Goal: Task Accomplishment & Management: Use online tool/utility

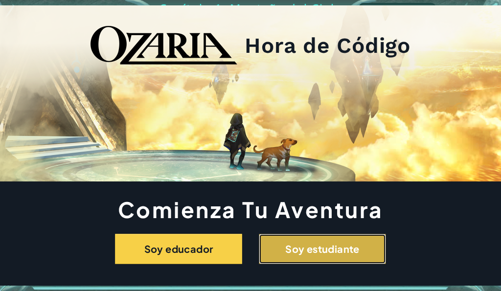
click at [317, 249] on button "Soy estudiante" at bounding box center [322, 249] width 127 height 30
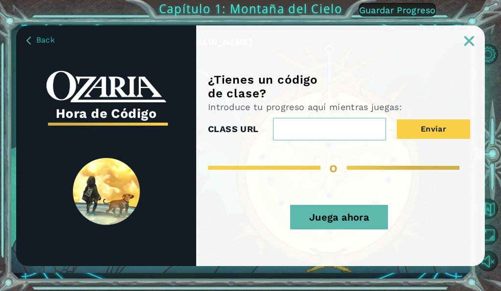
click at [319, 219] on button "Juega ahora" at bounding box center [339, 217] width 98 height 24
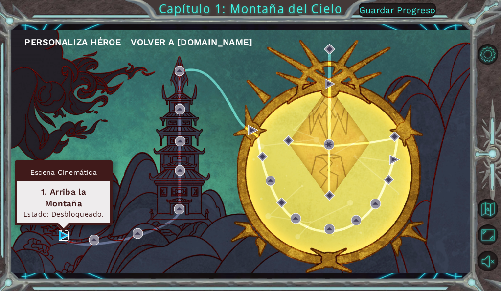
click at [69, 239] on img at bounding box center [64, 235] width 10 height 10
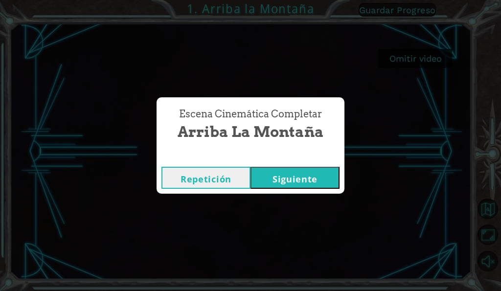
click at [311, 183] on button "Siguiente" at bounding box center [295, 178] width 89 height 22
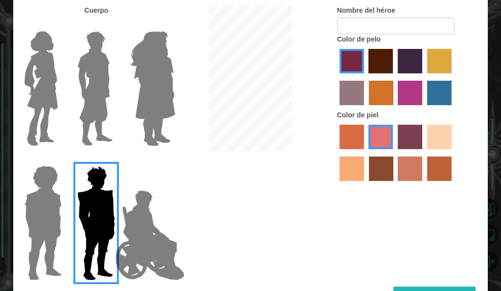
drag, startPoint x: 187, startPoint y: 88, endPoint x: 175, endPoint y: 85, distance: 12.0
click at [187, 88] on div at bounding box center [250, 79] width 158 height 148
click at [175, 85] on div at bounding box center [250, 79] width 158 height 148
click at [164, 82] on img at bounding box center [152, 88] width 53 height 122
click at [164, 25] on input "Hero Amethyst" at bounding box center [164, 25] width 0 height 0
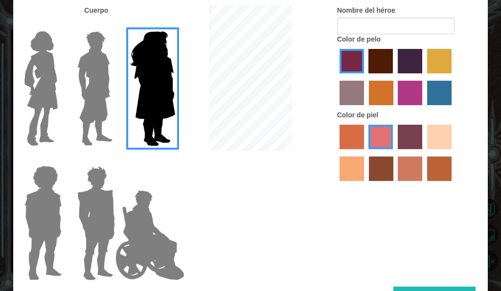
click at [34, 103] on img at bounding box center [41, 88] width 41 height 122
click at [59, 25] on input "Hero Connie" at bounding box center [59, 25] width 0 height 0
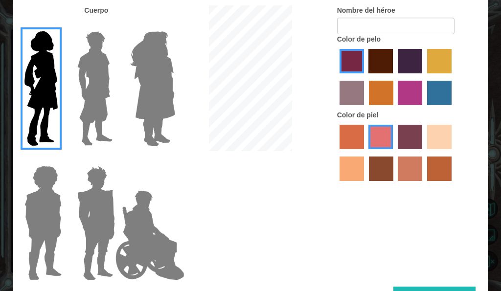
click at [442, 64] on label "tulip tree hair color" at bounding box center [439, 61] width 24 height 24
click at [424, 77] on input "tulip tree hair color" at bounding box center [424, 77] width 0 height 0
click at [413, 173] on label "burning sand skin color" at bounding box center [410, 169] width 24 height 24
click at [395, 184] on input "burning sand skin color" at bounding box center [395, 184] width 0 height 0
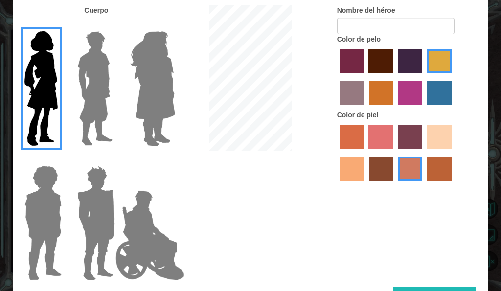
click at [354, 167] on label "tacao skin color" at bounding box center [352, 169] width 24 height 24
click at [453, 153] on input "tacao skin color" at bounding box center [453, 153] width 0 height 0
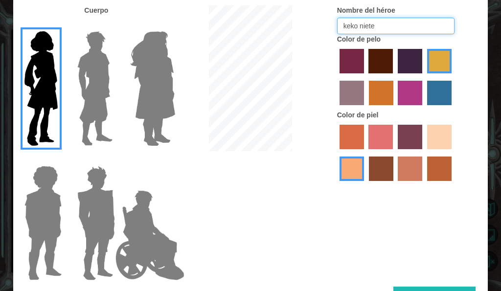
type input "keko niete"
click at [381, 170] on label "karma skin color" at bounding box center [381, 169] width 24 height 24
click at [366, 184] on input "karma skin color" at bounding box center [366, 184] width 0 height 0
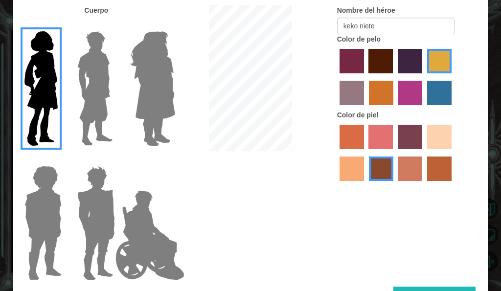
click at [381, 58] on label "maroon hair color" at bounding box center [380, 61] width 24 height 24
click at [366, 77] on input "maroon hair color" at bounding box center [366, 77] width 0 height 0
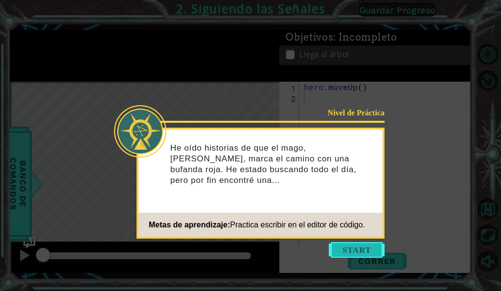
click at [344, 245] on button "Start" at bounding box center [357, 250] width 56 height 16
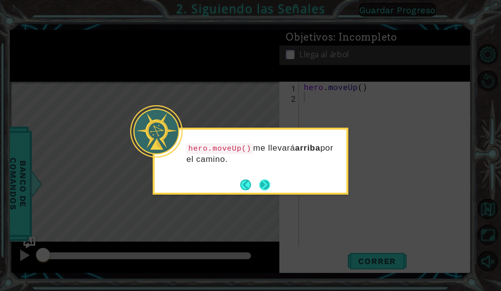
click at [266, 188] on button "Next" at bounding box center [264, 185] width 11 height 11
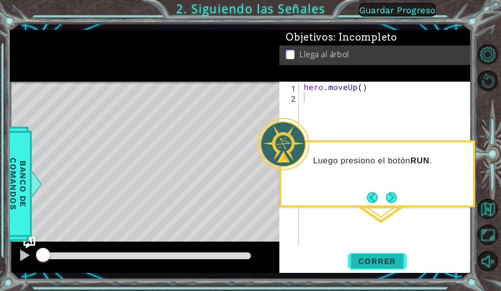
click at [364, 258] on span "Correr" at bounding box center [376, 261] width 57 height 10
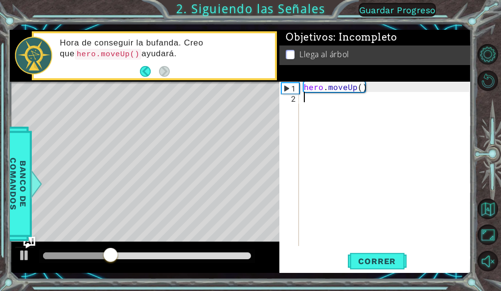
click at [343, 92] on div "hero . moveUp ( )" at bounding box center [388, 174] width 172 height 185
drag, startPoint x: 307, startPoint y: 87, endPoint x: 313, endPoint y: 88, distance: 6.1
click at [325, 91] on div "hero . moveUp ( )" at bounding box center [388, 174] width 172 height 185
type textarea "hero.moveUp()"
click at [305, 86] on div "hero . moveUp ( )" at bounding box center [388, 174] width 172 height 185
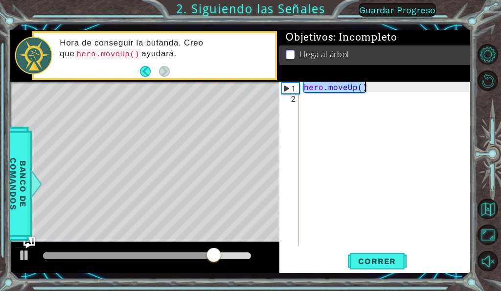
drag, startPoint x: 305, startPoint y: 86, endPoint x: 365, endPoint y: 91, distance: 60.4
click at [365, 91] on div "hero . moveUp ( )" at bounding box center [388, 174] width 172 height 185
click at [340, 108] on div "hero . moveUp ( )" at bounding box center [388, 174] width 172 height 185
paste textarea "hero.moveUp()"
type textarea "hero.moveUp()"
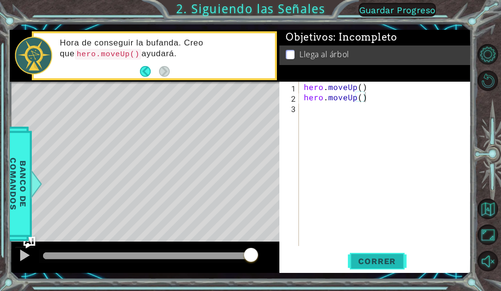
click at [377, 255] on button "Correr" at bounding box center [377, 261] width 59 height 19
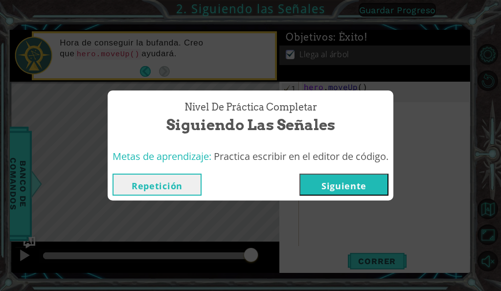
click at [337, 178] on button "Siguiente" at bounding box center [343, 185] width 89 height 22
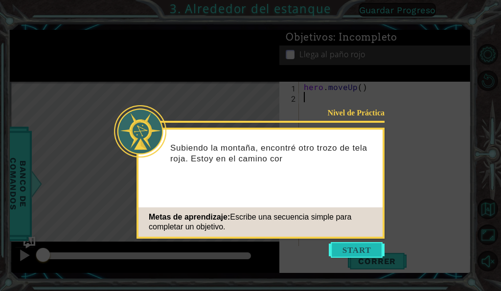
click at [353, 247] on button "Start" at bounding box center [357, 250] width 56 height 16
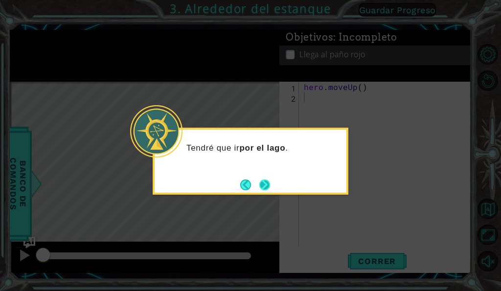
click at [266, 190] on button "Next" at bounding box center [264, 185] width 11 height 11
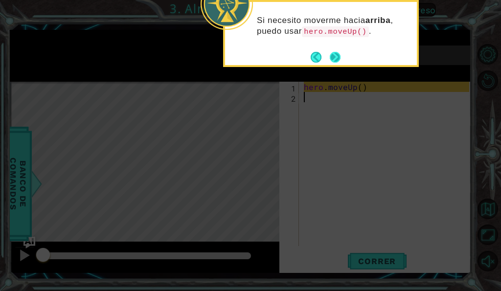
click at [334, 55] on button "Next" at bounding box center [335, 57] width 11 height 11
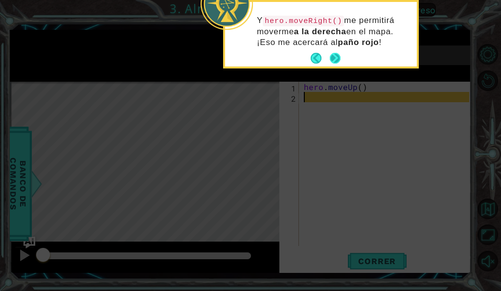
click at [338, 57] on button "Next" at bounding box center [335, 58] width 11 height 11
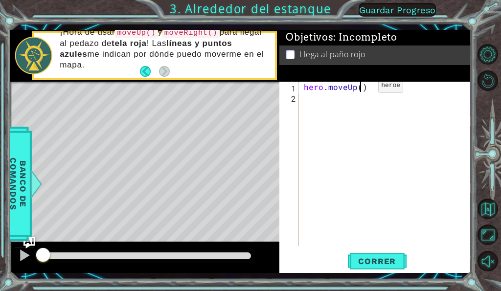
click at [362, 88] on div "hero . moveUp ( )" at bounding box center [388, 174] width 172 height 185
type textarea "hero.moveUp(2)"
click at [361, 101] on div "hero . moveUp ( 2 )" at bounding box center [388, 174] width 172 height 185
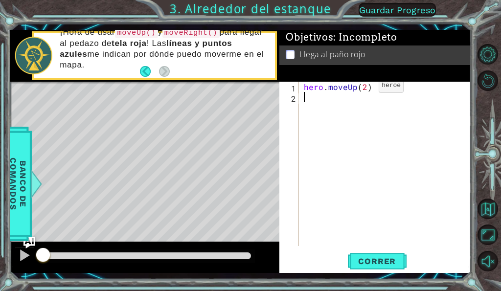
type textarea "h"
click at [376, 98] on div "hero . moveUp ( 2 ) hero . moveRight ( )" at bounding box center [388, 174] width 172 height 185
type textarea "hero.moveRight(1)"
click at [357, 105] on div "hero . moveUp ( 2 ) hero . moveRight ( 1 )" at bounding box center [388, 174] width 172 height 185
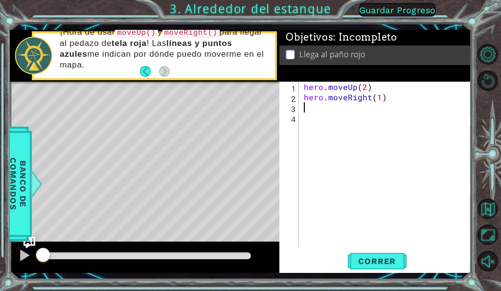
scroll to position [0, 0]
type textarea "h"
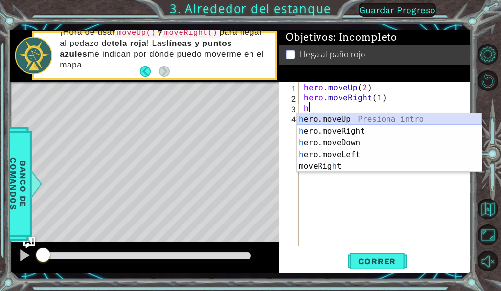
click at [340, 121] on div "h ero.moveUp Presiona intro h ero.moveRight Presiona intro h ero.moveDown Presi…" at bounding box center [389, 155] width 185 height 82
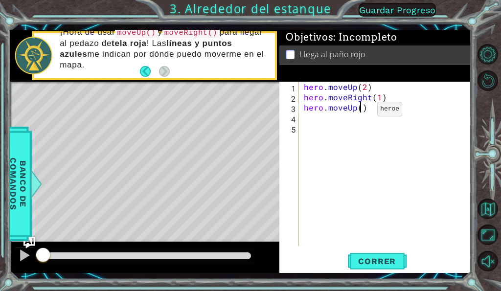
click at [361, 112] on div "hero . moveUp ( 2 ) hero . moveRight ( 1 ) hero . moveUp ( )" at bounding box center [388, 174] width 172 height 185
type textarea "hero.moveUp(1)"
click at [372, 262] on span "Correr" at bounding box center [376, 261] width 57 height 10
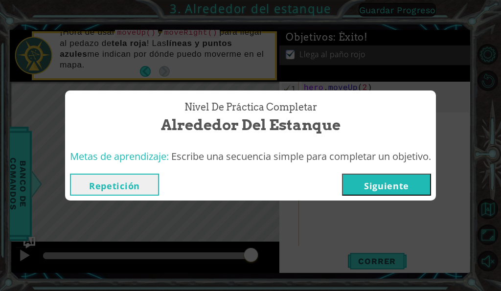
click at [395, 204] on div "Nivel de Práctica Completar Alrededor del estanque Metas de aprendizaje: Escrib…" at bounding box center [250, 145] width 501 height 291
click at [397, 190] on button "Siguiente" at bounding box center [386, 185] width 89 height 22
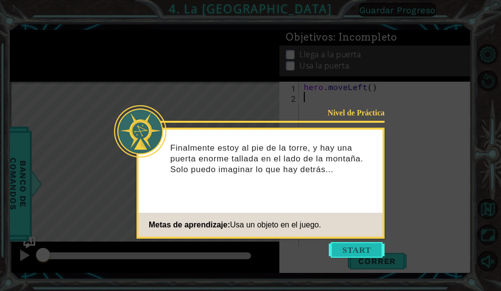
click at [353, 246] on button "Start" at bounding box center [357, 250] width 56 height 16
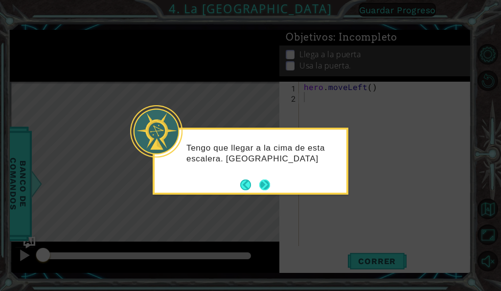
click at [262, 185] on button "Next" at bounding box center [264, 184] width 11 height 11
click at [262, 186] on button "Next" at bounding box center [264, 185] width 11 height 11
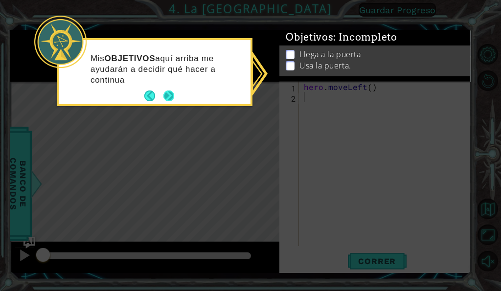
click at [168, 93] on button "Next" at bounding box center [168, 96] width 11 height 11
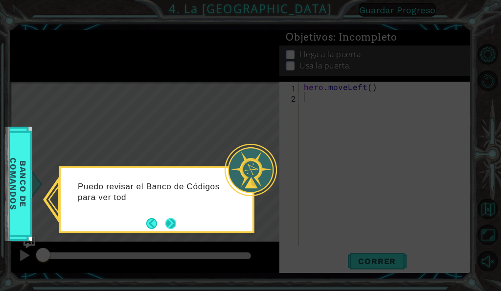
click at [168, 222] on button "Next" at bounding box center [170, 223] width 11 height 11
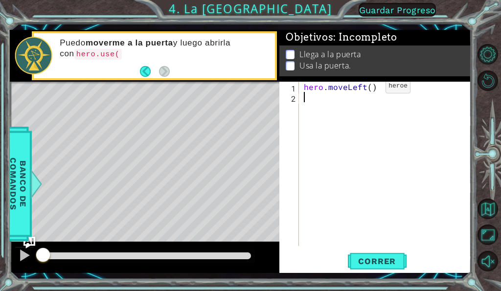
click at [369, 89] on div "hero . moveLeft ( )" at bounding box center [388, 174] width 172 height 185
type textarea "hero.moveLeft(2)"
click at [335, 95] on div "hero . moveLeft ( 2 )" at bounding box center [388, 174] width 172 height 185
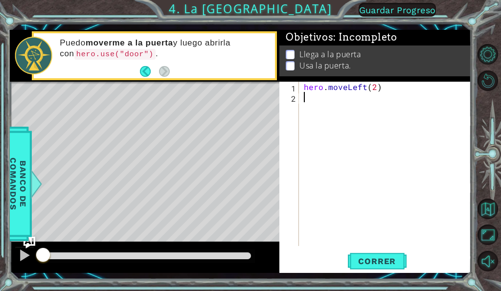
type textarea "h"
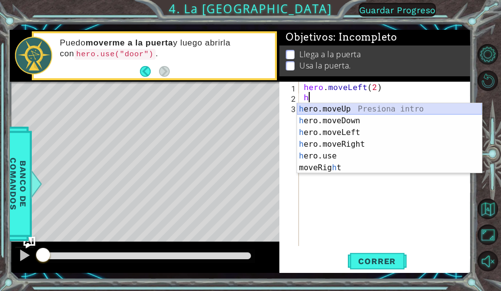
click at [339, 111] on div "h ero.moveUp Presiona intro h ero.moveDown Presiona intro h ero.moveLeft Presio…" at bounding box center [389, 150] width 185 height 94
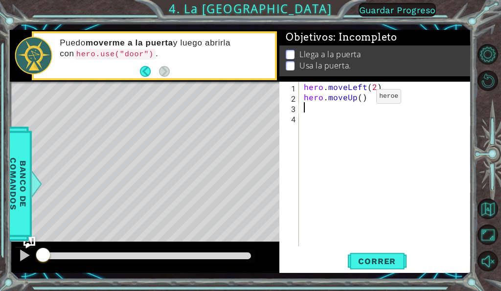
click at [360, 99] on div "hero . moveLeft ( 2 ) hero . moveUp ( )" at bounding box center [388, 174] width 172 height 185
type textarea "hero.moveUp(2)"
click at [352, 111] on div "hero . moveLeft ( 2 ) hero . moveUp ( 2 )" at bounding box center [388, 174] width 172 height 185
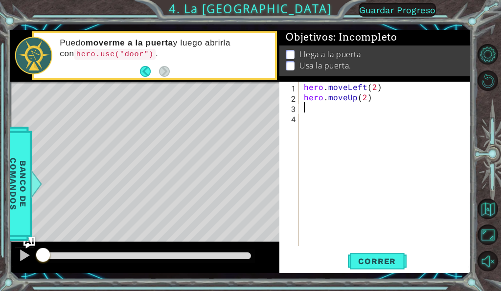
type textarea "h"
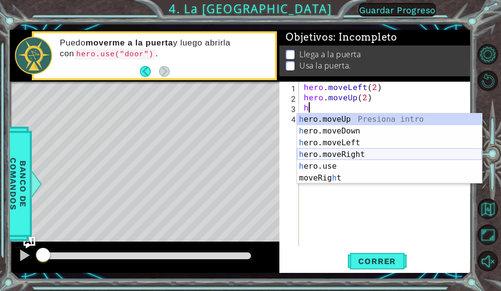
click at [353, 153] on div "h ero.moveUp Presiona intro h ero.moveDown Presiona intro h ero.moveLeft Presio…" at bounding box center [389, 161] width 185 height 94
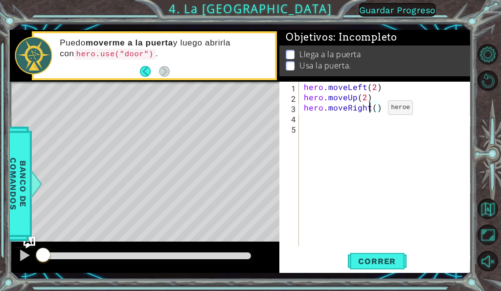
click at [371, 110] on div "hero . moveLeft ( 2 ) hero . moveUp ( 2 ) hero . moveRight ( )" at bounding box center [388, 174] width 172 height 185
click at [375, 110] on div "hero . moveLeft ( 2 ) hero . moveUp ( 2 ) hero . moveRight ( )" at bounding box center [388, 174] width 172 height 185
type textarea "hero.moveRight(2)"
click at [360, 117] on div "hero . moveLeft ( 2 ) hero . moveUp ( 2 ) hero . moveRight ( 2 )" at bounding box center [388, 174] width 172 height 185
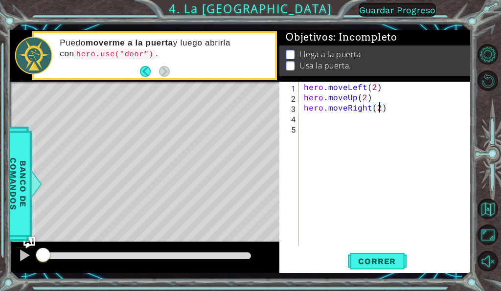
scroll to position [0, 0]
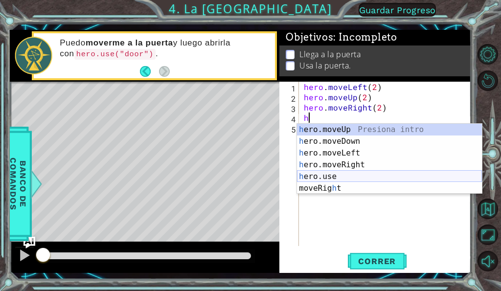
click at [335, 178] on div "h ero.moveUp Presiona intro h ero.moveDown Presiona intro h ero.moveLeft Presio…" at bounding box center [389, 171] width 185 height 94
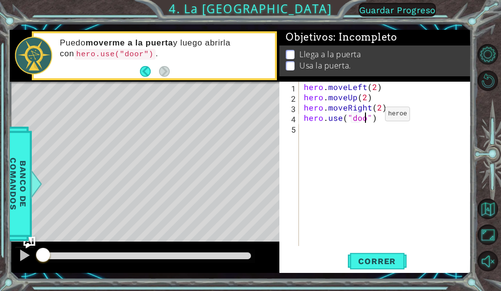
scroll to position [0, 4]
type textarea "hero.use("door")"
drag, startPoint x: 370, startPoint y: 257, endPoint x: 377, endPoint y: 255, distance: 7.1
click at [371, 257] on span "Correr" at bounding box center [376, 261] width 57 height 10
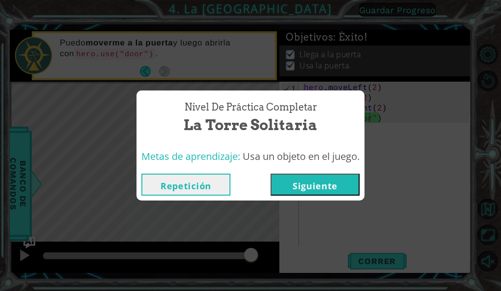
click at [326, 186] on button "Siguiente" at bounding box center [315, 185] width 89 height 22
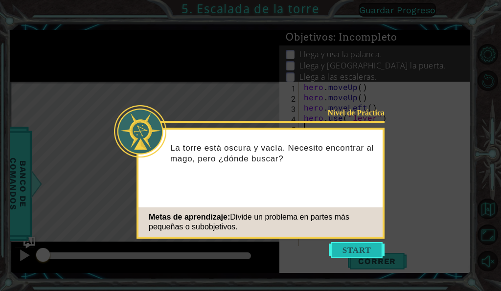
click at [350, 245] on button "Start" at bounding box center [357, 250] width 56 height 16
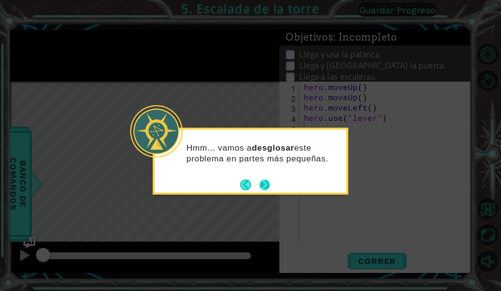
click at [266, 185] on button "Next" at bounding box center [264, 185] width 11 height 11
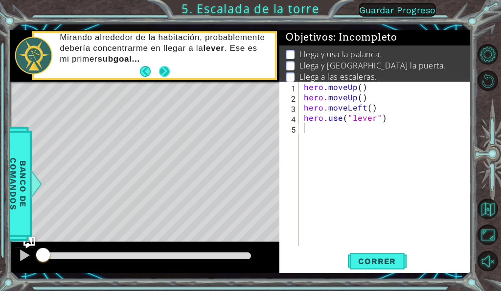
click at [163, 71] on button "Next" at bounding box center [164, 71] width 11 height 11
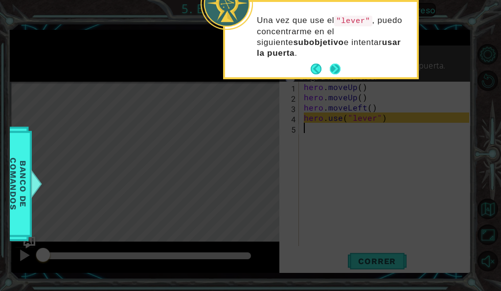
click at [335, 64] on button "Next" at bounding box center [335, 69] width 11 height 11
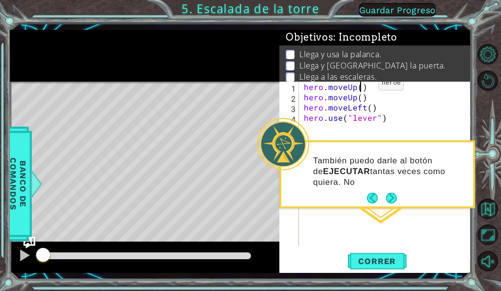
click at [362, 86] on div "hero . moveUp ( ) hero . moveUp ( ) hero . moveLeft ( ) hero . use ( "lever" )" at bounding box center [388, 174] width 172 height 185
click at [357, 98] on div "hero . moveUp ( 1 ) hero . moveUp ( ) hero . moveLeft ( ) hero . use ( "lever" )" at bounding box center [388, 174] width 172 height 185
click at [369, 110] on div "hero . moveUp ( 1 ) hero . moveUp1 ( ) hero . moveLeft ( ) hero . use ( "lever"…" at bounding box center [388, 174] width 172 height 185
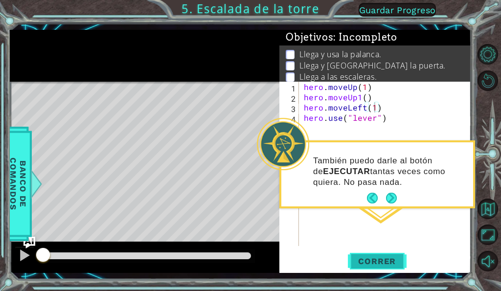
click at [389, 258] on span "Correr" at bounding box center [376, 261] width 57 height 10
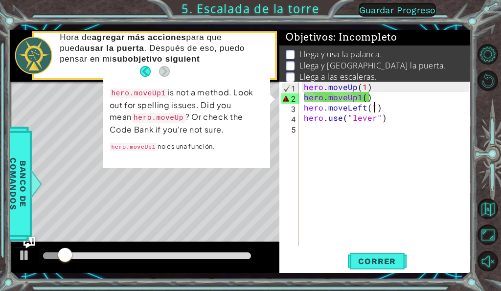
click at [364, 99] on div "hero . moveUp ( 1 ) hero . moveUp1 ( ) hero . moveLeft ( 1 ) hero . use ( "leve…" at bounding box center [388, 174] width 172 height 185
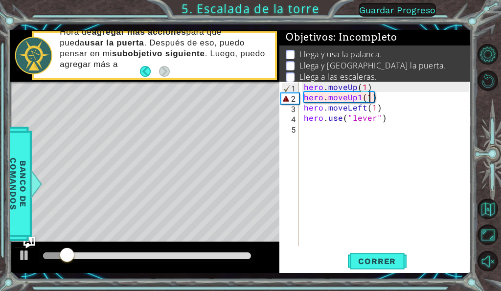
scroll to position [0, 4]
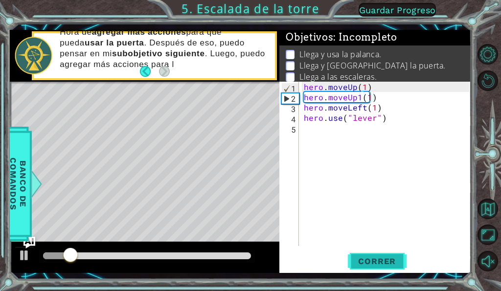
click at [386, 264] on span "Correr" at bounding box center [376, 261] width 57 height 10
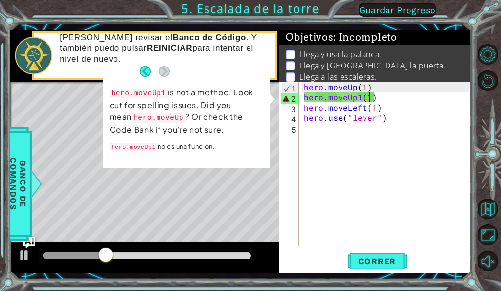
click at [361, 97] on div "hero . moveUp ( 1 ) hero . moveUp1 ( 1 ) hero . moveLeft ( 1 ) hero . use ( "le…" at bounding box center [388, 174] width 172 height 185
type textarea "hero.moveUp(1)"
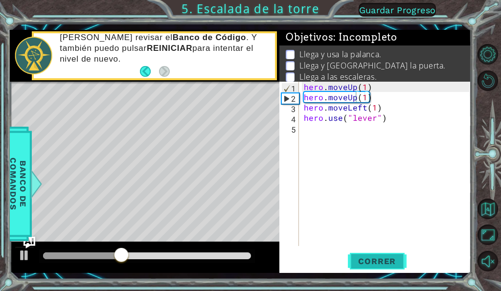
click at [396, 265] on span "Correr" at bounding box center [376, 261] width 57 height 10
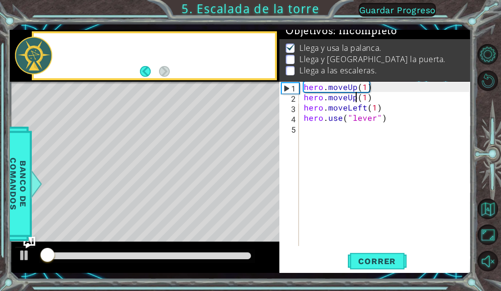
scroll to position [9, 0]
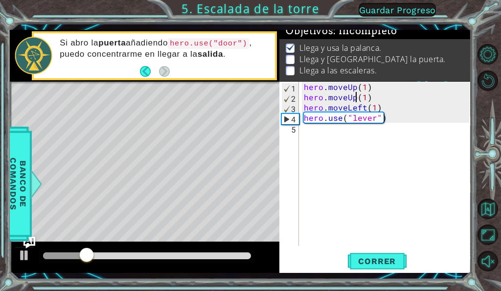
click at [367, 124] on div "hero . moveUp ( 1 ) hero . moveUp ( 1 ) hero . moveLeft ( 1 ) hero . use ( "lev…" at bounding box center [388, 174] width 172 height 185
click at [375, 108] on div "hero . moveUp ( 1 ) hero . moveUp ( 1 ) hero . moveLeft ( 1 ) hero . use ( "lev…" at bounding box center [388, 174] width 172 height 185
type textarea "hero.moveLeft()"
click at [23, 253] on div at bounding box center [24, 255] width 13 height 13
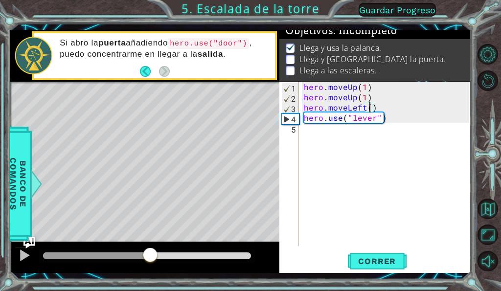
click at [342, 133] on div "hero . moveUp ( 1 ) hero . moveUp ( 1 ) hero . moveLeft ( ) hero . use ( "lever…" at bounding box center [388, 174] width 172 height 185
type textarea "h"
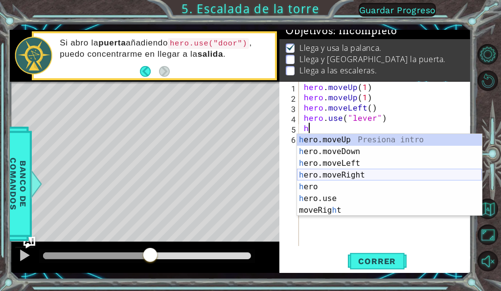
click at [355, 174] on div "h ero.moveUp Presiona intro h ero.moveDown Presiona intro h ero.moveLeft Presio…" at bounding box center [389, 187] width 185 height 106
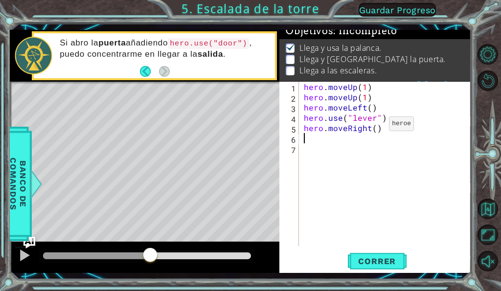
click at [373, 126] on div "hero . moveUp ( 1 ) hero . moveUp ( 1 ) hero . moveLeft ( ) hero . use ( "lever…" at bounding box center [388, 174] width 172 height 185
type textarea "hero.moveRight(3)"
click at [346, 145] on div "hero . moveUp ( 1 ) hero . moveUp ( 1 ) hero . moveLeft ( ) hero . use ( "lever…" at bounding box center [388, 174] width 172 height 185
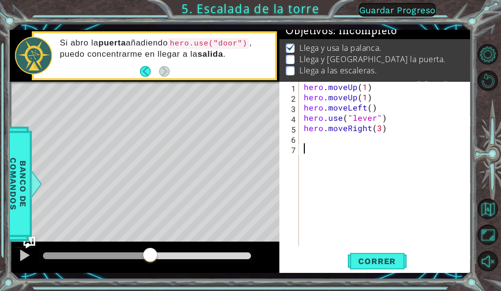
type textarea "h"
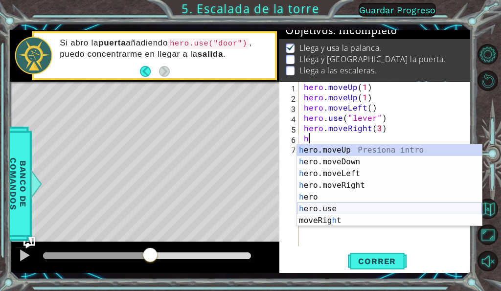
click at [336, 206] on div "h ero.moveUp Presiona intro h ero.moveDown Presiona intro h ero.moveLeft Presio…" at bounding box center [389, 197] width 185 height 106
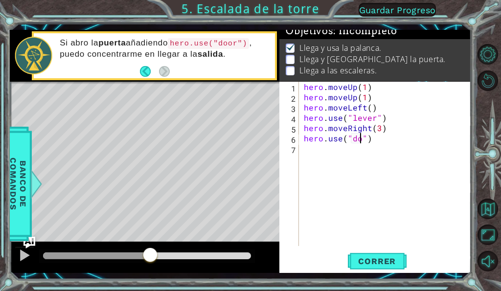
type textarea "hero.use("door")"
click at [322, 151] on div "hero . moveUp ( 1 ) hero . moveUp ( 1 ) hero . moveLeft ( ) hero . use ( "lever…" at bounding box center [388, 174] width 172 height 185
type textarea "h"
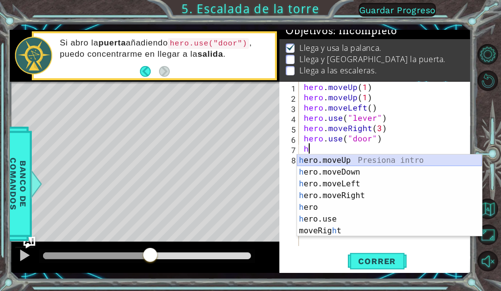
click at [343, 162] on div "h ero.moveUp Presiona intro h ero.moveDown Presiona intro h ero.moveLeft Presio…" at bounding box center [389, 208] width 185 height 106
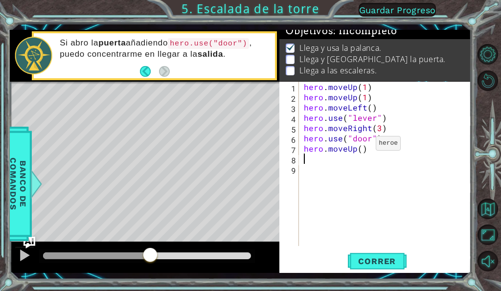
click at [360, 146] on div "hero . moveUp ( 1 ) hero . moveUp ( 1 ) hero . moveLeft ( ) hero . use ( "lever…" at bounding box center [388, 174] width 172 height 185
type textarea "hero.moveUp(1)"
click at [307, 159] on div "hero . moveUp ( 1 ) hero . moveUp ( 1 ) hero . moveLeft ( ) hero . use ( "lever…" at bounding box center [388, 174] width 172 height 185
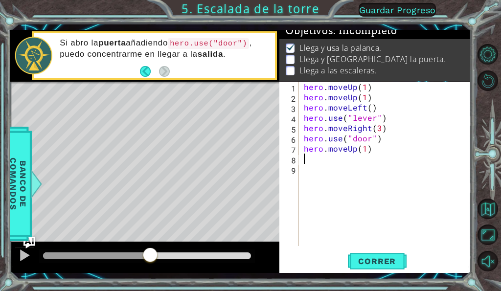
type textarea "h"
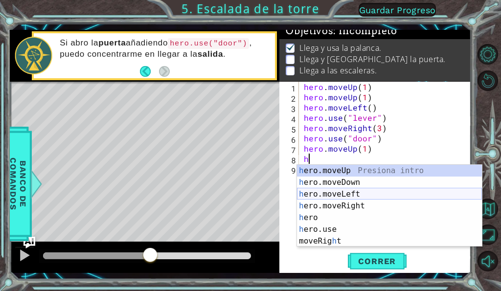
click at [323, 194] on div "h ero.moveUp Presiona intro h ero.moveDown Presiona intro h ero.moveLeft Presio…" at bounding box center [389, 218] width 185 height 106
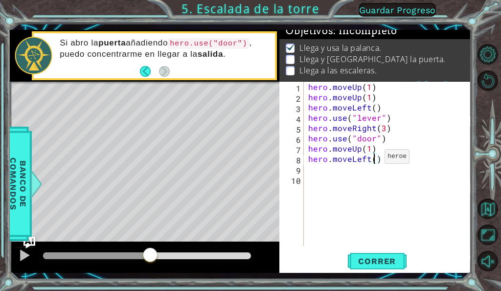
click at [372, 159] on div "hero . moveUp ( 1 ) hero . moveUp ( 1 ) hero . moveLeft ( ) hero . use ( "lever…" at bounding box center [390, 174] width 168 height 185
click at [379, 258] on span "Correr" at bounding box center [376, 261] width 57 height 10
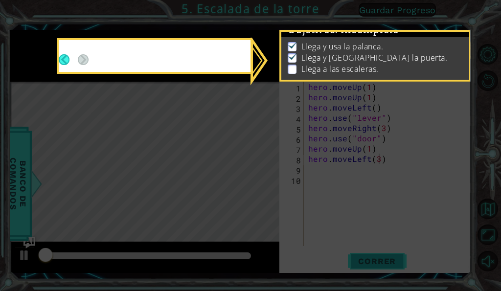
scroll to position [9, 0]
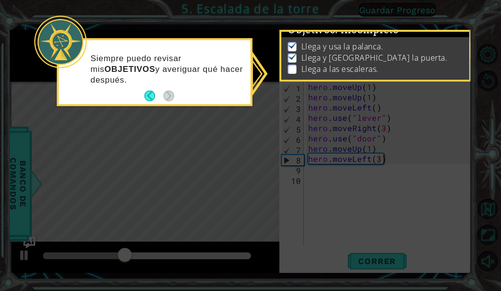
click at [252, 64] on div "Siempre puedo revisar mis OBJETIVOS y averiguar qué hacer después." at bounding box center [155, 72] width 196 height 68
click at [327, 139] on icon at bounding box center [250, 145] width 501 height 291
click at [152, 94] on button "Back" at bounding box center [153, 96] width 19 height 11
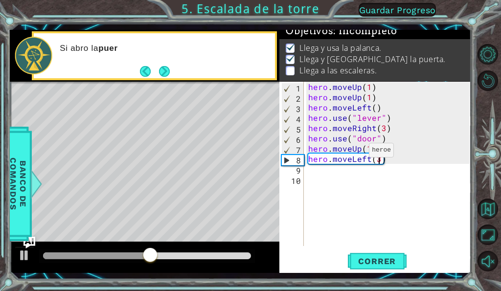
click at [358, 152] on div "hero . moveUp ( 1 ) hero . moveUp ( 1 ) hero . moveLeft ( ) hero . use ( "lever…" at bounding box center [390, 174] width 168 height 185
type textarea "hero.moveUp(1)"
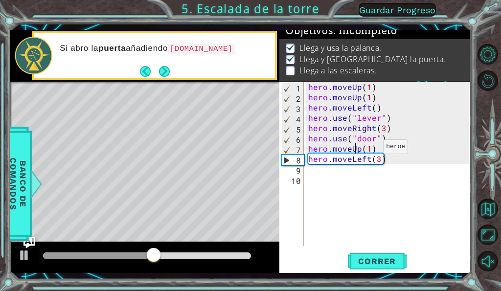
click at [372, 149] on div "hero . moveUp ( 1 ) hero . moveUp ( 1 ) hero . moveLeft ( ) hero . use ( "lever…" at bounding box center [390, 174] width 168 height 185
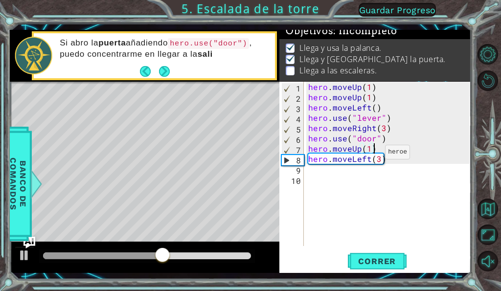
scroll to position [0, 0]
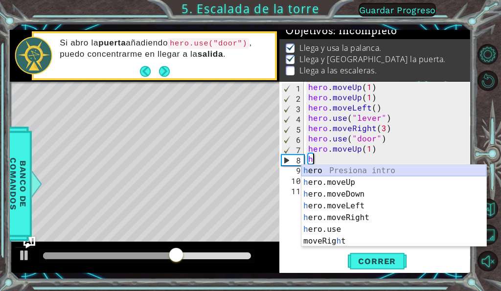
click at [346, 176] on div "h ero Presiona intro h ero.moveUp Presiona intro h ero.moveDown Presiona intro …" at bounding box center [393, 218] width 185 height 106
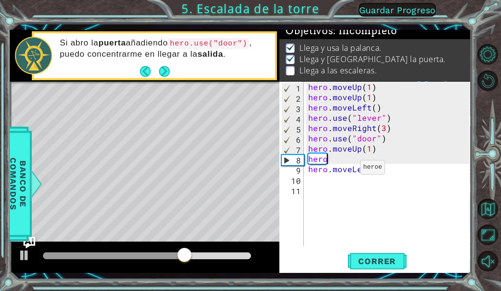
type textarea "her"
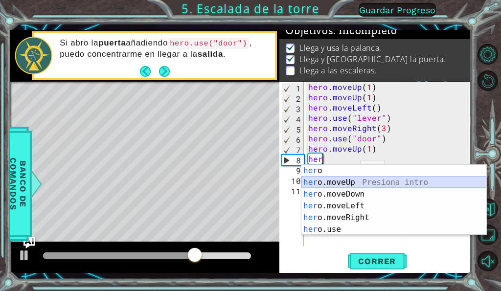
click at [343, 186] on div "her o Presiona intro her o.moveUp Presiona intro her o.moveDown Presiona intro …" at bounding box center [393, 212] width 185 height 94
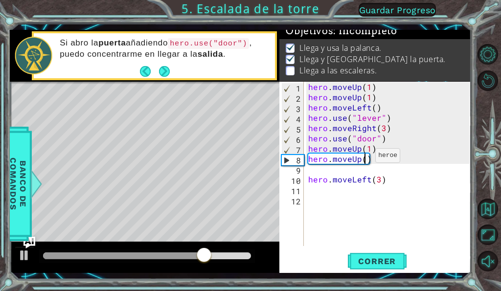
click at [363, 158] on div "hero . moveUp ( 1 ) hero . moveUp ( 1 ) hero . moveLeft ( ) hero . use ( "lever…" at bounding box center [390, 174] width 168 height 185
type textarea "hero.moveUp(1)"
click at [319, 166] on div "hero . moveUp ( 1 ) hero . moveUp ( 1 ) hero . moveLeft ( ) hero . use ( "lever…" at bounding box center [390, 174] width 168 height 185
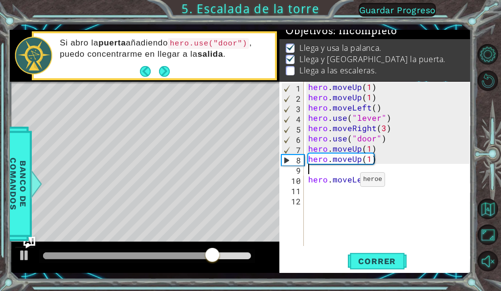
type textarea "hero.moveUp(1)"
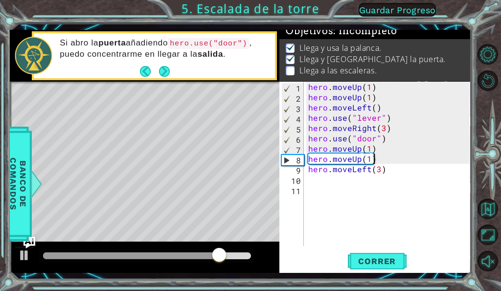
click at [339, 181] on div "hero . moveUp ( 1 ) hero . moveUp ( 1 ) hero . moveLeft ( ) hero . use ( "lever…" at bounding box center [390, 174] width 168 height 185
click at [398, 258] on span "Correr" at bounding box center [376, 261] width 57 height 10
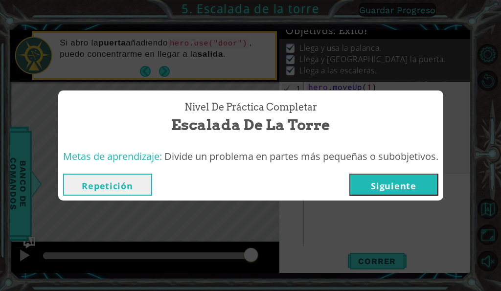
click at [406, 184] on button "Siguiente" at bounding box center [393, 185] width 89 height 22
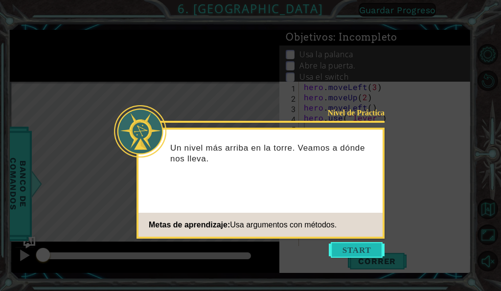
click at [363, 248] on button "Start" at bounding box center [357, 250] width 56 height 16
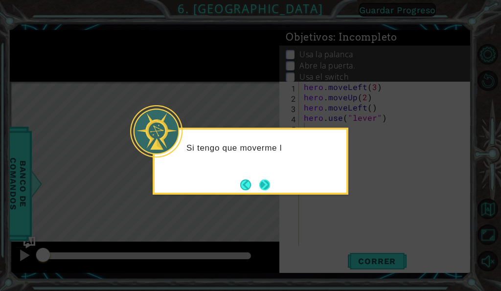
click at [261, 180] on button "Next" at bounding box center [264, 185] width 11 height 11
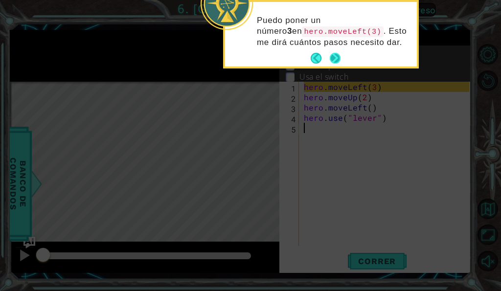
click at [340, 56] on button "Next" at bounding box center [335, 58] width 11 height 11
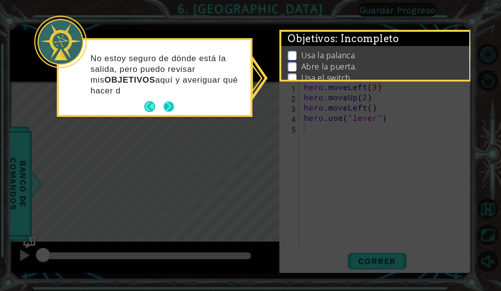
click at [167, 95] on p "No estoy seguro de dónde está la salida, pero puedo revisar mis OBJETIVOS aquí …" at bounding box center [167, 74] width 153 height 43
click at [171, 103] on button "Next" at bounding box center [168, 106] width 11 height 11
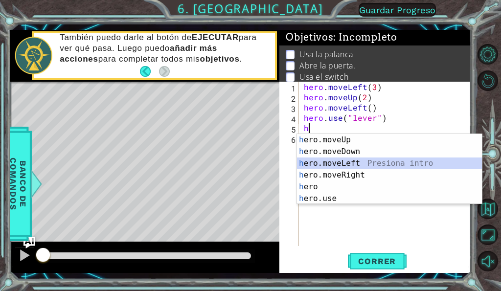
click at [329, 160] on div "h ero.moveUp Presiona intro h ero.moveDown Presiona intro h ero.moveLeft Presio…" at bounding box center [389, 181] width 185 height 94
type textarea "hero.moveLeft(1)"
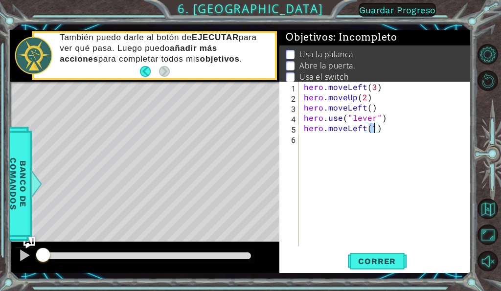
click at [389, 141] on div "hero . moveLeft ( 3 ) hero . moveUp ( 2 ) hero . moveLeft ( ) hero . use ( "lev…" at bounding box center [388, 174] width 172 height 185
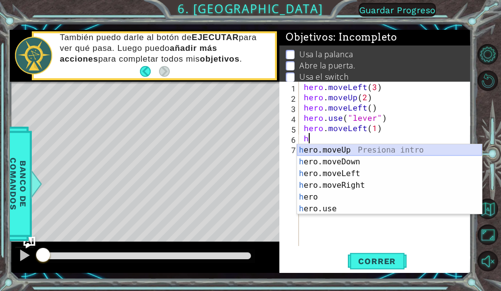
click at [348, 153] on div "h ero.moveUp Presiona intro h ero.moveDown Presiona intro h ero.moveLeft Presio…" at bounding box center [389, 191] width 185 height 94
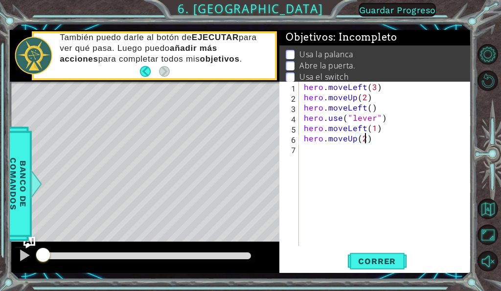
scroll to position [0, 3]
click at [376, 260] on span "Correr" at bounding box center [376, 261] width 57 height 10
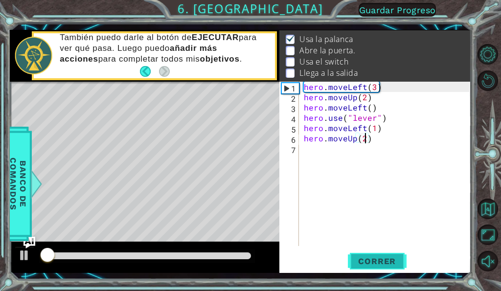
scroll to position [15, 0]
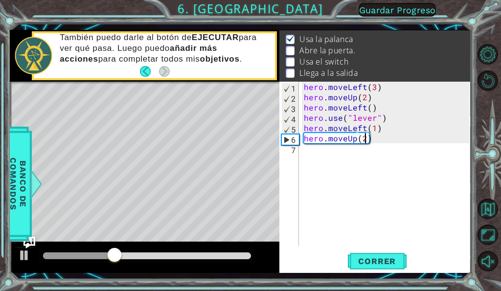
click at [367, 141] on div "hero . moveLeft ( 3 ) hero . moveUp ( 2 ) hero . moveLeft ( ) hero . use ( "lev…" at bounding box center [388, 174] width 172 height 185
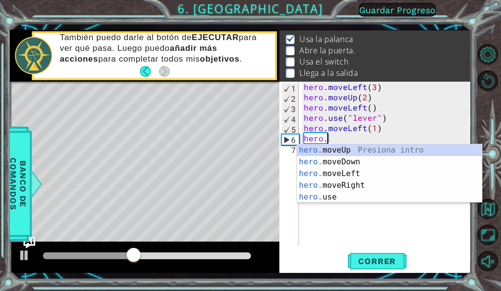
scroll to position [0, 1]
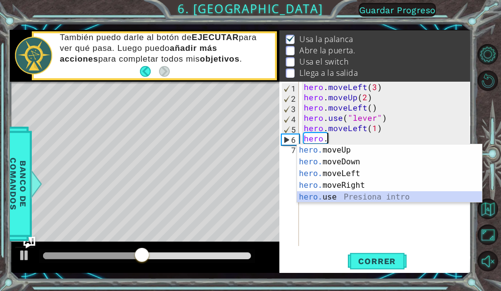
click at [364, 197] on div "hero. moveUp Presiona intro hero. moveDown Presiona intro hero. moveLeft Presio…" at bounding box center [389, 185] width 185 height 82
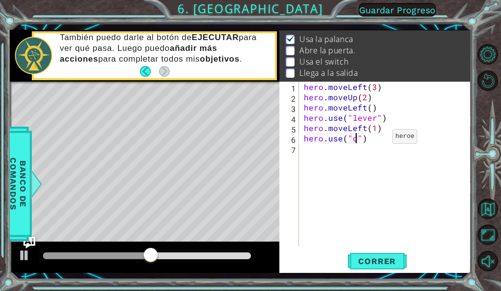
type textarea "hero.use("door")"
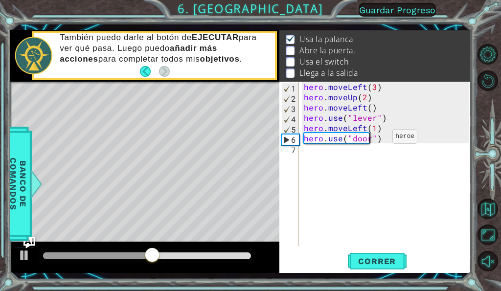
scroll to position [0, 4]
click at [376, 139] on div "hero . moveLeft ( 3 ) hero . moveUp ( 2 ) hero . moveLeft ( ) hero . use ( "lev…" at bounding box center [388, 174] width 172 height 185
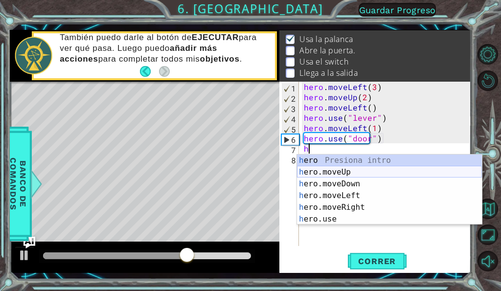
click at [353, 174] on div "h ero Presiona intro h ero.moveUp Presiona intro h ero.moveDown Presiona intro …" at bounding box center [389, 202] width 185 height 94
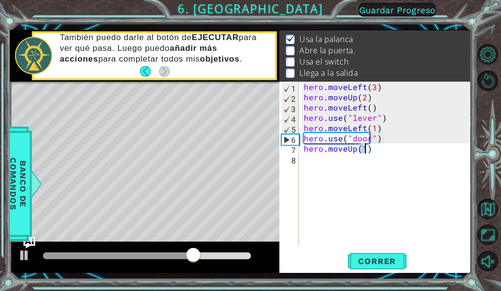
type textarea "hero.moveUp(2)"
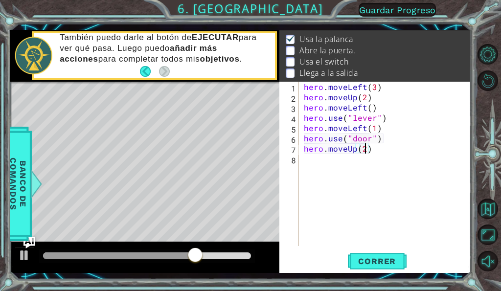
scroll to position [0, 3]
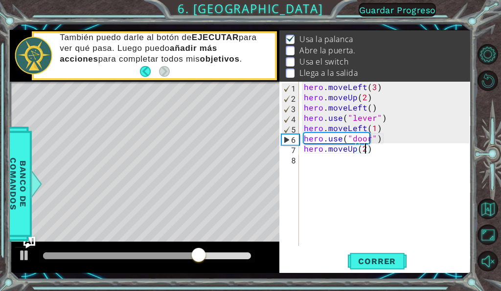
click at [378, 157] on div "hero . moveLeft ( 3 ) hero . moveUp ( 2 ) hero . moveLeft ( ) hero . use ( "lev…" at bounding box center [388, 174] width 172 height 185
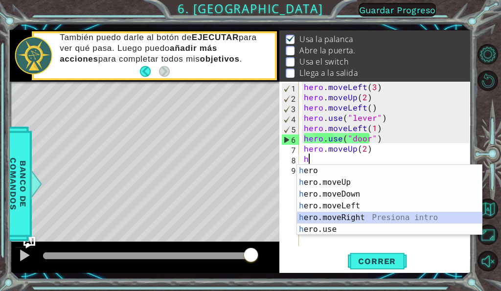
click at [356, 216] on div "h ero Presiona intro h ero.moveUp Presiona intro h ero.moveDown Presiona intro …" at bounding box center [389, 212] width 185 height 94
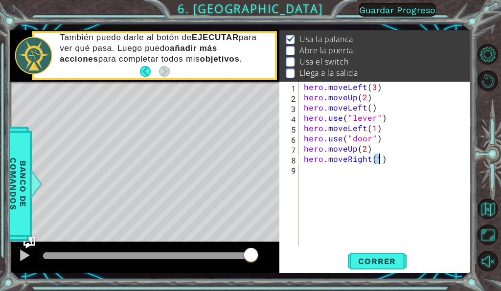
type textarea "hero.moveRight(2)"
click at [406, 166] on div "hero . moveLeft ( 3 ) hero . moveUp ( 2 ) hero . moveLeft ( ) hero . use ( "lev…" at bounding box center [388, 174] width 172 height 185
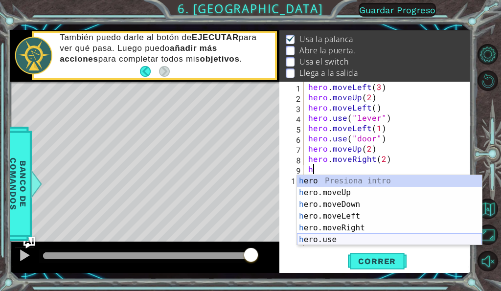
click at [356, 235] on div "h ero Presiona intro h ero.moveUp Presiona intro h ero.moveDown Presiona intro …" at bounding box center [389, 222] width 185 height 94
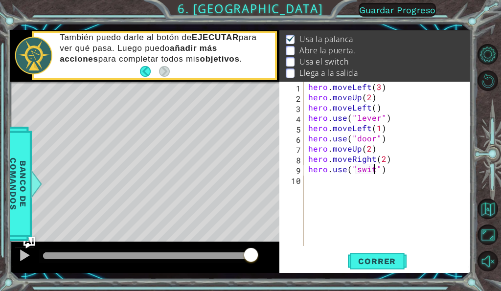
scroll to position [0, 5]
click at [407, 157] on div "hero . moveLeft ( 3 ) hero . moveUp ( 2 ) hero . moveLeft ( ) hero . use ( "lev…" at bounding box center [390, 174] width 168 height 185
click at [402, 172] on div "hero . moveLeft ( 3 ) hero . moveUp ( 2 ) hero . moveLeft ( ) hero . use ( "lev…" at bounding box center [390, 174] width 168 height 185
type textarea "hero.use("switch")"
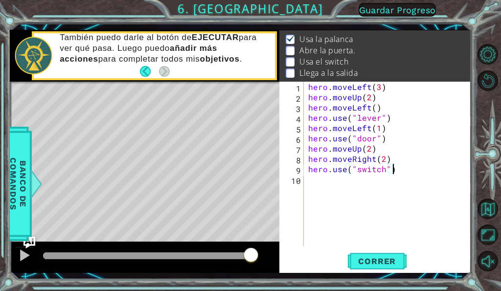
scroll to position [0, 0]
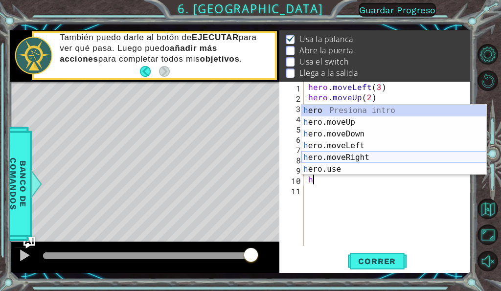
click at [384, 153] on div "h ero Presiona intro h ero.moveUp Presiona intro h ero.moveDown Presiona intro …" at bounding box center [393, 152] width 185 height 94
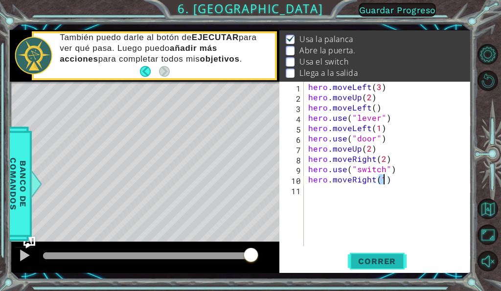
type textarea "hero.moveRight(1)"
click at [389, 262] on span "Correr" at bounding box center [376, 261] width 57 height 10
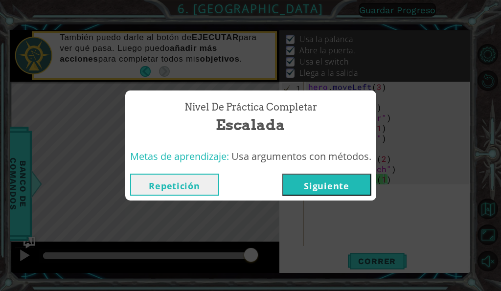
click at [338, 183] on button "Siguiente" at bounding box center [326, 185] width 89 height 22
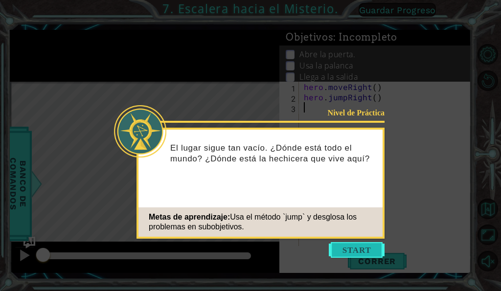
click at [357, 248] on button "Start" at bounding box center [357, 250] width 56 height 16
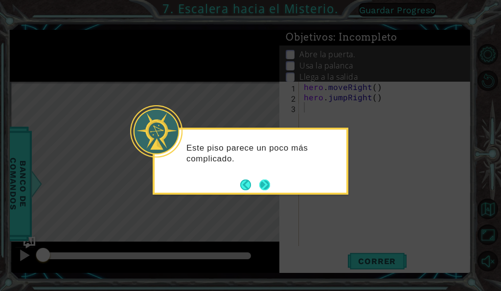
click at [271, 188] on div "Este piso parece un poco más complicado." at bounding box center [251, 161] width 196 height 67
click at [271, 187] on button "Next" at bounding box center [264, 184] width 11 height 11
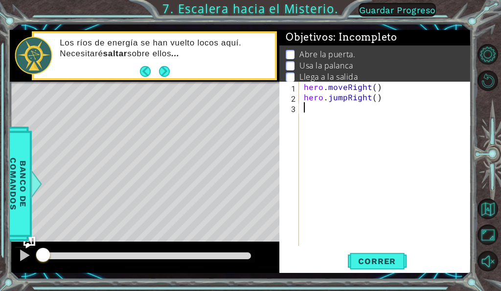
click at [346, 153] on div "hero . moveRight ( ) hero . jumpRight ( )" at bounding box center [388, 174] width 172 height 185
click at [369, 91] on div "hero . moveRight ( ) hero . jumpRight ( )" at bounding box center [388, 174] width 172 height 185
click at [374, 90] on div "hero . moveRight ( ) hero . jumpRight ( )" at bounding box center [388, 174] width 172 height 185
type textarea "hero.moveRight(1)"
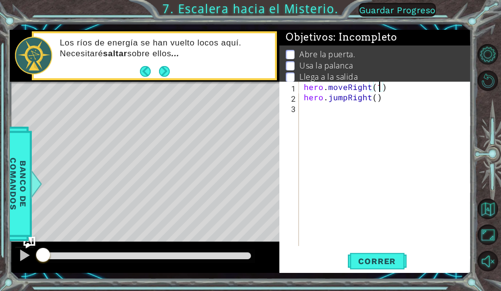
click at [369, 102] on div "hero . moveRight ( 1 ) hero . jumpRight ( )" at bounding box center [388, 174] width 172 height 185
click at [375, 100] on div "hero . moveRight ( 1 ) hero . jumpRight ( )" at bounding box center [388, 174] width 172 height 185
type textarea "hero.jumpRight(1)"
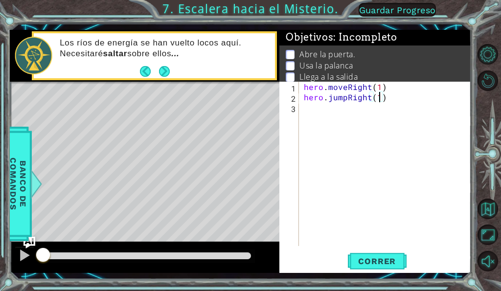
click at [415, 112] on div "hero . moveRight ( 1 ) hero . jumpRight ( 1 )" at bounding box center [388, 174] width 172 height 185
type textarea "h"
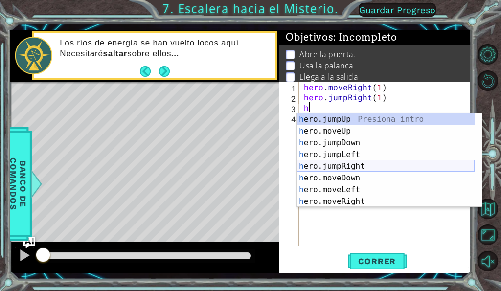
click at [367, 167] on div "h ero.jumpUp Presiona intro h ero.moveUp Presiona intro h ero.jumpDown Presiona…" at bounding box center [386, 172] width 178 height 117
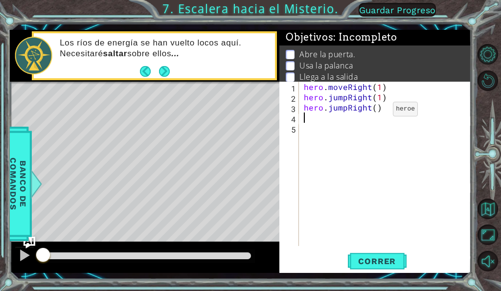
click at [375, 111] on div "hero . moveRight ( 1 ) hero . jumpRight ( 1 ) hero . jumpRight ( )" at bounding box center [388, 174] width 172 height 185
type textarea "hero.jumpRight(2)"
click at [343, 123] on div "hero . moveRight ( 1 ) hero . jumpRight ( 1 ) hero . jumpRight ( 2 )" at bounding box center [388, 174] width 172 height 185
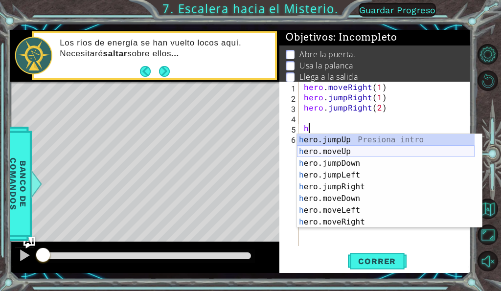
click at [346, 154] on div "h ero.jumpUp Presiona intro h ero.moveUp Presiona intro h ero.jumpDown Presiona…" at bounding box center [386, 192] width 178 height 117
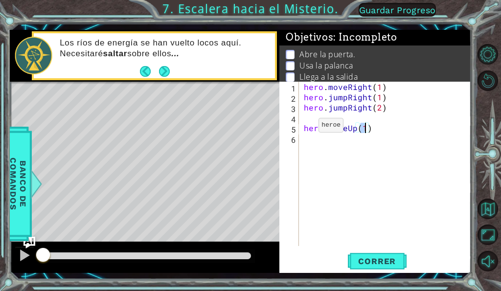
type textarea "hero.moveUp(1)"
click at [300, 126] on div "hero.moveUp(1) 1 2 3 4 5 6 hero . moveRight ( 1 ) hero . jumpRight ( 1 ) hero .…" at bounding box center [374, 164] width 190 height 164
click at [301, 128] on div "hero.moveUp(1) 1 2 3 4 5 6 hero . moveRight ( 1 ) hero . jumpRight ( 1 ) hero .…" at bounding box center [374, 164] width 190 height 164
click at [305, 128] on div "hero . moveRight ( 1 ) hero . jumpRight ( 1 ) hero . jumpRight ( 2 ) hero . mov…" at bounding box center [388, 174] width 172 height 185
click at [375, 123] on div "hero . moveRight ( 1 ) hero . jumpRight ( 1 ) hero . jumpRight ( 2 ) hero . mov…" at bounding box center [388, 174] width 172 height 185
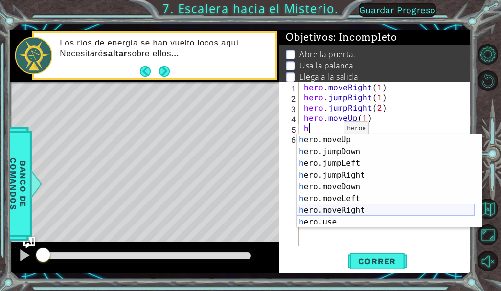
scroll to position [12, 0]
click at [341, 223] on div "h ero.moveUp Presiona intro h ero.jumpDown Presiona intro h ero.jumpLeft Presio…" at bounding box center [386, 192] width 178 height 117
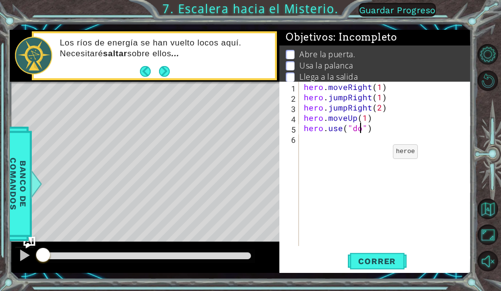
type textarea "hero.use("door")"
click at [374, 148] on div "hero . moveRight ( 1 ) hero . jumpRight ( 1 ) hero . jumpRight ( 2 ) hero . mov…" at bounding box center [388, 174] width 172 height 185
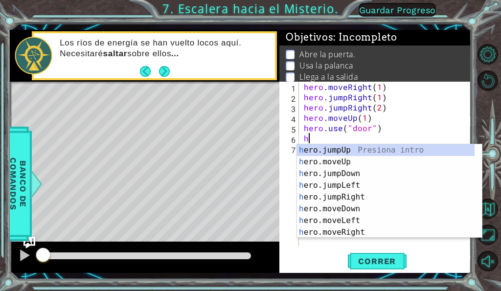
scroll to position [0, 0]
click at [364, 160] on div "h ero.jumpUp Presiona intro h ero.moveUp Presiona intro h ero.jumpDown Presiona…" at bounding box center [386, 202] width 178 height 117
type textarea "hero.moveUp(1)"
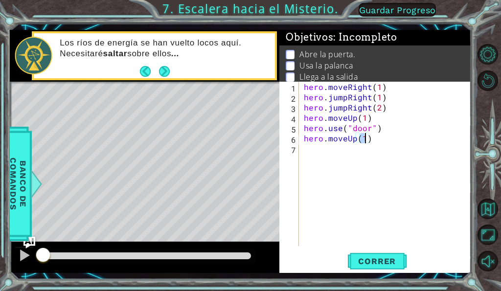
click at [388, 149] on div "hero . moveRight ( 1 ) hero . jumpRight ( 1 ) hero . jumpRight ( 2 ) hero . mov…" at bounding box center [388, 174] width 172 height 185
type textarea "h"
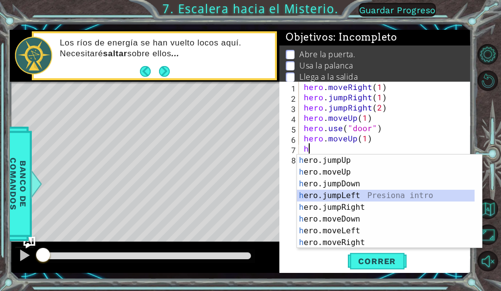
click at [337, 192] on div "h ero.jumpUp Presiona intro h ero.moveUp Presiona intro h ero.jumpDown Presiona…" at bounding box center [386, 213] width 178 height 117
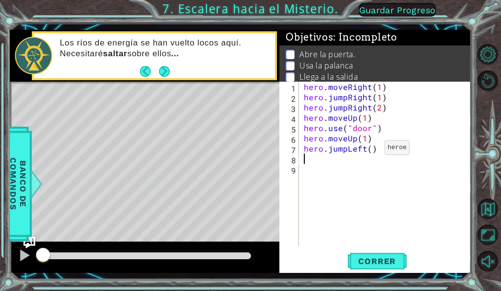
click at [368, 150] on div "hero . moveRight ( 1 ) hero . jumpRight ( 1 ) hero . jumpRight ( 2 ) hero . mov…" at bounding box center [388, 174] width 172 height 185
type textarea "hero.jumpLeft(1)"
click at [377, 170] on div "hero . moveRight ( 1 ) hero . jumpRight ( 1 ) hero . jumpRight ( 2 ) hero . mov…" at bounding box center [388, 174] width 172 height 185
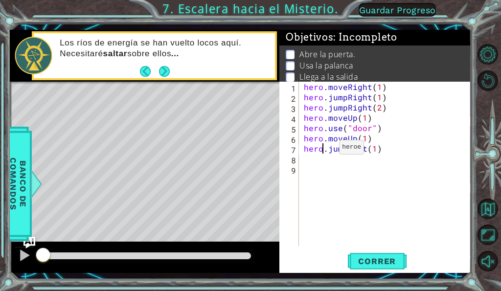
click at [322, 150] on div "hero . moveRight ( 1 ) hero . jumpRight ( 1 ) hero . jumpRight ( 2 ) hero . mov…" at bounding box center [388, 174] width 172 height 185
type textarea "hero.jumpLeft(1)"
click at [322, 154] on div "hero . moveRight ( 1 ) hero . jumpRight ( 1 ) hero . jumpRight ( 2 ) hero . mov…" at bounding box center [388, 174] width 172 height 185
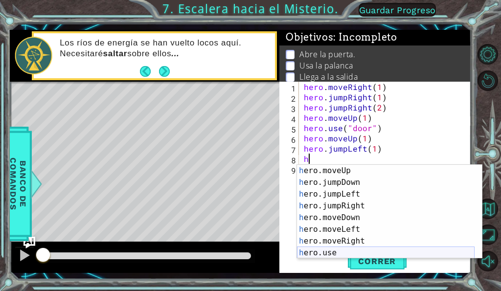
scroll to position [12, 0]
click at [342, 251] on div "h ero.moveUp Presiona intro h ero.jumpDown Presiona intro h ero.jumpLeft Presio…" at bounding box center [386, 223] width 178 height 117
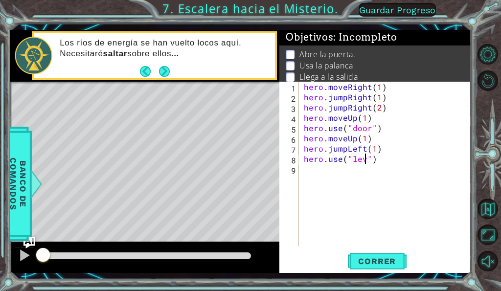
scroll to position [0, 4]
type textarea "hero.use("lever")"
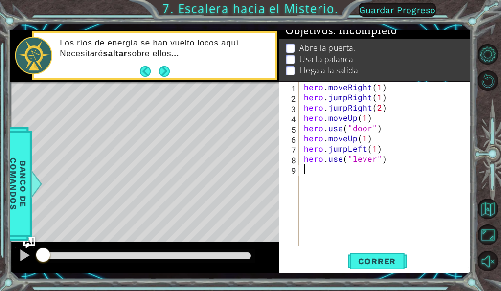
click at [394, 164] on div "hero . moveRight ( 1 ) hero . jumpRight ( 1 ) hero . jumpRight ( 2 ) hero . mov…" at bounding box center [388, 174] width 172 height 185
type textarea "h"
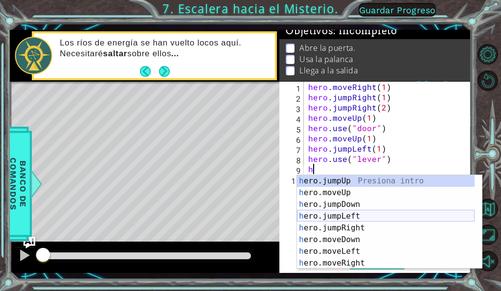
click at [350, 215] on div "h ero.jumpUp Presiona intro h ero.moveUp Presiona intro h ero.jumpDown Presiona…" at bounding box center [386, 233] width 178 height 117
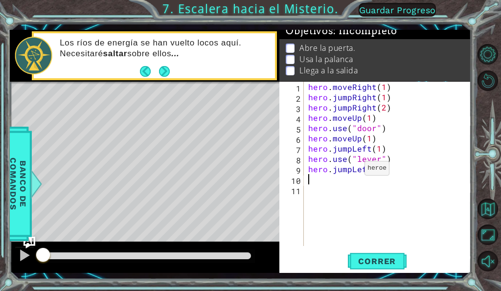
click at [352, 171] on div "hero . moveRight ( 1 ) hero . jumpRight ( 1 ) hero . jumpRight ( 2 ) hero . mov…" at bounding box center [390, 174] width 168 height 185
click at [374, 168] on div "hero . moveRight ( 1 ) hero . jumpRight ( 1 ) hero . jumpRight ( 2 ) hero . mov…" at bounding box center [390, 174] width 168 height 185
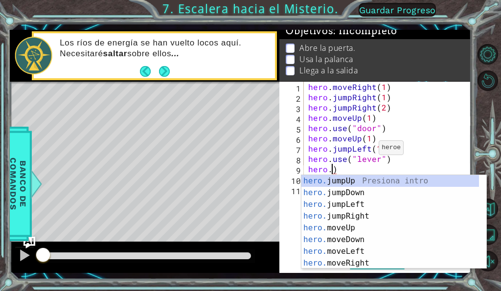
click at [353, 150] on div "hero . moveRight ( 1 ) hero . jumpRight ( 1 ) hero . jumpRight ( 2 ) hero . mov…" at bounding box center [390, 174] width 168 height 185
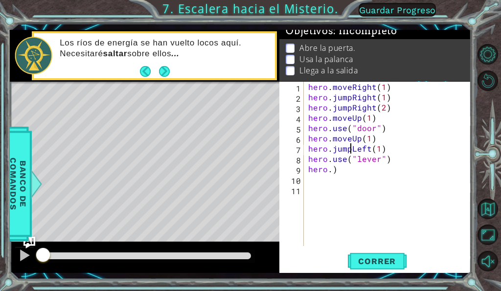
click at [384, 150] on div "hero . moveRight ( 1 ) hero . jumpRight ( 1 ) hero . jumpRight ( 2 ) hero . mov…" at bounding box center [390, 174] width 168 height 185
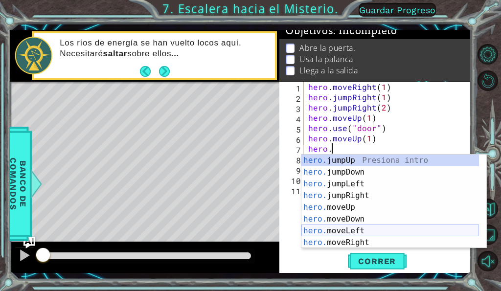
click at [342, 228] on div "hero. jumpUp Presiona intro hero. jumpDown Presiona intro hero. jumpLeft Presio…" at bounding box center [390, 213] width 178 height 117
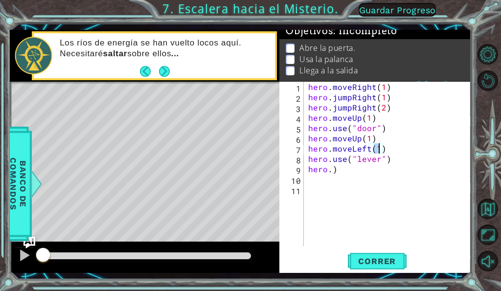
click at [341, 172] on div "hero . moveRight ( 1 ) hero . jumpRight ( 1 ) hero . jumpRight ( 2 ) hero . mov…" at bounding box center [390, 174] width 168 height 185
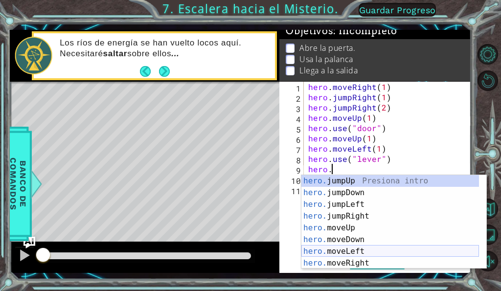
click at [352, 250] on div "hero. jumpUp Presiona intro hero. jumpDown Presiona intro hero. jumpLeft Presio…" at bounding box center [390, 233] width 178 height 117
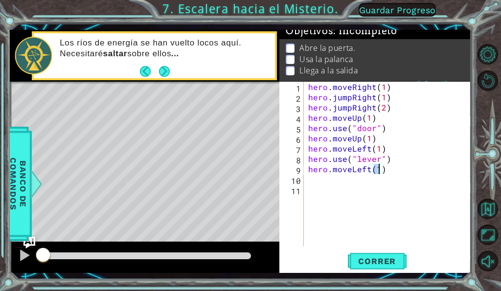
type textarea "hero.moveLeft(2)"
click at [419, 177] on div "hero . moveRight ( 1 ) hero . jumpRight ( 1 ) hero . jumpRight ( 2 ) hero . mov…" at bounding box center [390, 174] width 168 height 185
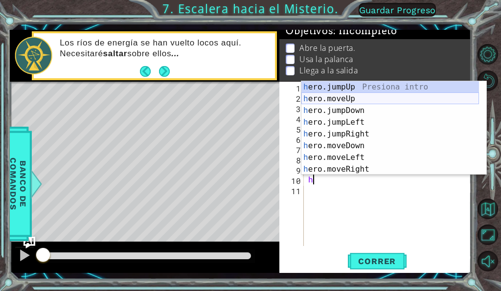
click at [353, 102] on div "h ero.jumpUp Presiona intro h ero.moveUp Presiona intro h ero.jumpDown Presiona…" at bounding box center [390, 139] width 178 height 117
type textarea "hero.moveUp(1)"
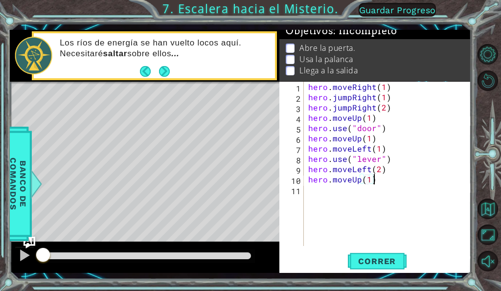
click at [388, 184] on div "hero . moveRight ( 1 ) hero . jumpRight ( 1 ) hero . jumpRight ( 2 ) hero . mov…" at bounding box center [390, 174] width 168 height 185
type textarea "h"
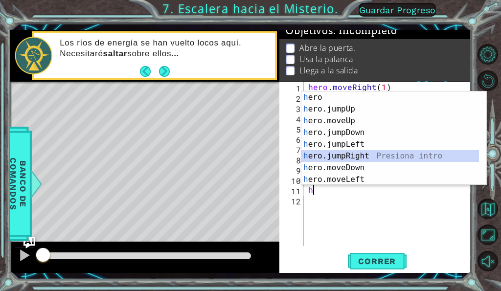
click at [366, 155] on div "h ero Presiona intro h ero.jumpUp Presiona intro h ero.moveUp Presiona intro h …" at bounding box center [390, 149] width 178 height 117
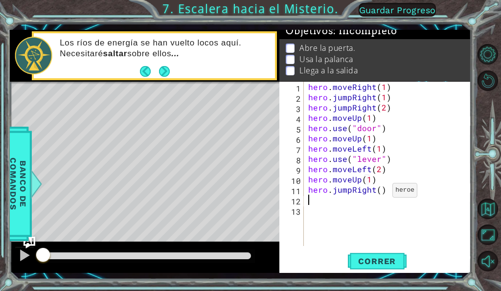
click at [377, 191] on div "hero . moveRight ( 1 ) hero . jumpRight ( 1 ) hero . jumpRight ( 2 ) hero . mov…" at bounding box center [390, 174] width 168 height 185
click at [386, 255] on button "Correr" at bounding box center [377, 261] width 59 height 19
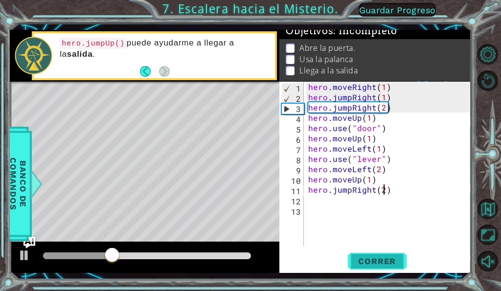
click at [377, 267] on button "Correr" at bounding box center [377, 261] width 59 height 19
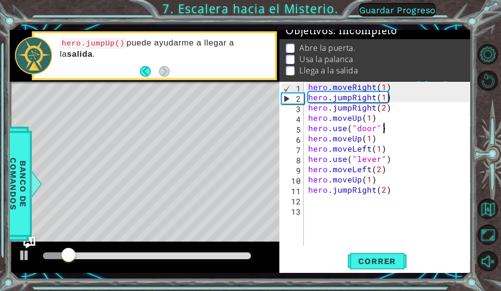
click at [384, 130] on div "hero . moveRight ( 1 ) hero . jumpRight ( 1 ) hero . jumpRight ( 2 ) hero . mov…" at bounding box center [390, 174] width 168 height 185
drag, startPoint x: 359, startPoint y: 90, endPoint x: 361, endPoint y: 105, distance: 15.2
click at [358, 89] on div "hero . moveRight ( 1 ) hero . jumpRight ( 1 ) hero . jumpRight ( 2 ) hero . mov…" at bounding box center [390, 174] width 168 height 185
click at [363, 99] on div "hero . moveRight ( 1 ) hero . jumpRight ( 1 ) hero . jumpRight ( 2 ) hero . mov…" at bounding box center [390, 174] width 168 height 185
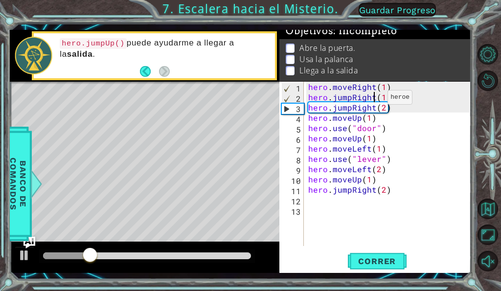
click at [375, 100] on div "hero . moveRight ( 1 ) hero . jumpRight ( 1 ) hero . jumpRight ( 2 ) hero . mov…" at bounding box center [390, 174] width 168 height 185
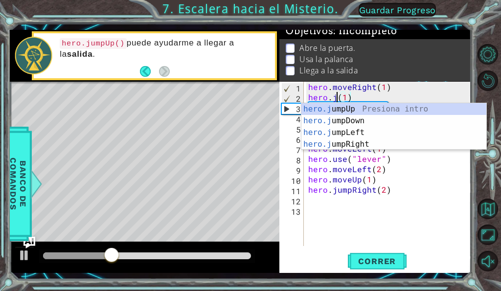
scroll to position [0, 2]
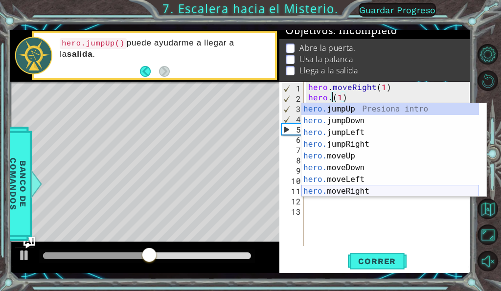
click at [360, 189] on div "hero. jumpUp Presiona intro hero. jumpDown Presiona intro hero. jumpLeft Presio…" at bounding box center [390, 161] width 178 height 117
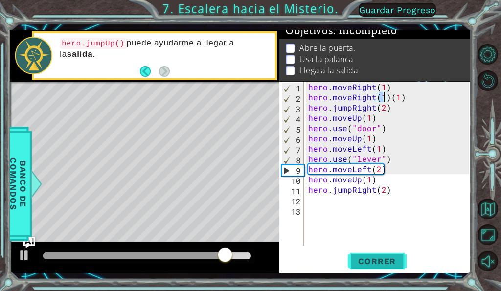
click at [378, 260] on span "Correr" at bounding box center [376, 261] width 57 height 10
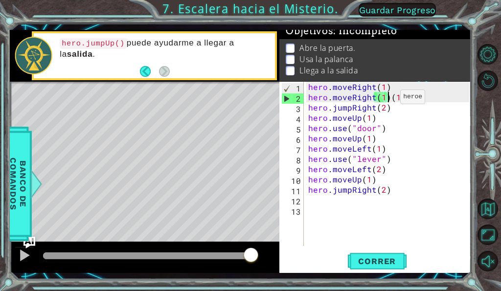
click at [388, 99] on div "hero . moveRight ( 1 ) hero . moveRight ( 1 ) ( 1 ) hero . jumpRight ( 2 ) hero…" at bounding box center [390, 174] width 168 height 185
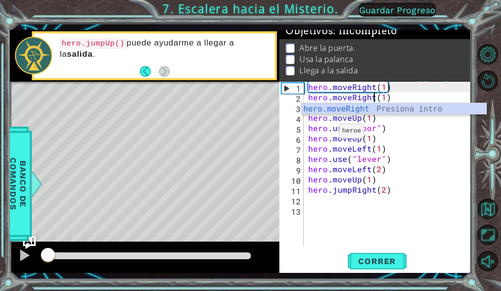
drag, startPoint x: 250, startPoint y: 255, endPoint x: 23, endPoint y: 248, distance: 226.2
click at [23, 248] on div "1 ההההההההההההההההההההההההההההההההההההההההההההההההההההההההההההההההההההההההההההה…" at bounding box center [240, 151] width 461 height 243
click at [443, 183] on div "hero . moveRight ( 1 ) hero . moveRight ( 1 ) hero . jumpRight ( 2 ) hero . mov…" at bounding box center [390, 174] width 168 height 185
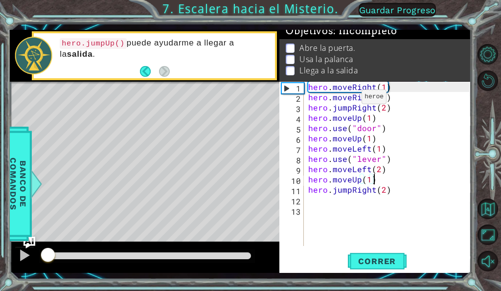
click at [349, 99] on div "hero . moveRight ( 1 ) hero . moveRight ( 1 ) hero . jumpRight ( 2 ) hero . mov…" at bounding box center [390, 174] width 168 height 185
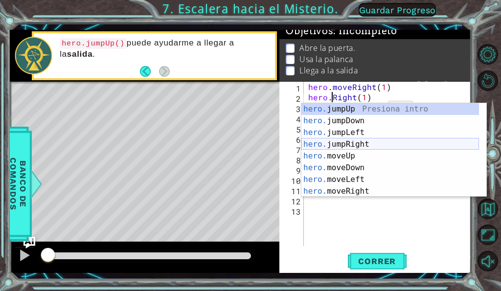
click at [361, 142] on div "hero. jumpUp Presiona intro hero. jumpDown Presiona intro hero. jumpLeft Presio…" at bounding box center [390, 161] width 178 height 117
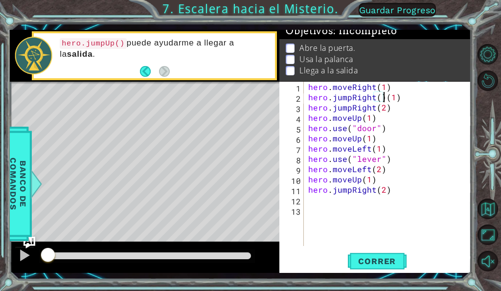
click at [398, 99] on div "hero . moveRight ( 1 ) hero . jumpRight ( ) ( 1 ) hero . jumpRight ( 2 ) hero .…" at bounding box center [390, 174] width 168 height 185
click at [378, 98] on div "hero . moveRight ( 1 ) hero . jumpRight ( ) hero . jumpRight ( 2 ) hero . moveU…" at bounding box center [390, 174] width 168 height 185
click at [346, 112] on div "hero . moveRight ( 1 ) hero . jumpRight ( 1 ) hero . jumpRight ( 2 ) hero . mov…" at bounding box center [390, 174] width 168 height 185
click at [354, 110] on div "hero . moveRight ( 1 ) hero . jumpRight ( 1 ) hero . jumpRight ( 2 ) hero . mov…" at bounding box center [390, 174] width 168 height 185
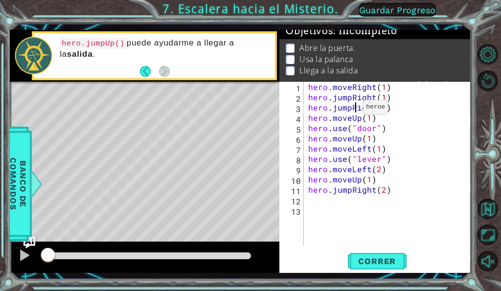
click at [351, 110] on div "hero . moveRight ( 1 ) hero . jumpRight ( 1 ) hero . jumpRight ( 2 ) hero . mov…" at bounding box center [390, 174] width 168 height 185
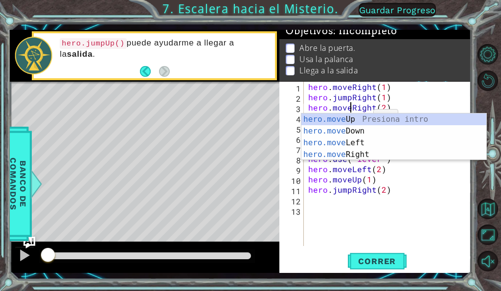
scroll to position [0, 3]
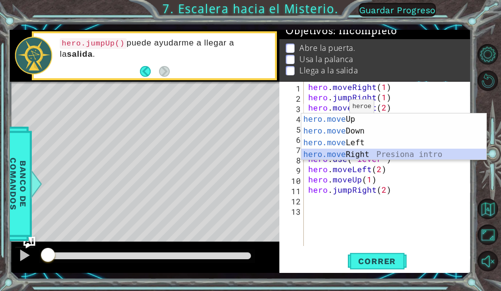
click at [377, 153] on div "hero.move Up Presiona intro hero.move Down Presiona intro hero.move Left Presio…" at bounding box center [393, 149] width 185 height 70
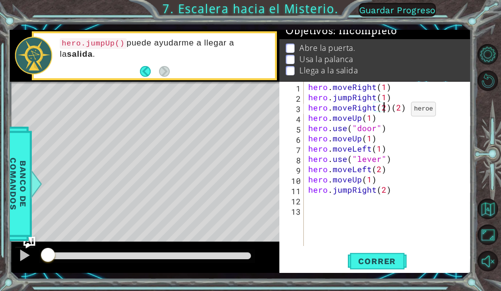
scroll to position [0, 5]
click at [403, 111] on div "hero . moveRight ( 1 ) hero . jumpRight ( 1 ) hero . moveRight ( 2 ) ( 2 ) hero…" at bounding box center [390, 174] width 168 height 185
click at [397, 264] on span "Correr" at bounding box center [376, 261] width 57 height 10
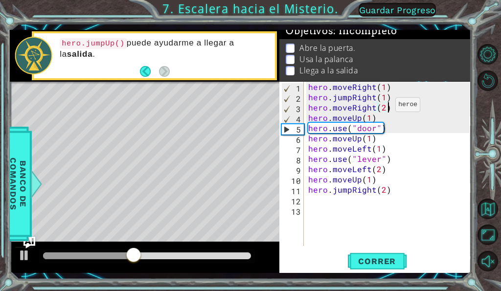
click at [384, 107] on div "hero . moveRight ( 1 ) hero . jumpRight ( 1 ) hero . moveRight ( 2 ) hero . mov…" at bounding box center [390, 174] width 168 height 185
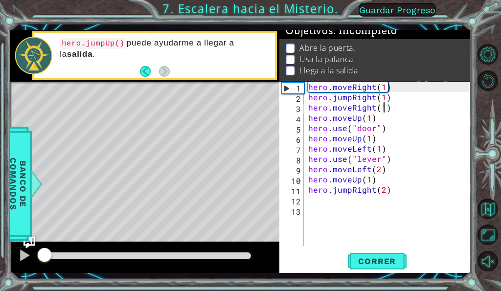
drag, startPoint x: 187, startPoint y: 260, endPoint x: 0, endPoint y: 214, distance: 193.0
click at [0, 214] on div "1 ההההההההההההההההההההההההההההההההההההההההההההההההההההההההההההההההההההההההההההה…" at bounding box center [250, 145] width 501 height 291
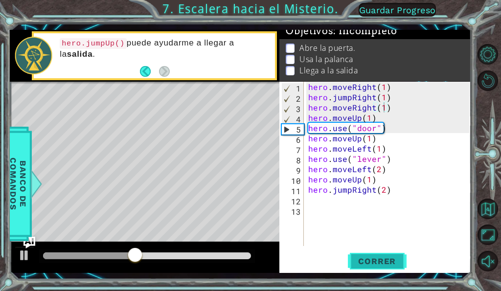
click at [377, 263] on span "Correr" at bounding box center [376, 261] width 57 height 10
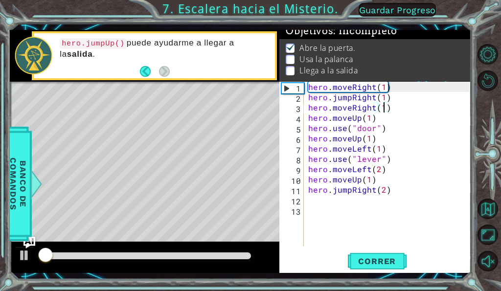
scroll to position [9, 0]
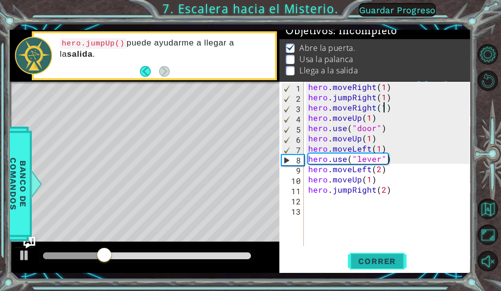
click at [386, 257] on span "Correr" at bounding box center [376, 261] width 57 height 10
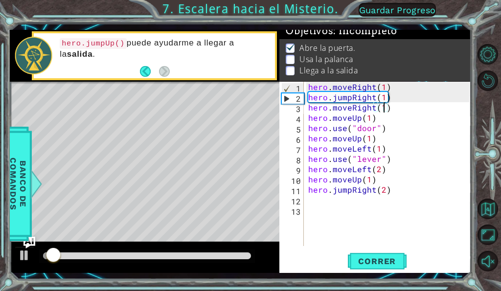
click at [380, 141] on div "hero . moveRight ( 1 ) hero . jumpRight ( 1 ) hero . moveRight ( 1 ) hero . mov…" at bounding box center [390, 174] width 168 height 185
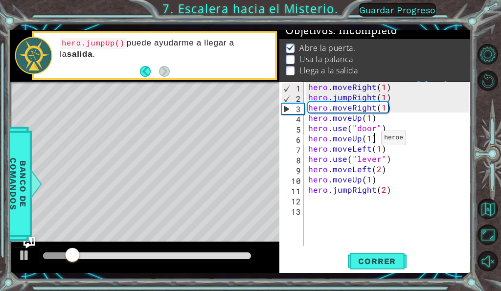
click at [369, 140] on div "hero . moveRight ( 1 ) hero . jumpRight ( 1 ) hero . moveRight ( 1 ) hero . mov…" at bounding box center [390, 174] width 168 height 185
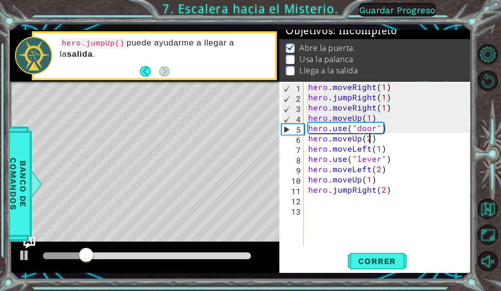
click at [417, 160] on div "hero . moveRight ( 1 ) hero . jumpRight ( 1 ) hero . moveRight ( 1 ) hero . mov…" at bounding box center [390, 174] width 168 height 185
drag, startPoint x: 90, startPoint y: 256, endPoint x: 60, endPoint y: 256, distance: 29.4
click at [67, 256] on div at bounding box center [68, 256] width 18 height 18
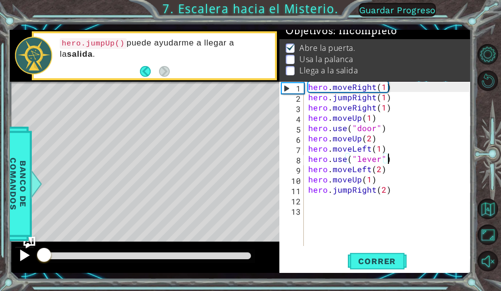
drag, startPoint x: 35, startPoint y: 252, endPoint x: 19, endPoint y: 249, distance: 16.3
click at [23, 250] on div at bounding box center [145, 257] width 270 height 31
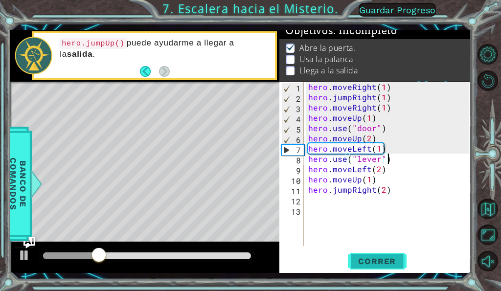
click at [373, 255] on button "Correr" at bounding box center [377, 261] width 59 height 19
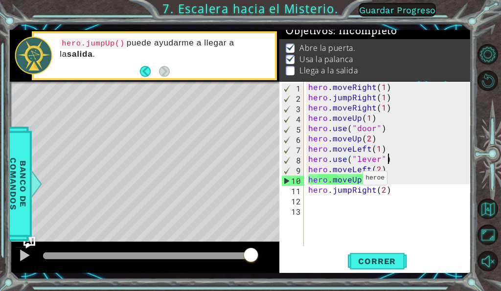
click at [350, 181] on div "hero . moveRight ( 1 ) hero . jumpRight ( 1 ) hero . moveRight ( 1 ) hero . mov…" at bounding box center [390, 174] width 168 height 185
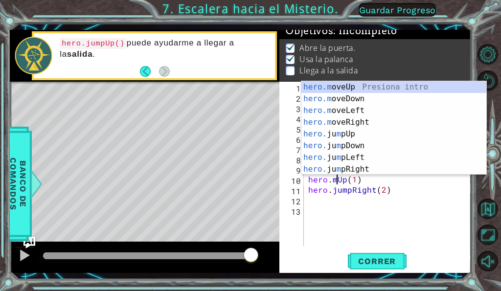
scroll to position [0, 2]
click at [358, 90] on div "hero. jumpUp Presiona intro hero. jumpDown Presiona intro hero. jumpLeft Presio…" at bounding box center [390, 139] width 178 height 117
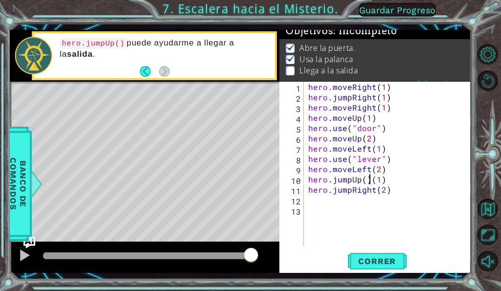
click at [391, 181] on div "hero . moveRight ( 1 ) hero . jumpRight ( 1 ) hero . moveRight ( 1 ) hero . mov…" at bounding box center [390, 174] width 168 height 185
click at [361, 183] on div "hero . moveRight ( 1 ) hero . jumpRight ( 1 ) hero . moveRight ( 1 ) hero . mov…" at bounding box center [390, 174] width 168 height 185
click at [363, 185] on div "hero . moveRight ( 1 ) hero . jumpRight ( 1 ) hero . moveRight ( 1 ) hero . mov…" at bounding box center [390, 174] width 168 height 185
click at [365, 183] on div "hero . moveRight ( 1 ) hero . jumpRight ( 1 ) hero . moveRight ( 1 ) hero . mov…" at bounding box center [390, 174] width 168 height 185
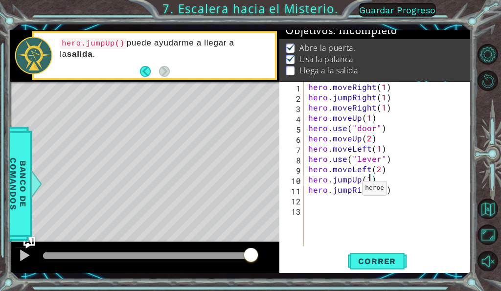
click at [350, 191] on div "hero . moveRight ( 1 ) hero . jumpRight ( 1 ) hero . moveRight ( 1 ) hero . mov…" at bounding box center [390, 174] width 168 height 185
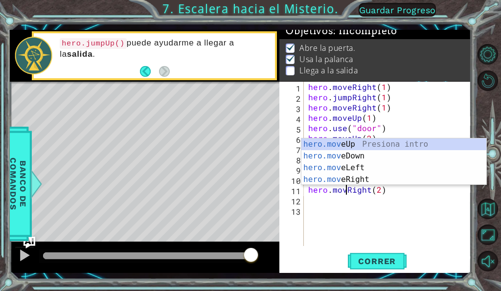
scroll to position [0, 3]
type textarea "hero.moveRight(2)"
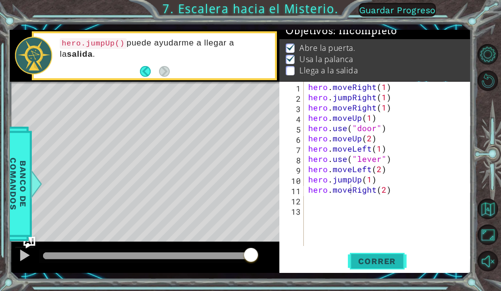
click at [391, 257] on span "Correr" at bounding box center [376, 261] width 57 height 10
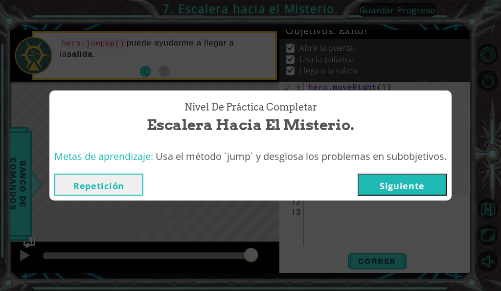
click at [438, 182] on button "Siguiente" at bounding box center [402, 185] width 89 height 22
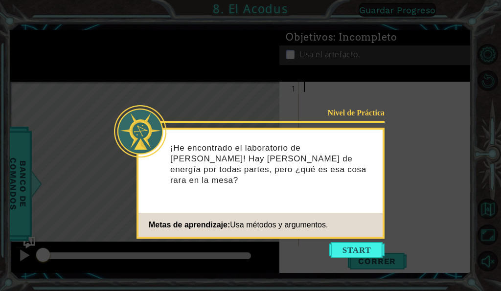
click at [350, 247] on button "Start" at bounding box center [357, 250] width 56 height 16
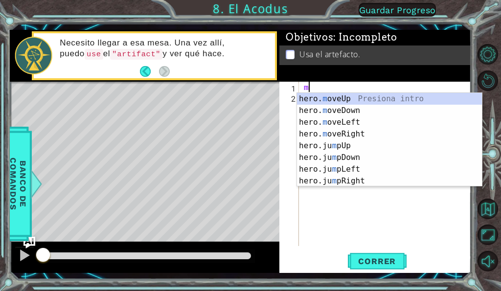
click at [329, 97] on div "hero. m oveUp Presiona intro hero. m oveDown Presiona intro hero. m oveLeft Pre…" at bounding box center [389, 151] width 185 height 117
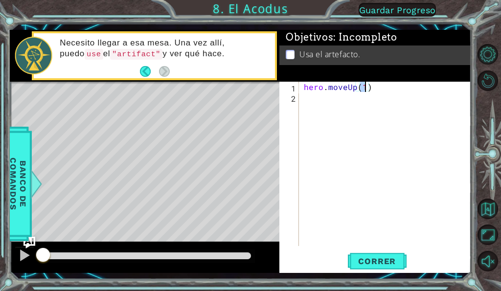
type textarea "hero.moveUp(2)"
click at [338, 95] on div "hero . moveUp ( 2 )" at bounding box center [388, 174] width 172 height 185
type textarea "h"
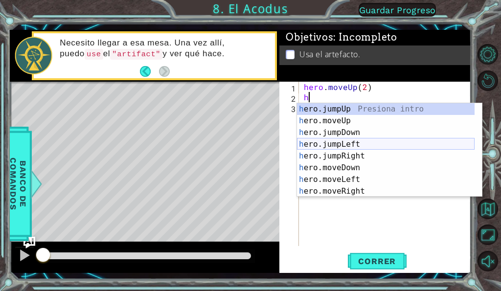
click at [350, 148] on div "h ero.jumpUp Presiona intro h ero.moveUp Presiona intro h ero.jumpDown Presiona…" at bounding box center [386, 161] width 178 height 117
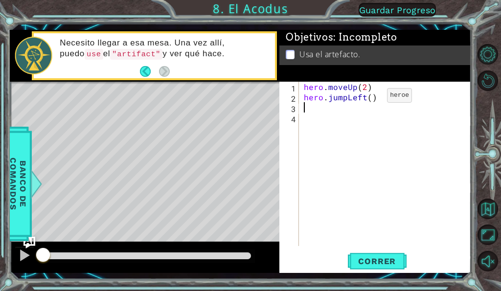
click at [370, 98] on div "hero . moveUp ( 2 ) hero . jumpLeft ( )" at bounding box center [388, 174] width 172 height 185
click at [350, 101] on div "hero . moveUp ( 2 ) hero . jumpLeft ( 1 )" at bounding box center [388, 174] width 172 height 185
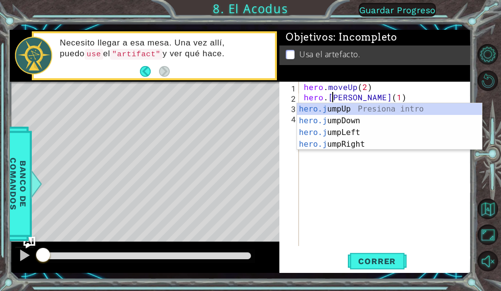
scroll to position [0, 3]
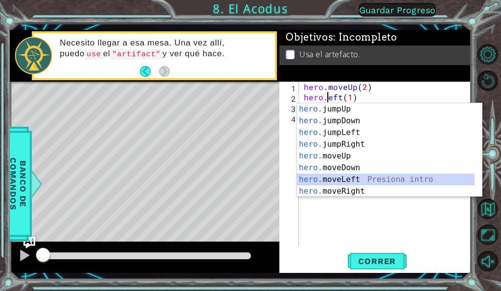
click at [354, 178] on div "hero. jumpUp Presiona intro hero. jumpDown Presiona intro hero. jumpLeft Presio…" at bounding box center [386, 161] width 178 height 117
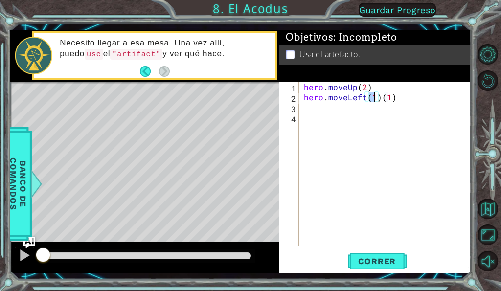
click at [393, 98] on div "hero . moveUp ( 2 ) hero . moveLeft ( 1 ) ( 1 )" at bounding box center [388, 174] width 172 height 185
type textarea "hero.moveLeft(1)"
click at [381, 105] on div "hero . moveUp ( 2 ) hero . moveLeft ( 1 )" at bounding box center [388, 174] width 172 height 185
type textarea "h"
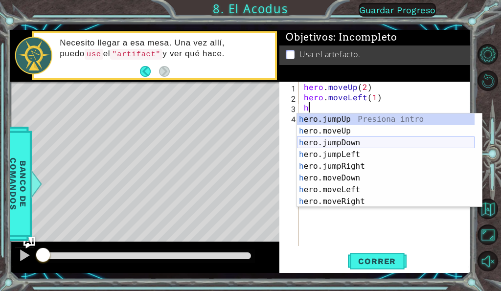
click at [349, 146] on div "h ero.jumpUp Presiona intro h ero.moveUp Presiona intro h ero.jumpDown Presiona…" at bounding box center [386, 172] width 178 height 117
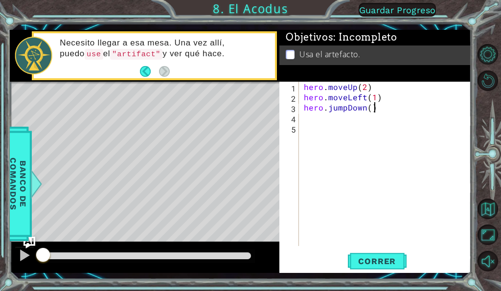
click at [372, 108] on div "hero . moveUp ( 2 ) hero . moveLeft ( 1 ) hero . jumpDown ( )" at bounding box center [388, 174] width 172 height 185
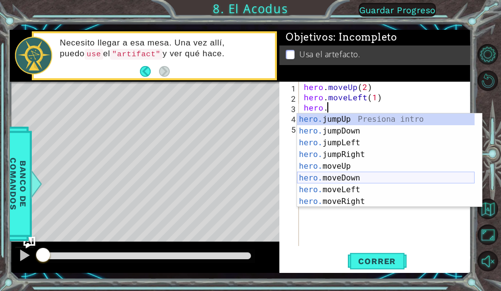
click at [319, 175] on div "hero. jumpUp Presiona intro hero. jumpDown Presiona intro hero. jumpLeft Presio…" at bounding box center [386, 172] width 178 height 117
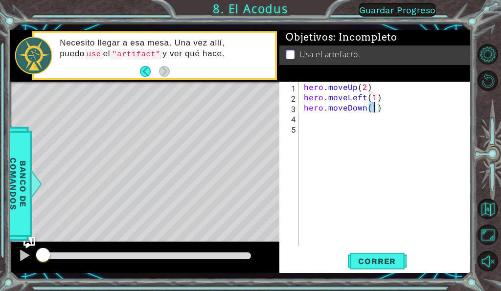
type textarea "hero.moveDown(2)"
click at [380, 112] on div "hero . moveUp ( 2 ) hero . moveLeft ( 1 ) hero . moveDown ( 2 )" at bounding box center [388, 174] width 172 height 185
click at [320, 119] on div "hero . moveUp ( 2 ) hero . moveLeft ( 1 ) hero . moveDown ( 2 )" at bounding box center [388, 174] width 172 height 185
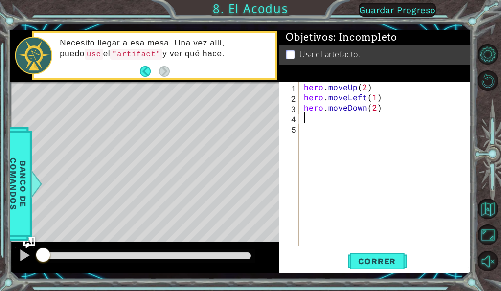
type textarea "h"
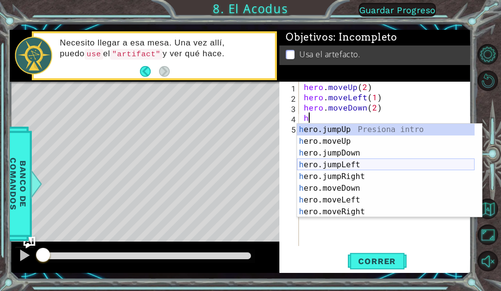
click at [337, 165] on div "h ero.jumpUp Presiona intro h ero.moveUp Presiona intro h ero.jumpDown Presiona…" at bounding box center [386, 182] width 178 height 117
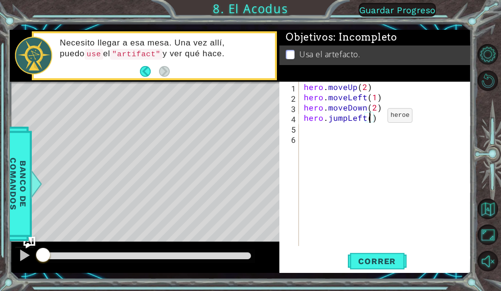
click at [371, 118] on div "hero . moveUp ( 2 ) hero . moveLeft ( 1 ) hero . moveDown ( 2 ) hero . jumpLeft…" at bounding box center [388, 174] width 172 height 185
type textarea "hero.jumpLeft(1)"
click at [308, 134] on div "hero . moveUp ( 2 ) hero . moveLeft ( 1 ) hero . moveDown ( 2 ) hero . jumpLeft…" at bounding box center [388, 174] width 172 height 185
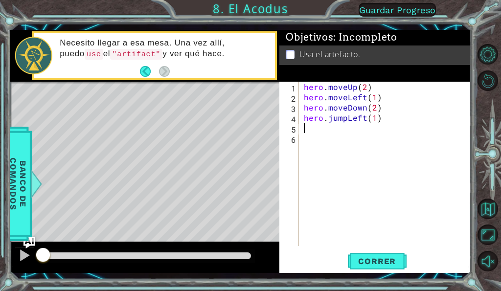
click at [311, 129] on div "hero . moveUp ( 2 ) hero . moveLeft ( 1 ) hero . moveDown ( 2 ) hero . jumpLeft…" at bounding box center [388, 174] width 172 height 185
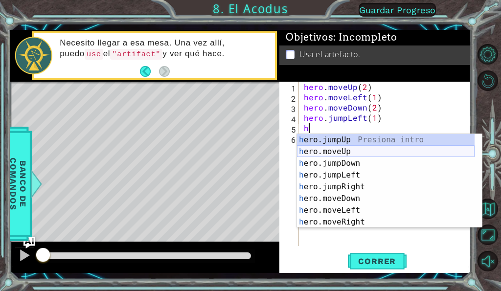
click at [325, 155] on div "h ero.jumpUp Presiona intro h ero.moveUp Presiona intro h ero.jumpDown Presiona…" at bounding box center [386, 192] width 178 height 117
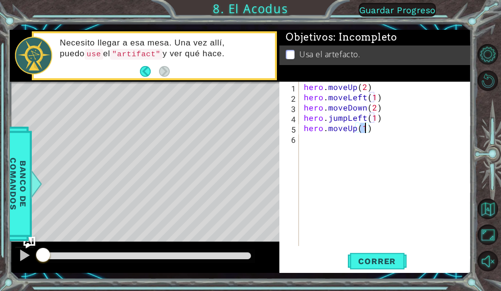
type textarea "hero.moveUp(2)"
click at [345, 139] on div "hero . moveUp ( 2 ) hero . moveLeft ( 1 ) hero . moveDown ( 2 ) hero . jumpLeft…" at bounding box center [388, 174] width 172 height 185
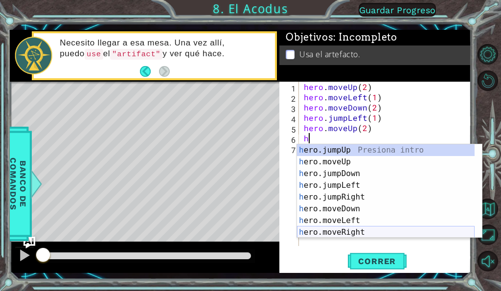
click at [337, 227] on div "h ero.jumpUp Presiona intro h ero.moveUp Presiona intro h ero.jumpDown Presiona…" at bounding box center [386, 202] width 178 height 117
type textarea "hero.moveRight(1)"
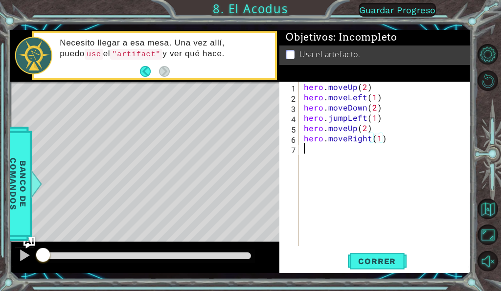
click at [340, 153] on div "hero . moveUp ( 2 ) hero . moveLeft ( 1 ) hero . moveDown ( 2 ) hero . jumpLeft…" at bounding box center [388, 174] width 172 height 185
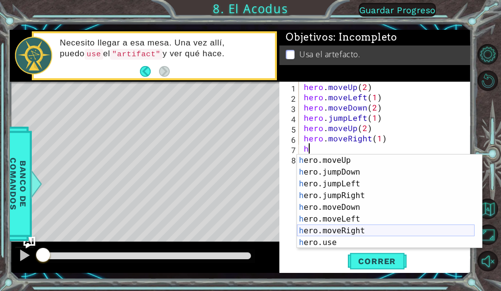
scroll to position [12, 0]
click at [332, 240] on div "h ero.moveUp Presiona intro h ero.jumpDown Presiona intro h ero.jumpLeft Presio…" at bounding box center [386, 213] width 178 height 117
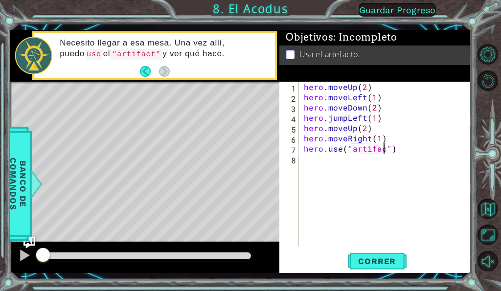
scroll to position [0, 5]
type textarea "hero.use("artifact")"
click at [378, 260] on span "Correr" at bounding box center [376, 261] width 57 height 10
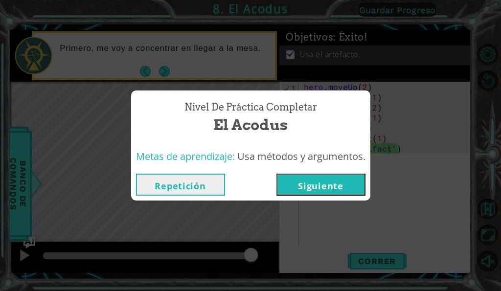
click at [324, 186] on button "Siguiente" at bounding box center [320, 185] width 89 height 22
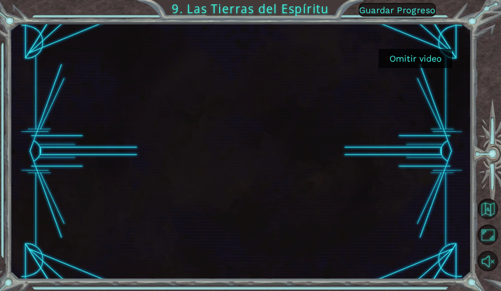
click at [425, 61] on button "Omitir video" at bounding box center [415, 58] width 73 height 19
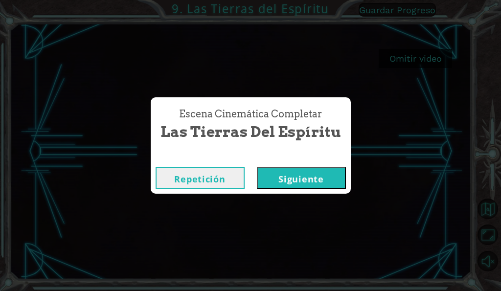
click at [313, 175] on button "Siguiente" at bounding box center [301, 178] width 89 height 22
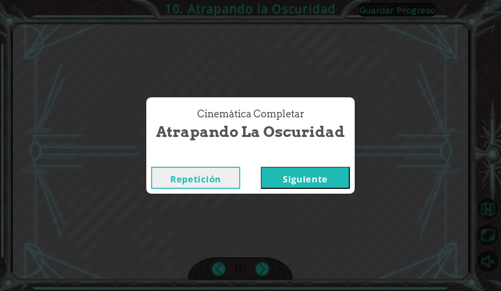
click at [318, 181] on button "Siguiente" at bounding box center [305, 178] width 89 height 22
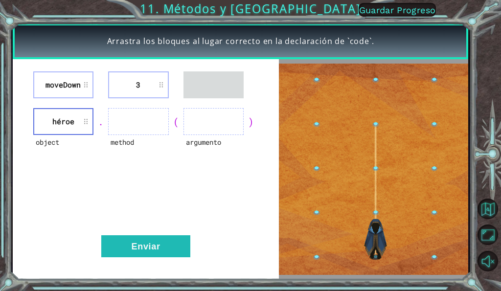
drag, startPoint x: 55, startPoint y: 67, endPoint x: 89, endPoint y: 89, distance: 40.5
click at [95, 91] on div "moveDown 3 object héroe . method ( argumento ) Enviar" at bounding box center [146, 169] width 266 height 220
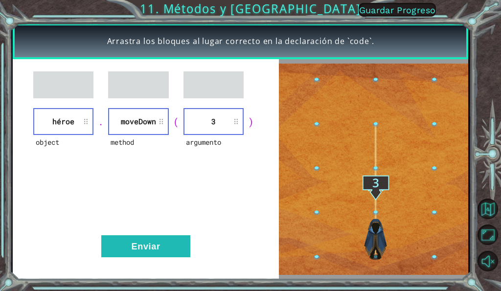
click at [163, 234] on div "object héroe . method [GEOGRAPHIC_DATA] ( argumento 3 ) Enviar" at bounding box center [146, 169] width 266 height 220
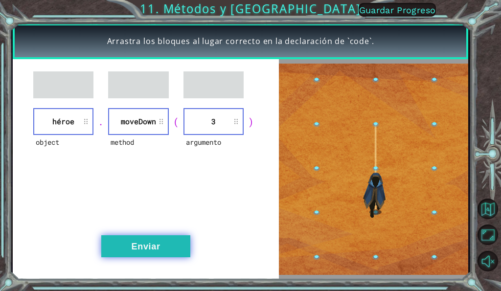
click at [160, 242] on button "Enviar" at bounding box center [145, 246] width 89 height 22
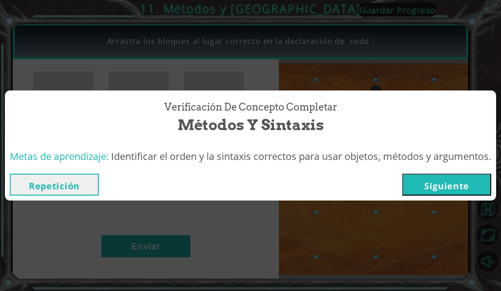
click at [451, 189] on button "Siguiente" at bounding box center [446, 185] width 89 height 22
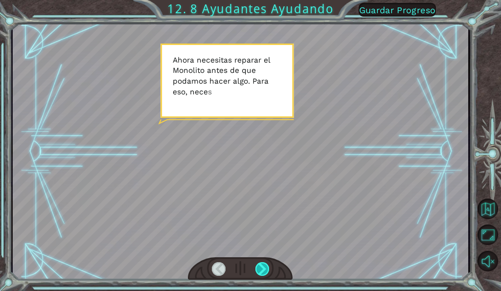
click at [267, 266] on div at bounding box center [262, 269] width 14 height 14
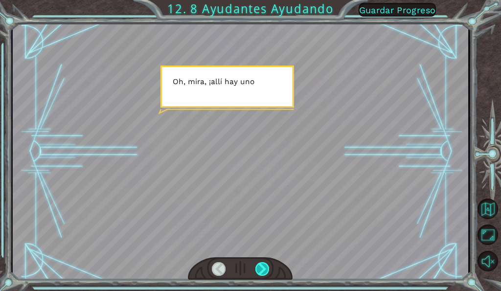
click at [267, 266] on div at bounding box center [262, 269] width 14 height 14
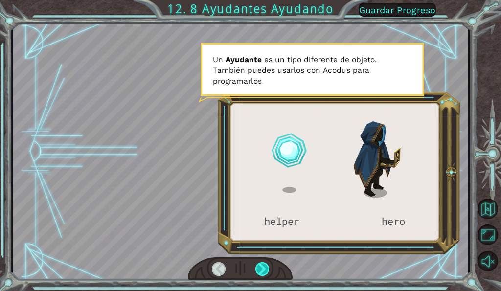
click at [267, 266] on div at bounding box center [262, 269] width 14 height 14
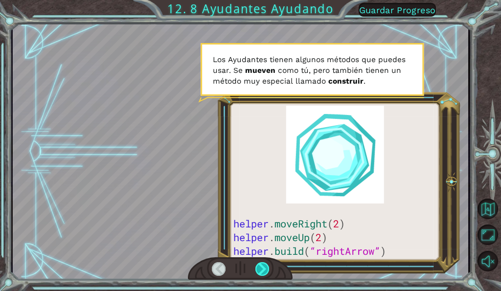
click at [267, 266] on div at bounding box center [262, 269] width 14 height 14
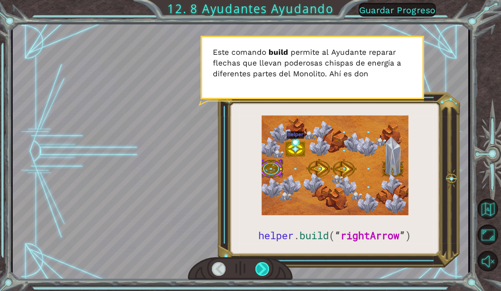
click at [267, 266] on div at bounding box center [262, 269] width 14 height 14
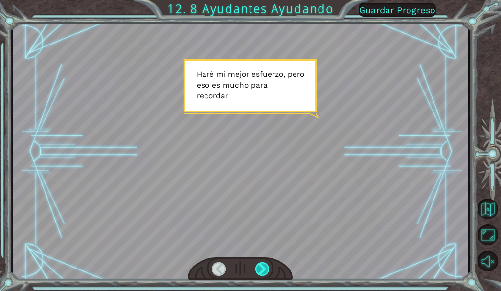
click at [267, 266] on div at bounding box center [262, 269] width 14 height 14
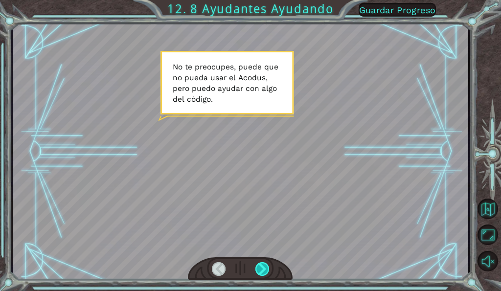
click at [267, 266] on div at bounding box center [262, 269] width 14 height 14
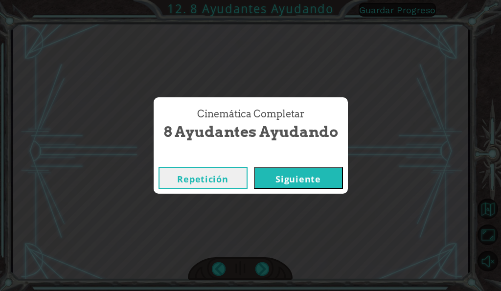
click at [307, 185] on button "Siguiente" at bounding box center [298, 178] width 89 height 22
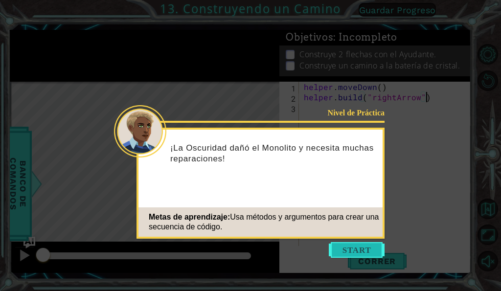
click at [347, 245] on button "Start" at bounding box center [357, 250] width 56 height 16
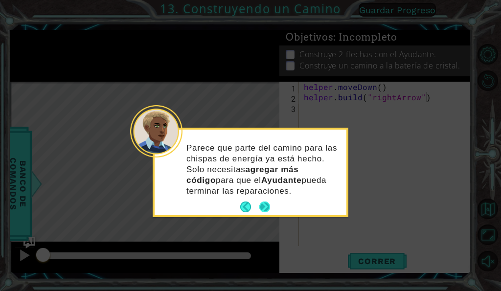
click at [267, 206] on button "Next" at bounding box center [264, 207] width 11 height 11
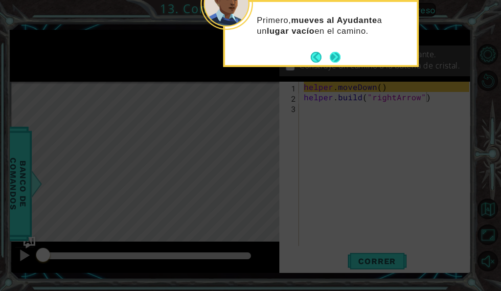
click at [334, 60] on button "Next" at bounding box center [335, 57] width 11 height 11
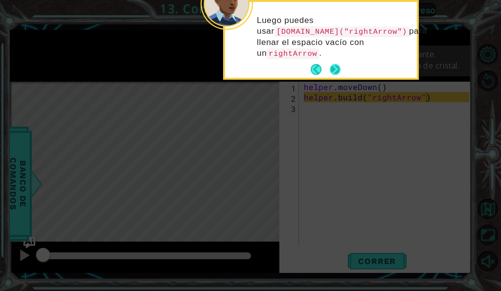
click at [334, 65] on button "Next" at bounding box center [335, 69] width 11 height 11
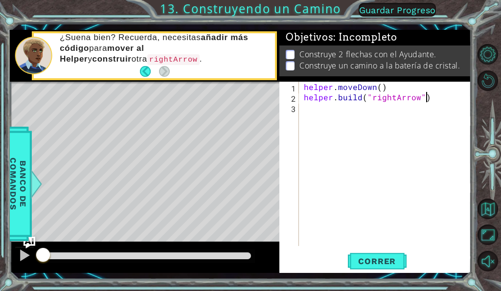
click at [379, 91] on div "helper . moveDown ( ) helper . build ( "rightArrow" )" at bounding box center [388, 174] width 172 height 185
type textarea "helper.moveDown(1)"
click at [335, 106] on div "helper . moveDown ( 1 ) helper . build ( "rightArrow" )" at bounding box center [388, 174] width 172 height 185
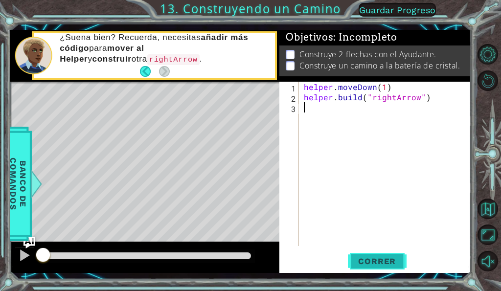
click at [380, 261] on span "Correr" at bounding box center [376, 261] width 57 height 10
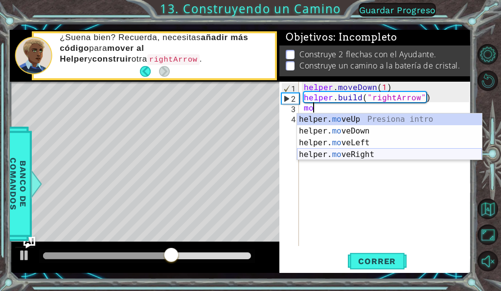
click at [343, 155] on div "helper. mo veUp Presiona intro helper. mo veDown Presiona intro helper. mo veLe…" at bounding box center [389, 149] width 185 height 70
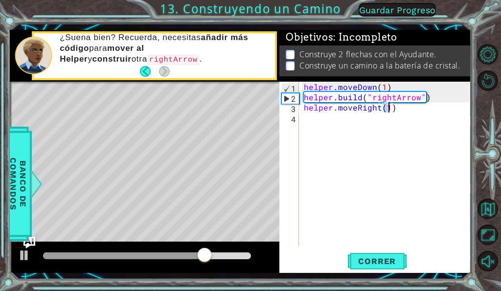
type textarea "helper.moveRight(3)"
click at [402, 114] on div "helper . moveDown ( 1 ) helper . build ( "rightArrow" ) helper . moveRight ( 3 )" at bounding box center [388, 174] width 172 height 185
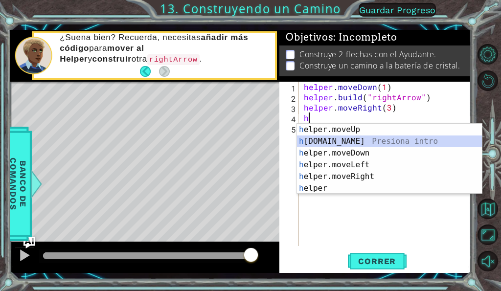
click at [352, 141] on div "h elper.moveUp Presiona intro h [DOMAIN_NAME] Presiona intro h elper.moveDown P…" at bounding box center [389, 171] width 185 height 94
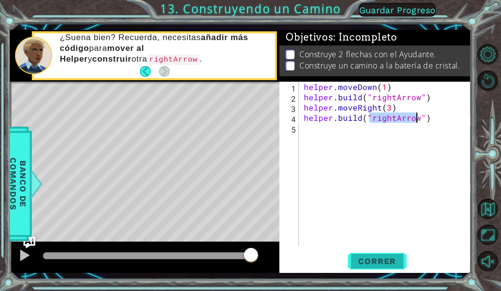
type textarea "[DOMAIN_NAME]("rightArrow")"
click at [390, 263] on span "Correr" at bounding box center [376, 261] width 57 height 10
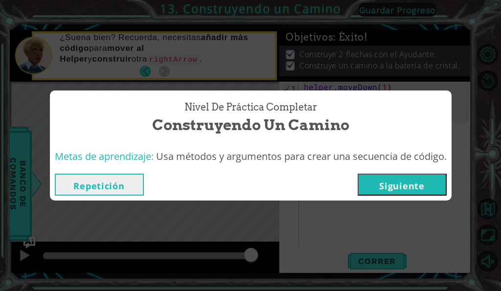
click at [436, 183] on button "Siguiente" at bounding box center [402, 185] width 89 height 22
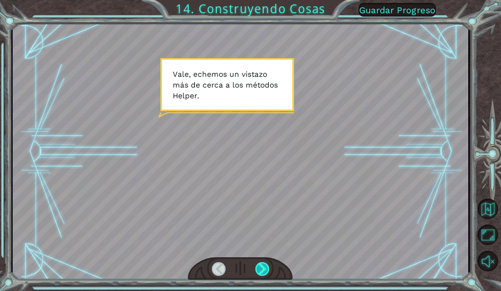
click at [260, 271] on div at bounding box center [262, 269] width 14 height 14
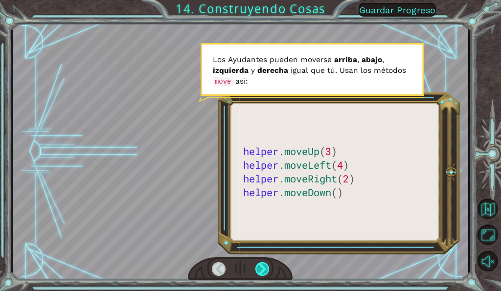
click at [260, 271] on div at bounding box center [262, 269] width 14 height 14
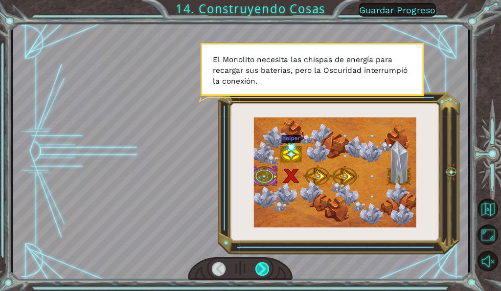
click at [260, 271] on div at bounding box center [262, 269] width 14 height 14
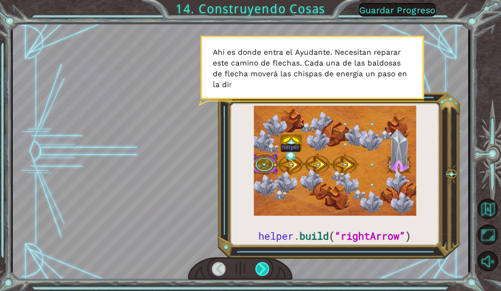
click at [260, 271] on div at bounding box center [262, 269] width 14 height 14
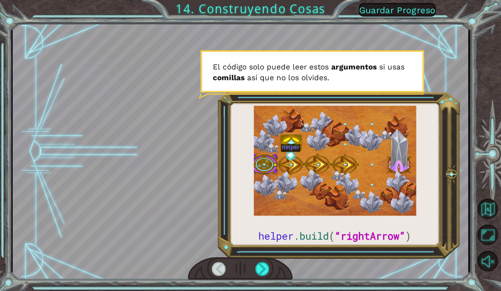
click at [221, 265] on div at bounding box center [219, 269] width 14 height 14
click at [270, 268] on div at bounding box center [240, 268] width 105 height 23
click at [268, 268] on div at bounding box center [262, 269] width 14 height 14
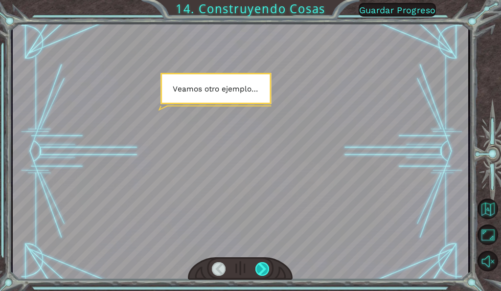
click at [268, 268] on div at bounding box center [262, 269] width 14 height 14
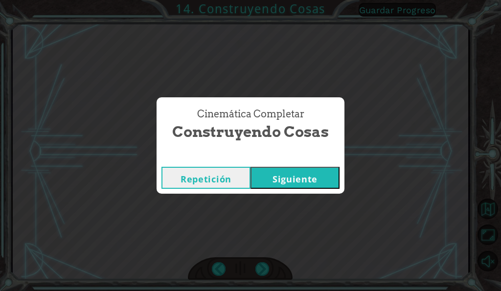
click at [297, 174] on button "Siguiente" at bounding box center [295, 178] width 89 height 22
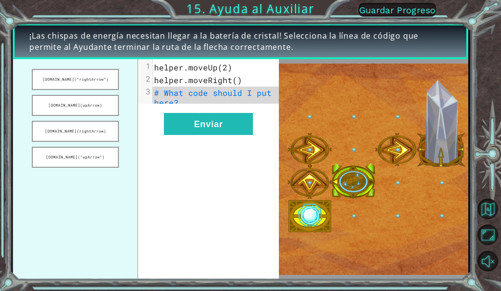
drag, startPoint x: 92, startPoint y: 84, endPoint x: 188, endPoint y: 110, distance: 98.7
click at [188, 110] on div "[DOMAIN_NAME](“rightArrow”) [DOMAIN_NAME](upArrow) [DOMAIN_NAME](rightArrow) [D…" at bounding box center [146, 169] width 266 height 220
click at [91, 81] on button "[DOMAIN_NAME](“rightArrow”)" at bounding box center [75, 79] width 87 height 21
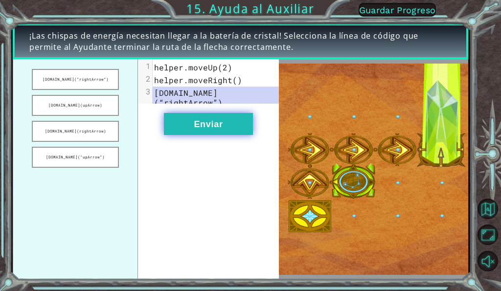
click at [200, 120] on button "Enviar" at bounding box center [208, 124] width 89 height 22
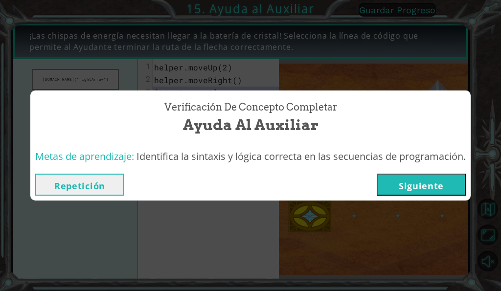
click at [424, 188] on button "Siguiente" at bounding box center [421, 185] width 89 height 22
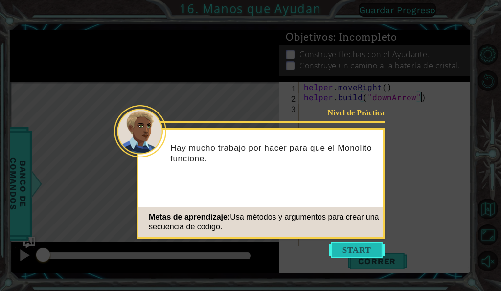
click at [364, 247] on button "Start" at bounding box center [357, 250] width 56 height 16
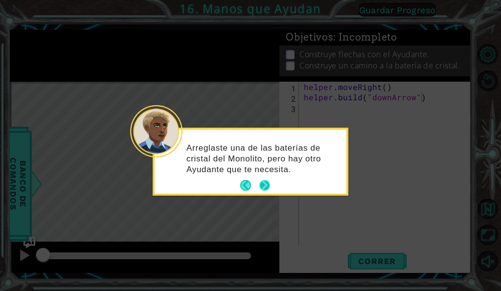
click at [263, 185] on button "Next" at bounding box center [264, 185] width 11 height 11
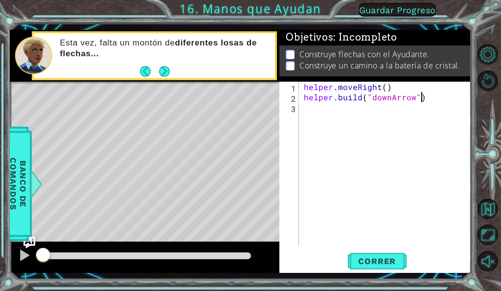
click at [382, 90] on div "helper . moveRight ( ) helper . build ( "downArrow" )" at bounding box center [388, 174] width 172 height 185
type textarea "helper.moveRight(1)"
click at [431, 104] on div "helper . moveRight ( 1 ) helper . build ( "downArrow" )" at bounding box center [388, 174] width 172 height 185
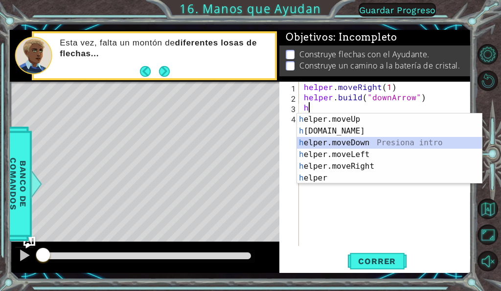
click at [353, 142] on div "h elper.moveUp Presiona intro h [DOMAIN_NAME] Presiona intro h elper.moveDown P…" at bounding box center [389, 161] width 185 height 94
type textarea "helper.moveDown(1)"
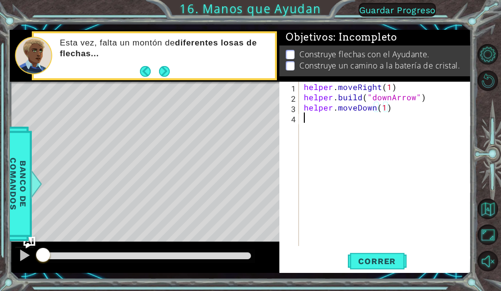
drag, startPoint x: 356, startPoint y: 137, endPoint x: 354, endPoint y: 130, distance: 7.1
click at [356, 137] on div "helper . moveRight ( 1 ) helper . build ( "downArrow" ) helper . moveDown ( 1 )" at bounding box center [388, 174] width 172 height 185
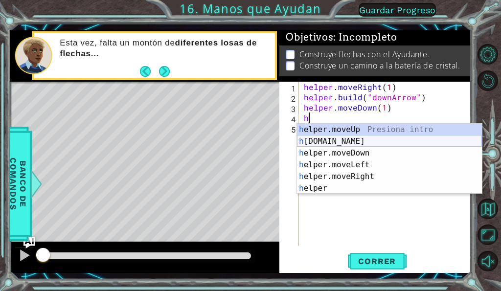
click at [348, 142] on div "h elper.moveUp Presiona intro h [DOMAIN_NAME] Presiona intro h elper.moveDown P…" at bounding box center [389, 171] width 185 height 94
type textarea "[DOMAIN_NAME]("rightArrow")"
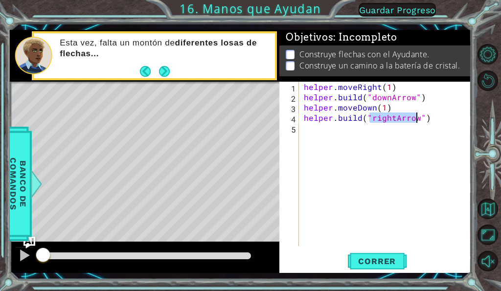
click at [427, 121] on div "helper . moveRight ( 1 ) helper . build ( "downArrow" ) helper . moveDown ( 1 )…" at bounding box center [388, 174] width 172 height 185
click at [337, 133] on div "helper . moveRight ( 1 ) helper . build ( "downArrow" ) helper . moveDown ( 1 )…" at bounding box center [388, 174] width 172 height 185
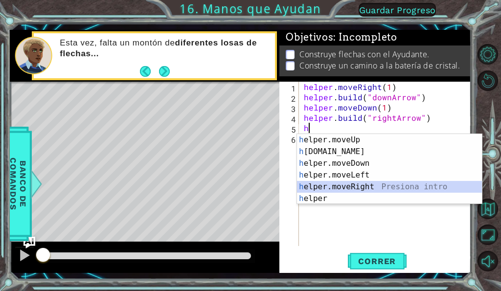
click at [361, 190] on div "h elper.moveUp Presiona intro h [DOMAIN_NAME] Presiona intro h elper.moveDown P…" at bounding box center [389, 181] width 185 height 94
type textarea "helper.moveRight(1)"
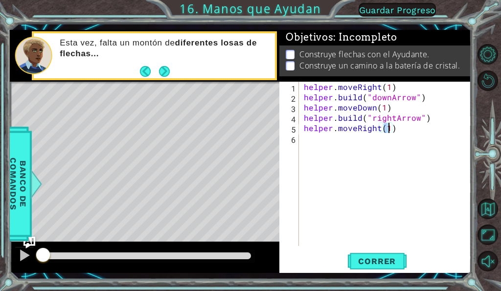
click at [402, 132] on div "helper . moveRight ( 1 ) helper . build ( "downArrow" ) helper . moveDown ( 1 )…" at bounding box center [388, 174] width 172 height 185
click at [364, 136] on div "helper . moveRight ( 1 ) helper . build ( "downArrow" ) helper . moveDown ( 1 )…" at bounding box center [388, 174] width 172 height 185
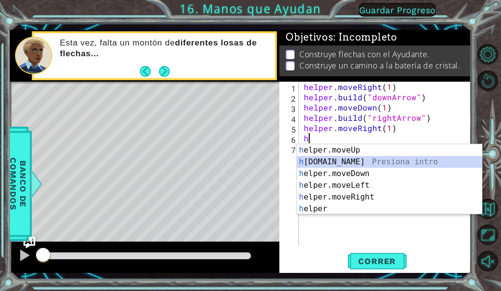
click at [338, 163] on div "h elper.moveUp Presiona intro h [DOMAIN_NAME] Presiona intro h elper.moveDown P…" at bounding box center [389, 191] width 185 height 94
type textarea "[DOMAIN_NAME]("rightArrow")"
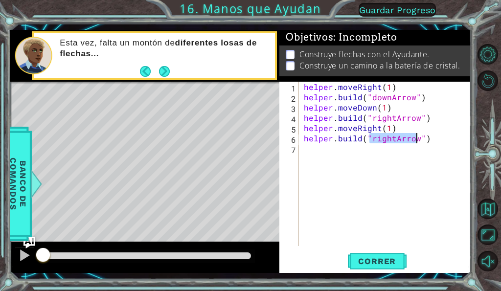
click at [426, 147] on div "helper . moveRight ( 1 ) helper . build ( "downArrow" ) helper . moveDown ( 1 )…" at bounding box center [388, 174] width 172 height 185
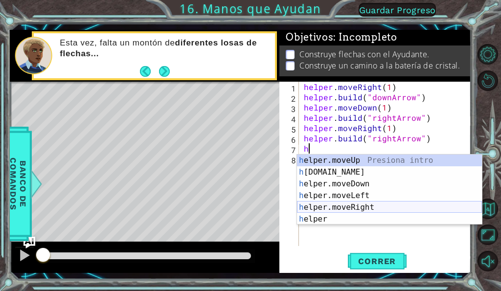
click at [350, 206] on div "h elper.moveUp Presiona intro h [DOMAIN_NAME] Presiona intro h elper.moveDown P…" at bounding box center [389, 202] width 185 height 94
type textarea "helper.moveRight(1)"
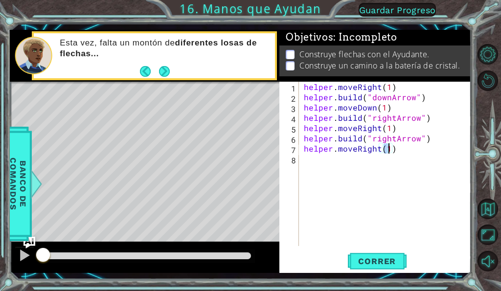
click at [404, 147] on div "helper . moveRight ( 1 ) helper . build ( "downArrow" ) helper . moveDown ( 1 )…" at bounding box center [388, 174] width 172 height 185
click at [330, 162] on div "helper . moveRight ( 1 ) helper . build ( "downArrow" ) helper . moveDown ( 1 )…" at bounding box center [388, 174] width 172 height 185
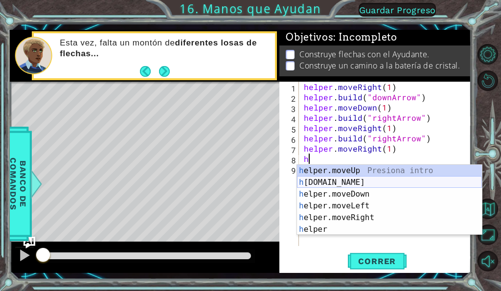
click at [339, 178] on div "h elper.moveUp Presiona intro h [DOMAIN_NAME] Presiona intro h elper.moveDown P…" at bounding box center [389, 212] width 185 height 94
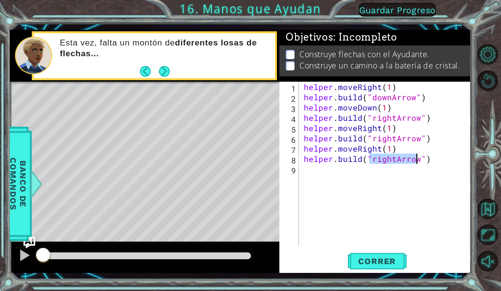
click at [392, 159] on div "helper . moveRight ( 1 ) helper . build ( "downArrow" ) helper . moveDown ( 1 )…" at bounding box center [385, 164] width 167 height 164
type textarea "[DOMAIN_NAME]("upArrow")"
click at [379, 265] on span "Correr" at bounding box center [376, 261] width 57 height 10
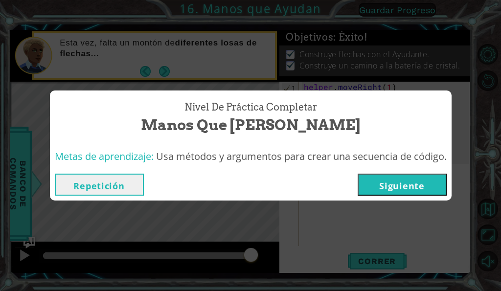
click at [423, 185] on button "Siguiente" at bounding box center [402, 185] width 89 height 22
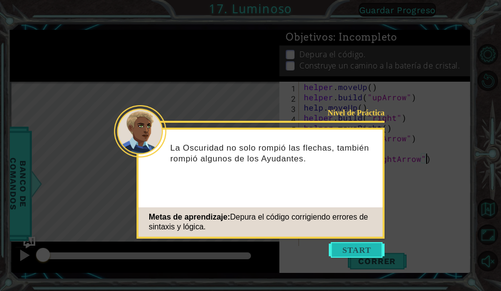
click at [355, 249] on button "Start" at bounding box center [357, 250] width 56 height 16
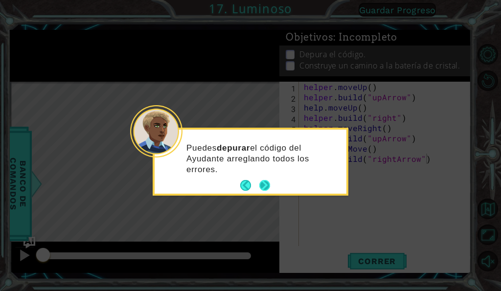
click at [266, 186] on button "Next" at bounding box center [264, 185] width 11 height 11
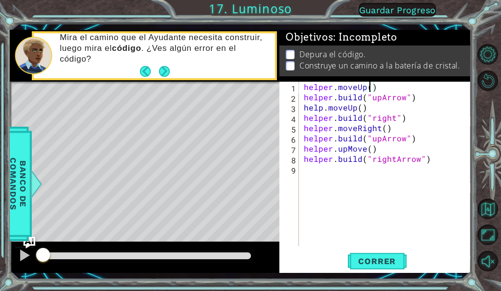
click at [368, 89] on div "helper . moveUp ( ) helper . build ( "upArrow" ) help . moveUp ( ) helper . bui…" at bounding box center [388, 174] width 172 height 185
click at [359, 108] on div "helper . moveUp ( 1 ) helper . build ( "upArrow" ) help . moveUp ( ) helper . b…" at bounding box center [388, 174] width 172 height 185
click at [393, 120] on div "helper . moveUp ( 1 ) helper . build ( "upArrow" ) help . moveUp ( 1 ) helper .…" at bounding box center [388, 174] width 172 height 185
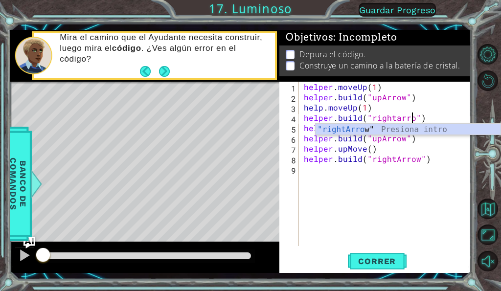
scroll to position [0, 7]
click at [408, 132] on div ""rightArrow " Presiona intro" at bounding box center [408, 141] width 185 height 35
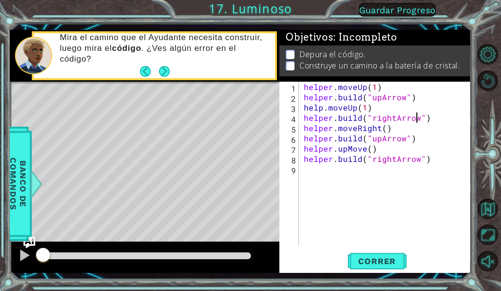
click at [364, 104] on div "helper . moveUp ( 1 ) helper . build ( "upArrow" ) help . moveUp ( 1 ) helper .…" at bounding box center [388, 174] width 172 height 185
click at [375, 83] on div "helper . moveUp ( 1 ) helper . build ( "upArrow" ) help . moveUp ( ) helper . b…" at bounding box center [388, 174] width 172 height 185
click at [391, 263] on span "Correr" at bounding box center [376, 261] width 57 height 10
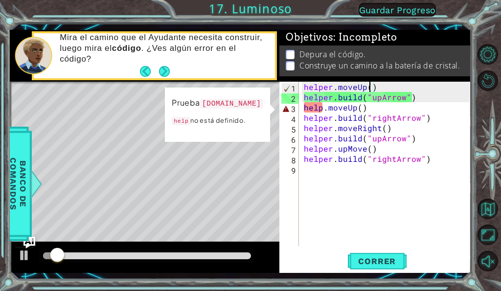
click at [360, 108] on div "helper . moveUp ( ) helper . build ( "upArrow" ) help . moveUp ( ) helper . bui…" at bounding box center [388, 174] width 172 height 185
click at [321, 103] on div "helper . moveUp ( ) helper . build ( "upArrow" ) help . moveUp ( ) helper . bui…" at bounding box center [388, 174] width 172 height 185
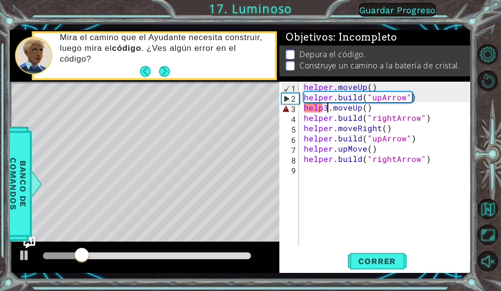
scroll to position [0, 2]
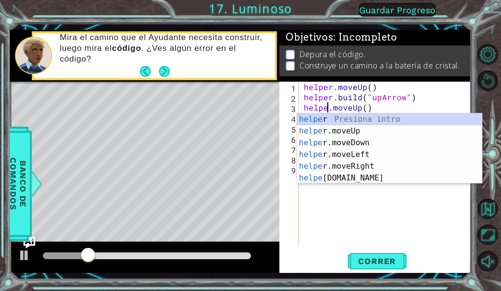
type textarea "helper.moveUp()"
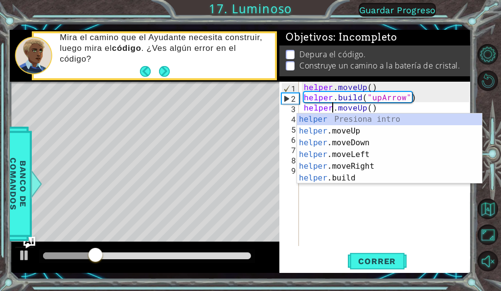
click at [388, 209] on div "helper . moveUp ( ) helper . build ( "upArrow" ) helper . moveUp ( ) helper . b…" at bounding box center [388, 174] width 172 height 185
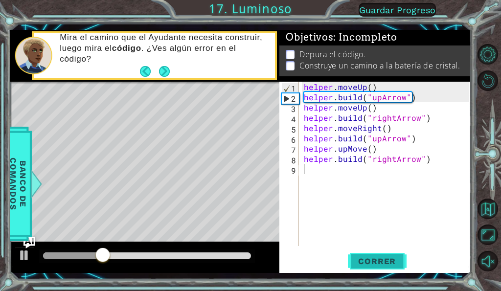
click at [380, 266] on span "Correr" at bounding box center [376, 261] width 57 height 10
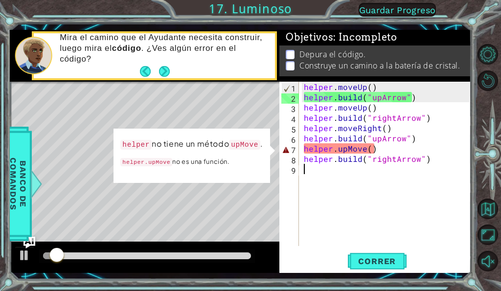
click at [363, 147] on div "helper . moveUp ( ) helper . build ( "upArrow" ) helper . moveUp ( ) helper . b…" at bounding box center [388, 174] width 172 height 185
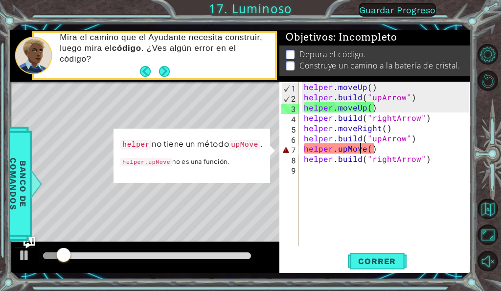
click at [366, 150] on div "helper . moveUp ( ) helper . build ( "upArrow" ) helper . moveUp ( ) helper . b…" at bounding box center [388, 174] width 172 height 185
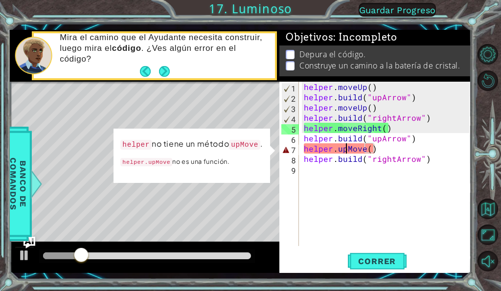
click at [345, 151] on div "helper . moveUp ( ) helper . build ( "upArrow" ) helper . moveUp ( ) helper . b…" at bounding box center [388, 174] width 172 height 185
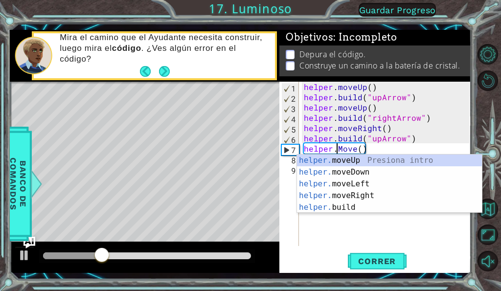
scroll to position [0, 2]
click at [350, 164] on div "helper. moveUp Presiona intro helper. moveDown Presiona intro helper. moveLeft …" at bounding box center [389, 196] width 185 height 82
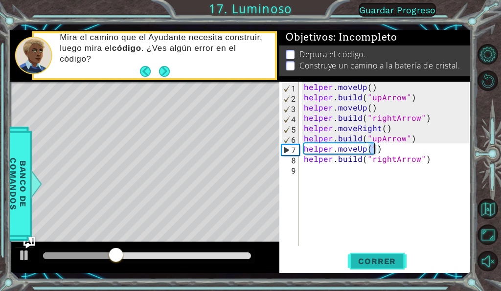
type textarea "helper.moveUp(1)"
click at [386, 261] on span "Correr" at bounding box center [376, 261] width 57 height 10
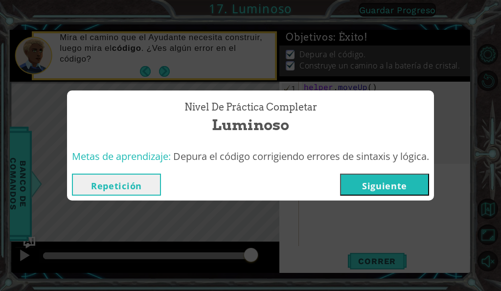
click at [400, 181] on button "Siguiente" at bounding box center [384, 185] width 89 height 22
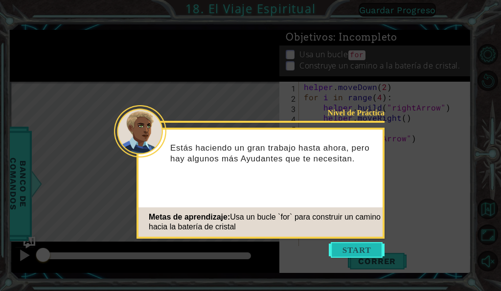
click at [336, 248] on button "Start" at bounding box center [357, 250] width 56 height 16
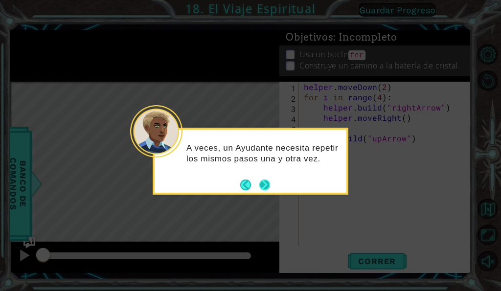
click at [269, 184] on button "Next" at bounding box center [264, 185] width 11 height 11
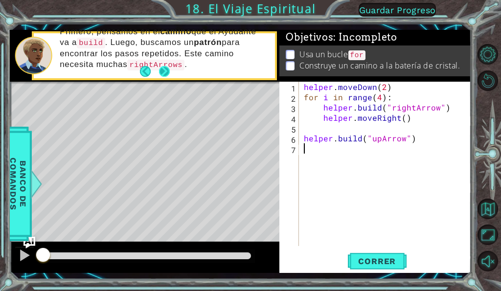
click at [162, 73] on button "Next" at bounding box center [164, 71] width 11 height 11
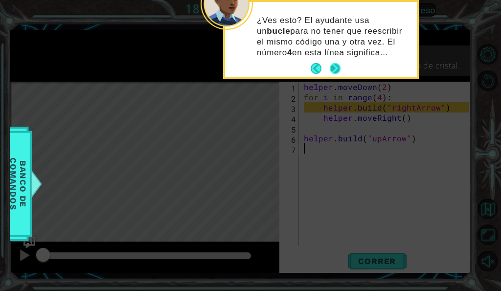
click at [341, 64] on button "Next" at bounding box center [335, 68] width 11 height 11
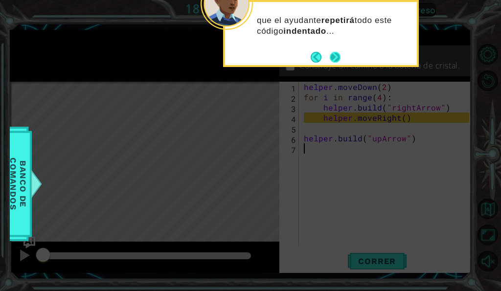
click at [338, 61] on button "Next" at bounding box center [335, 57] width 11 height 11
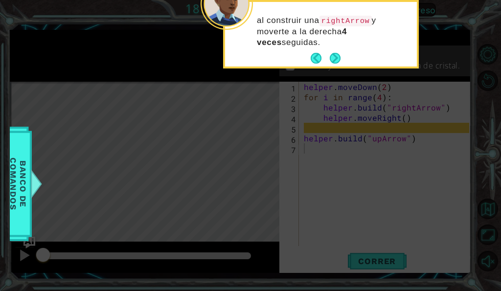
click at [338, 61] on button "Next" at bounding box center [335, 58] width 11 height 11
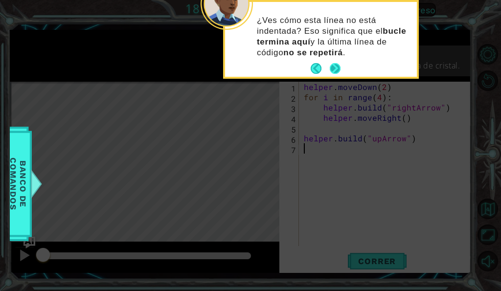
click at [336, 68] on button "Next" at bounding box center [335, 68] width 11 height 11
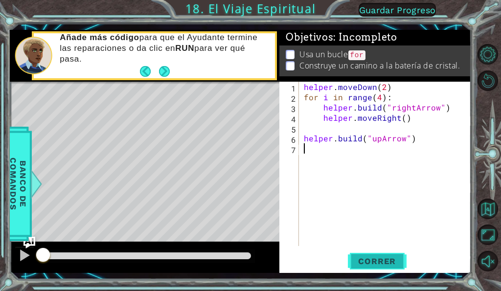
click at [392, 264] on span "Correr" at bounding box center [376, 261] width 57 height 10
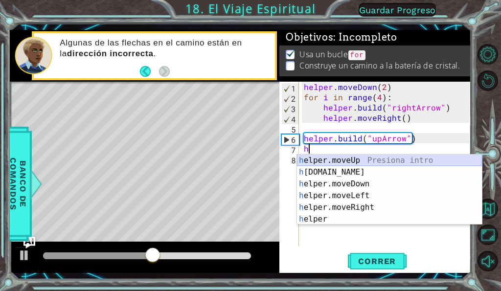
click at [354, 159] on div "h elper.moveUp Presiona intro h [DOMAIN_NAME] Presiona intro h elper.moveDown P…" at bounding box center [389, 202] width 185 height 94
type textarea "helper.moveUp(1)"
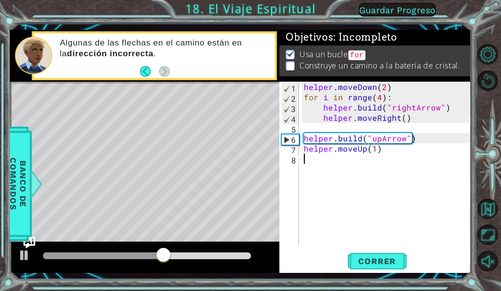
click at [387, 157] on div "helper . moveDown ( 2 ) for i in range ( 4 ) : helper . build ( "rightArrow" ) …" at bounding box center [388, 174] width 172 height 185
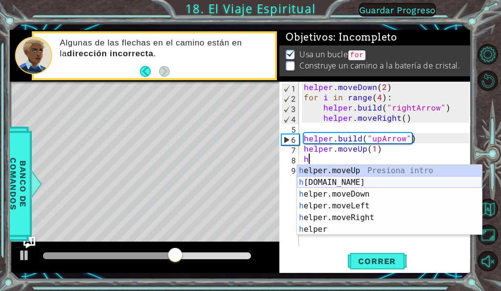
click at [345, 179] on div "h elper.moveUp Presiona intro h [DOMAIN_NAME] Presiona intro h elper.moveDown P…" at bounding box center [389, 212] width 185 height 94
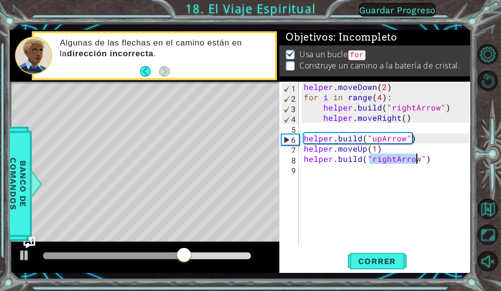
click at [389, 159] on div "helper . moveDown ( 2 ) for i in range ( 4 ) : helper . build ( "rightArrow" ) …" at bounding box center [385, 164] width 167 height 164
click at [390, 159] on div "helper . moveDown ( 2 ) for i in range ( 4 ) : helper . build ( "rightArrow" ) …" at bounding box center [388, 174] width 172 height 185
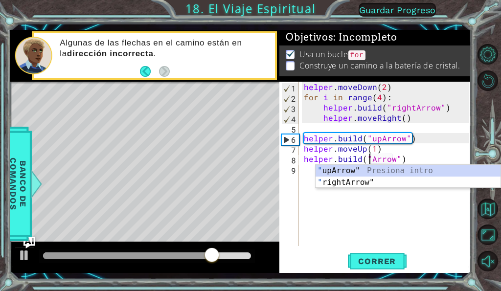
scroll to position [0, 5]
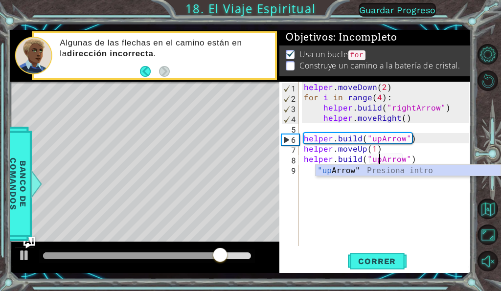
type textarea "[DOMAIN_NAME]("upArrow")"
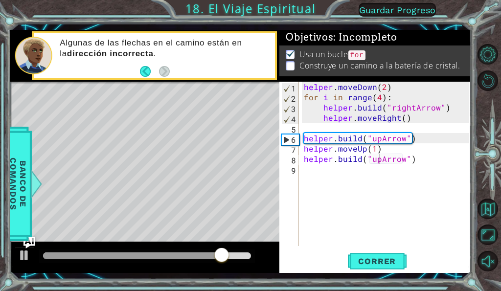
click at [377, 272] on div "[DOMAIN_NAME]("upArrow") 1 2 3 4 5 6 7 8 9 helper . moveDown ( 2 ) for i in ran…" at bounding box center [374, 177] width 191 height 191
click at [375, 264] on span "Correr" at bounding box center [376, 261] width 57 height 10
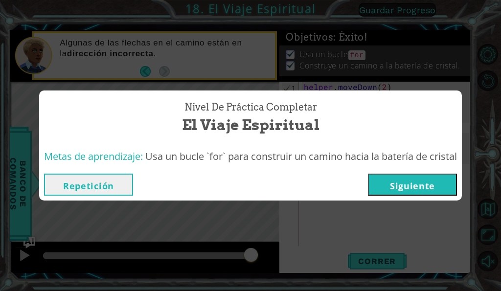
click at [436, 183] on button "Siguiente" at bounding box center [412, 185] width 89 height 22
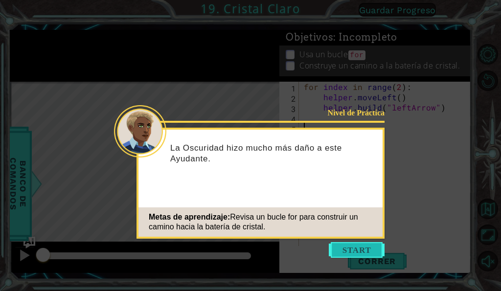
click at [371, 248] on button "Start" at bounding box center [357, 250] width 56 height 16
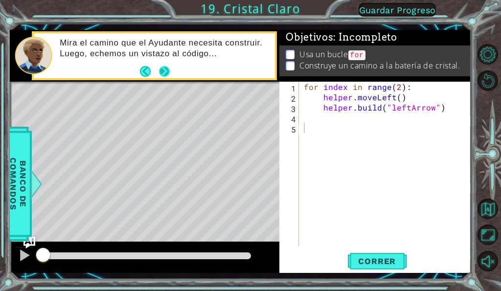
click at [172, 68] on div "Mira el camino que el Ayudante necesita construir. Luego, echemos un vistazo al…" at bounding box center [164, 56] width 222 height 46
click at [383, 251] on div "1 2 3 4 5 for index in range ( 2 ) : helper . moveLeft ( ) helper . build ( "le…" at bounding box center [374, 177] width 191 height 191
click at [384, 256] on button "Correr" at bounding box center [377, 261] width 59 height 19
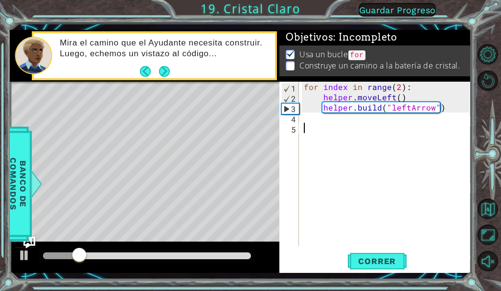
click at [399, 86] on div "for index in range ( 2 ) : helper . moveLeft ( ) helper . build ( "leftArrow" )" at bounding box center [388, 174] width 172 height 185
type textarea "for index in range(4):"
click at [398, 258] on span "Correr" at bounding box center [376, 261] width 57 height 10
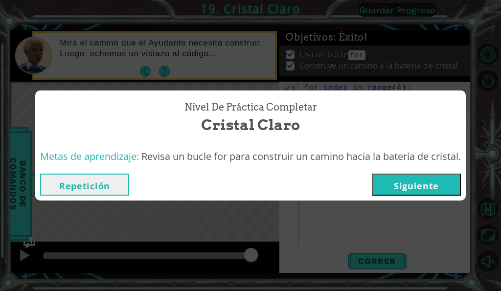
click at [425, 183] on button "Siguiente" at bounding box center [416, 185] width 89 height 22
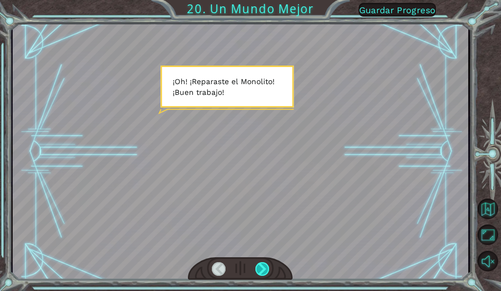
click at [260, 273] on div at bounding box center [262, 269] width 14 height 14
click at [260, 271] on div at bounding box center [262, 269] width 14 height 14
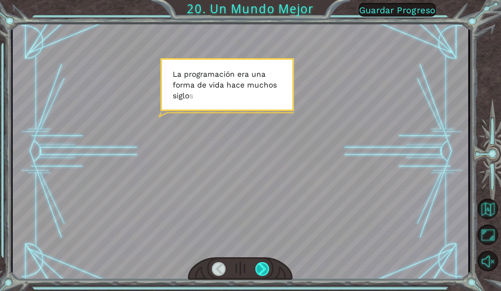
click at [260, 271] on div at bounding box center [262, 269] width 14 height 14
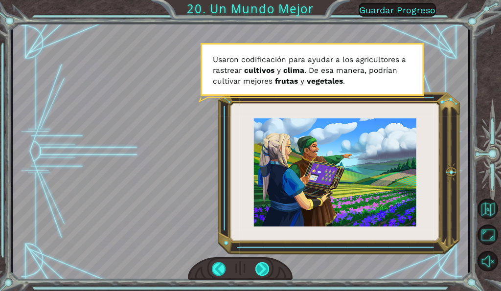
click at [262, 270] on div at bounding box center [262, 269] width 14 height 14
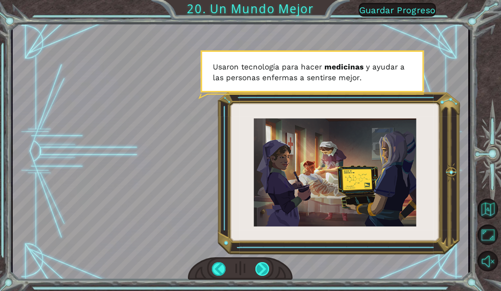
click at [263, 269] on div at bounding box center [262, 269] width 14 height 14
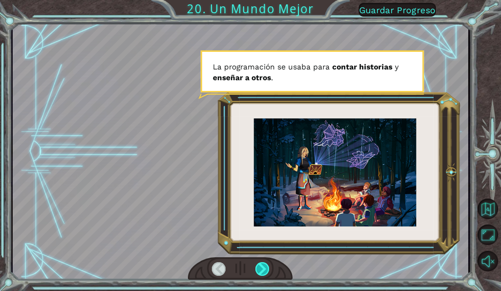
click at [263, 269] on div at bounding box center [262, 269] width 14 height 14
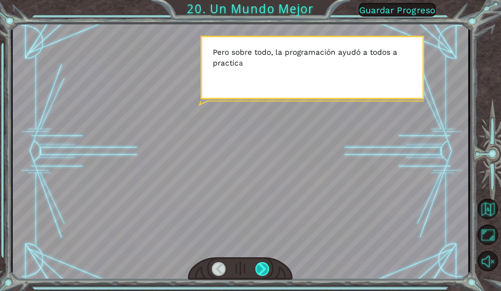
click at [263, 269] on div at bounding box center [262, 269] width 14 height 14
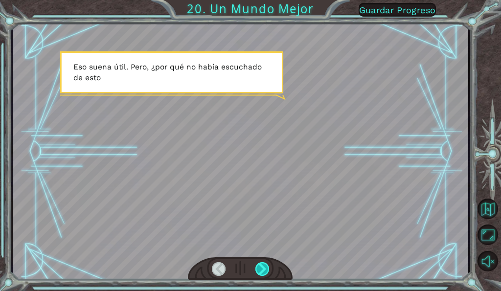
click at [263, 269] on div at bounding box center [262, 269] width 14 height 14
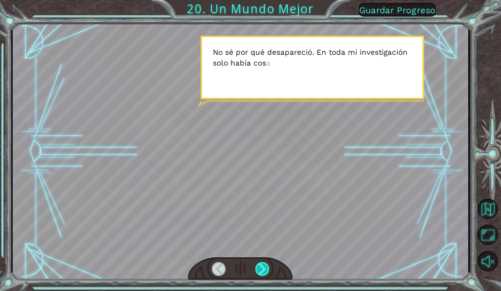
click at [263, 269] on div at bounding box center [262, 269] width 14 height 14
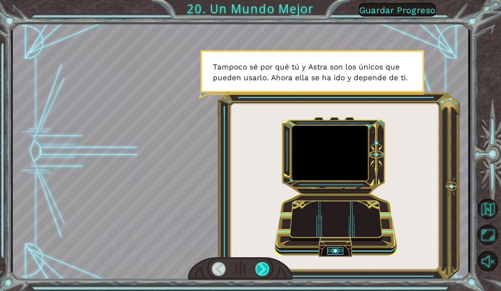
click at [263, 269] on div at bounding box center [262, 269] width 14 height 14
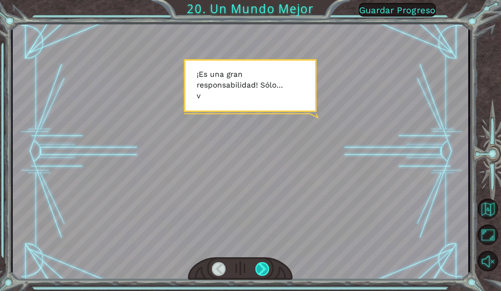
click at [263, 269] on div at bounding box center [262, 269] width 14 height 14
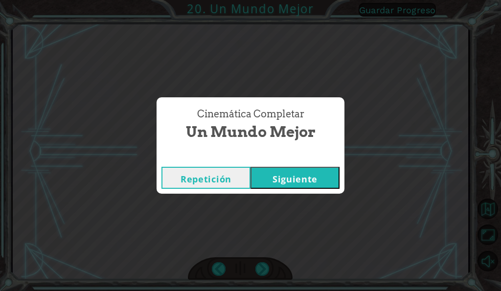
click at [325, 175] on button "Siguiente" at bounding box center [295, 178] width 89 height 22
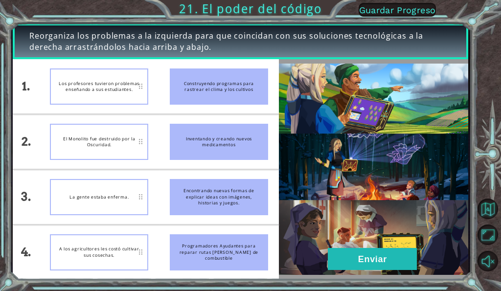
click at [210, 148] on div "Inventando y creando nuevos medicamentos" at bounding box center [219, 142] width 98 height 36
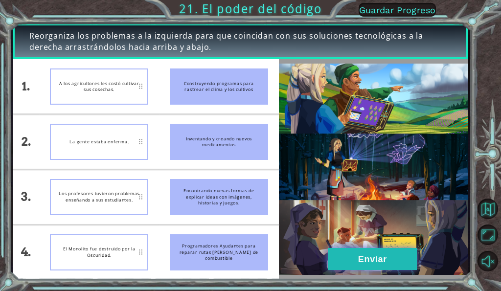
click at [382, 261] on button "Enviar" at bounding box center [372, 259] width 89 height 22
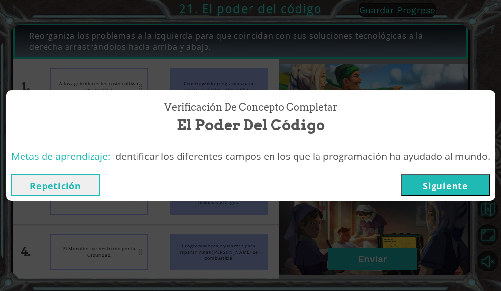
click at [460, 183] on button "Siguiente" at bounding box center [445, 185] width 89 height 22
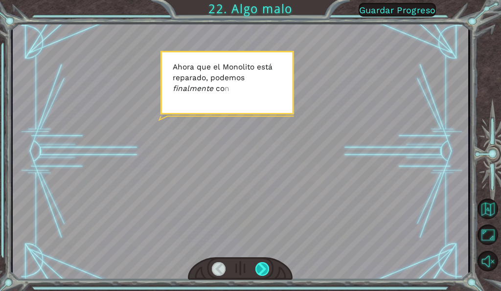
click at [263, 268] on div at bounding box center [262, 269] width 14 height 14
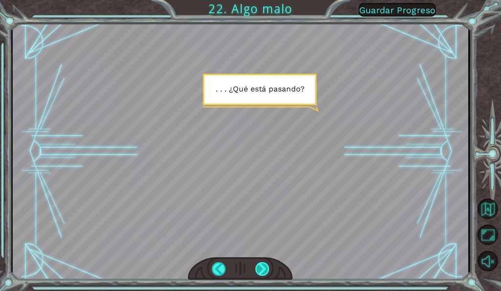
click at [263, 268] on div at bounding box center [262, 269] width 14 height 14
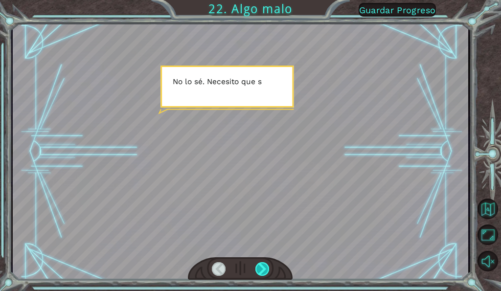
click at [264, 268] on div at bounding box center [262, 269] width 14 height 14
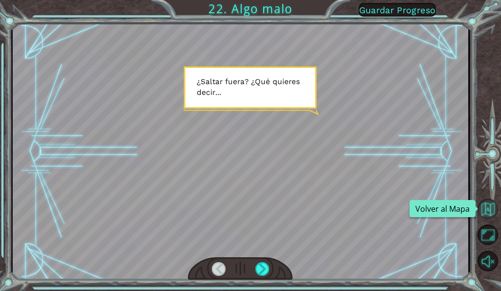
click at [489, 206] on button "Volver al Mapa" at bounding box center [488, 209] width 21 height 21
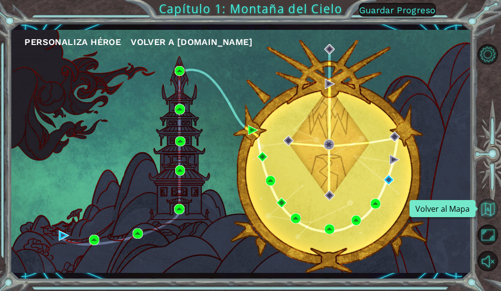
click at [492, 208] on button "Volver al Mapa" at bounding box center [488, 209] width 21 height 21
click at [486, 207] on button "Volver al Mapa" at bounding box center [488, 209] width 21 height 21
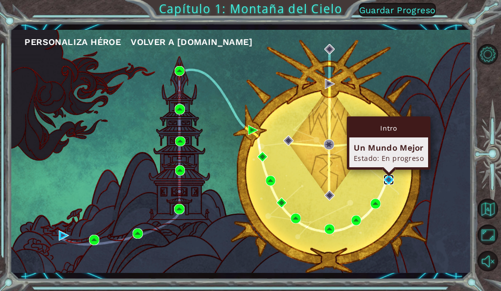
click at [392, 178] on img at bounding box center [389, 180] width 10 height 10
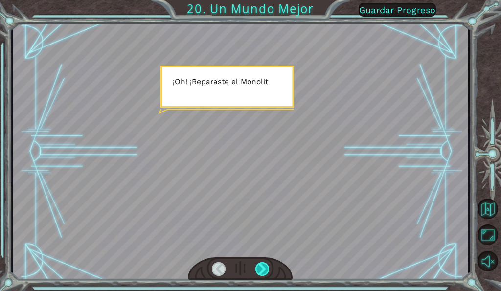
click at [266, 267] on div at bounding box center [262, 269] width 14 height 14
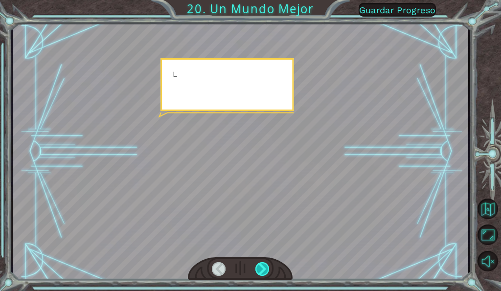
click at [266, 267] on div at bounding box center [262, 269] width 14 height 14
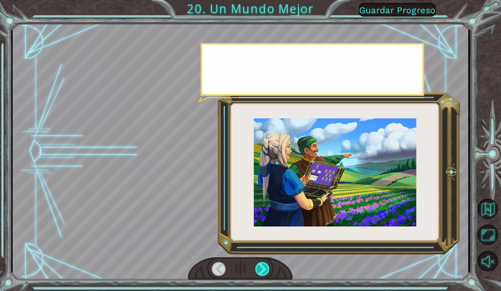
click at [266, 267] on div at bounding box center [262, 269] width 14 height 14
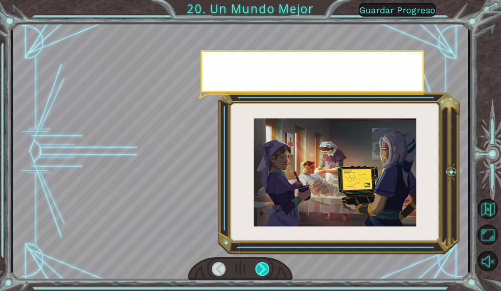
click at [266, 267] on div at bounding box center [262, 269] width 14 height 14
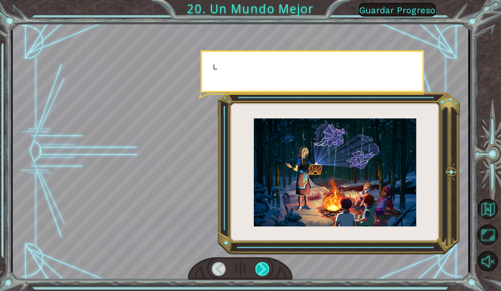
click at [266, 267] on div at bounding box center [262, 269] width 14 height 14
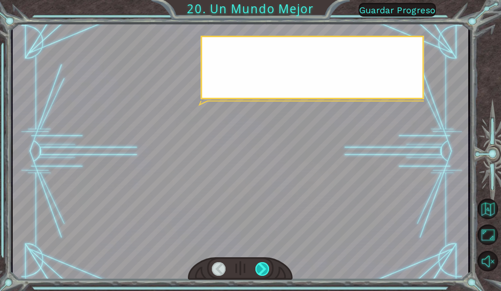
click at [266, 267] on div at bounding box center [262, 269] width 14 height 14
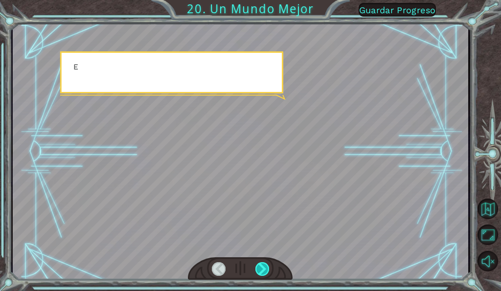
click at [266, 267] on div at bounding box center [262, 269] width 14 height 14
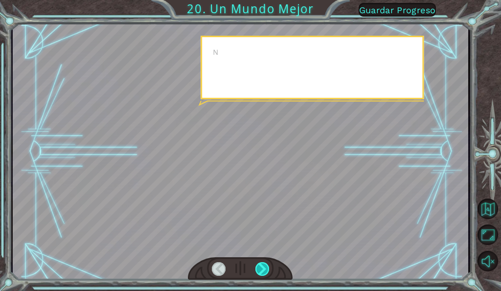
click at [266, 267] on div at bounding box center [262, 269] width 14 height 14
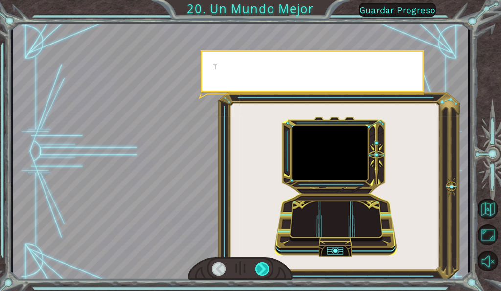
click at [266, 267] on div at bounding box center [262, 269] width 14 height 14
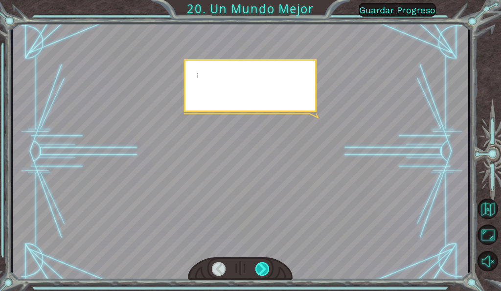
click at [266, 267] on div at bounding box center [262, 269] width 14 height 14
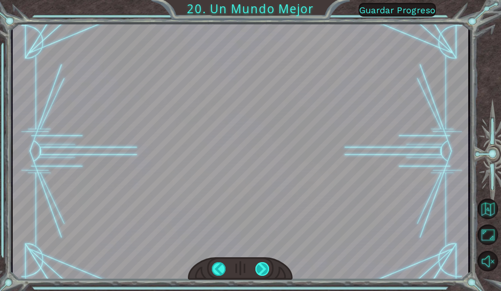
click at [266, 0] on div "¡ O h ! ¡ R e p a r a s t e e l M o n o l i t o ! ¡ B u e n t r a b a j o ! Y t…" at bounding box center [250, 0] width 501 height 0
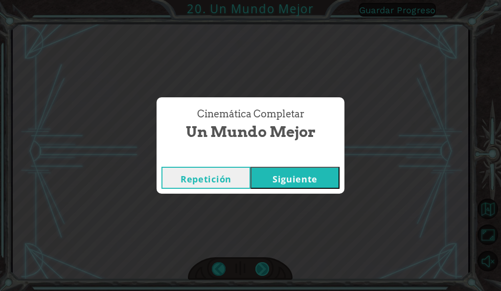
click at [266, 267] on div "Cinemática Completar Un Mundo Mejor Repetición [GEOGRAPHIC_DATA]" at bounding box center [250, 145] width 501 height 291
click at [299, 183] on button "Siguiente" at bounding box center [295, 178] width 89 height 22
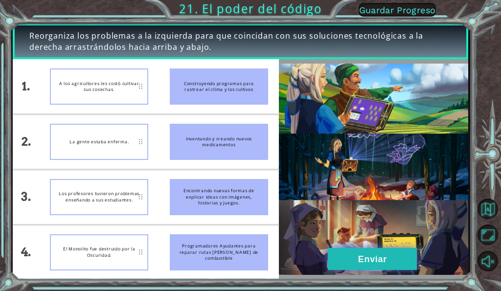
click at [367, 255] on button "Enviar" at bounding box center [372, 259] width 89 height 22
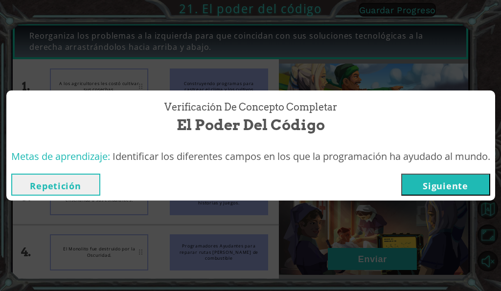
click at [450, 190] on button "Siguiente" at bounding box center [445, 185] width 89 height 22
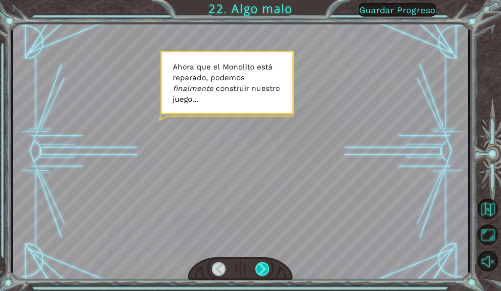
click at [262, 265] on div at bounding box center [262, 269] width 14 height 14
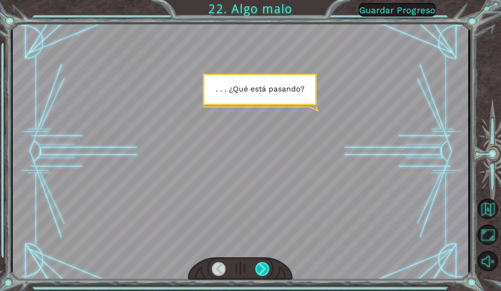
click at [264, 263] on div at bounding box center [262, 269] width 14 height 14
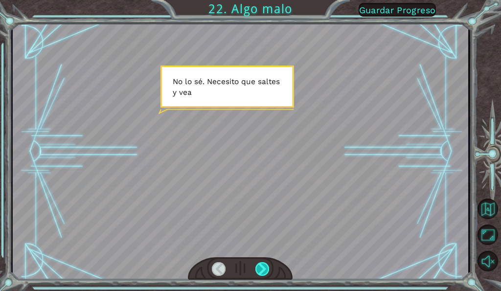
click at [266, 268] on div at bounding box center [262, 269] width 14 height 14
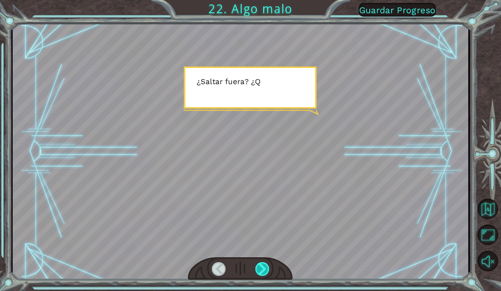
click at [263, 266] on div at bounding box center [262, 269] width 14 height 14
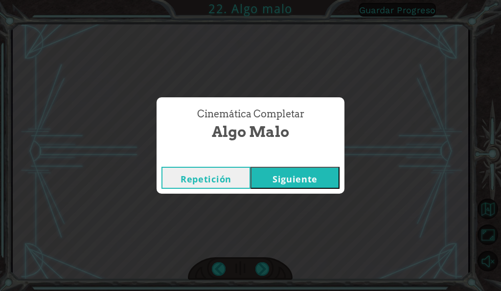
click at [296, 186] on button "Siguiente" at bounding box center [295, 178] width 89 height 22
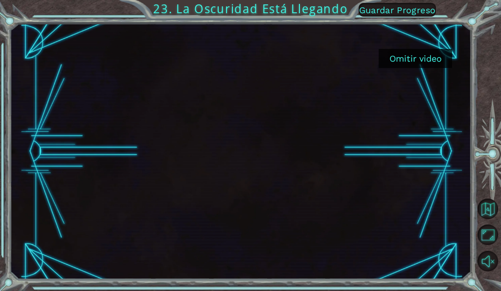
click at [430, 54] on button "Omitir video" at bounding box center [415, 58] width 73 height 19
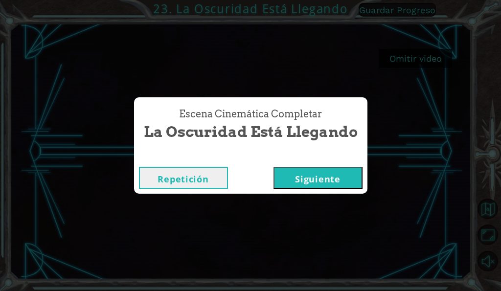
click at [301, 185] on button "Siguiente" at bounding box center [318, 178] width 89 height 22
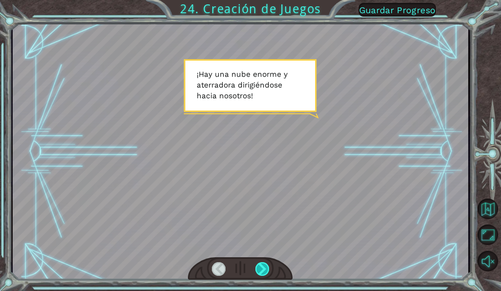
click at [269, 268] on div at bounding box center [262, 269] width 14 height 14
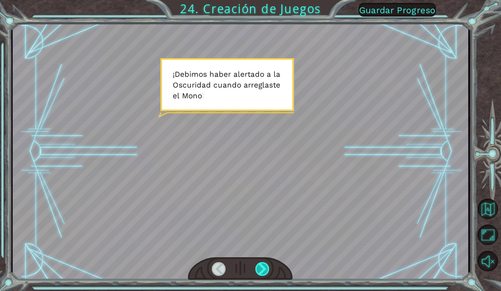
click at [269, 268] on div at bounding box center [262, 269] width 14 height 14
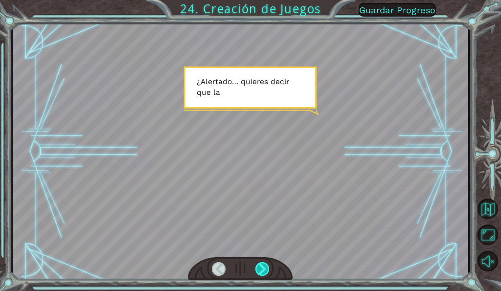
click at [269, 268] on div at bounding box center [262, 269] width 14 height 14
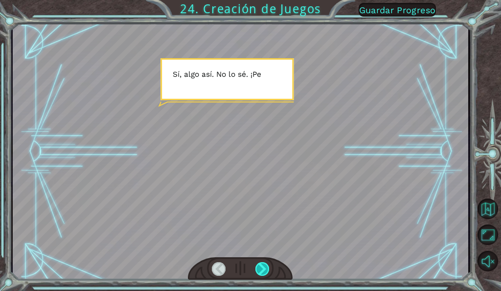
click at [269, 268] on div at bounding box center [262, 269] width 14 height 14
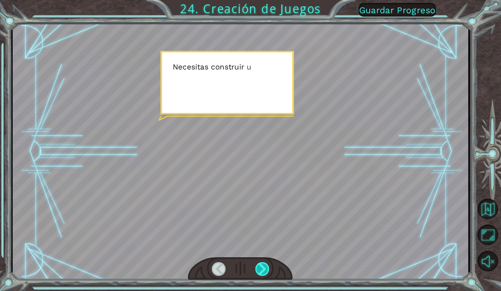
click at [269, 268] on div at bounding box center [262, 269] width 14 height 14
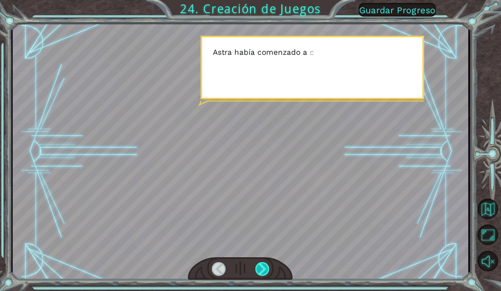
click at [269, 268] on div at bounding box center [262, 269] width 14 height 14
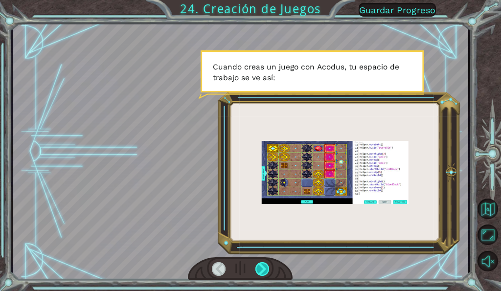
click at [269, 268] on div at bounding box center [262, 269] width 14 height 14
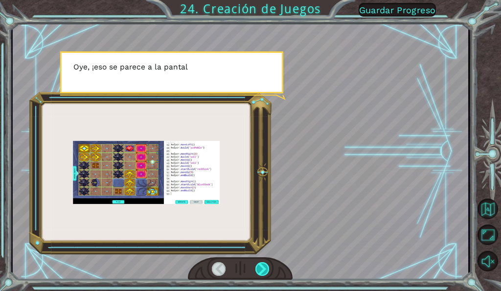
click at [269, 268] on div at bounding box center [262, 269] width 14 height 14
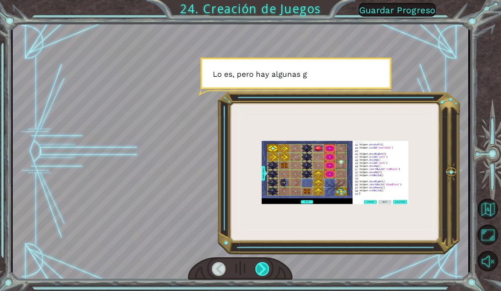
click at [269, 268] on div at bounding box center [262, 269] width 14 height 14
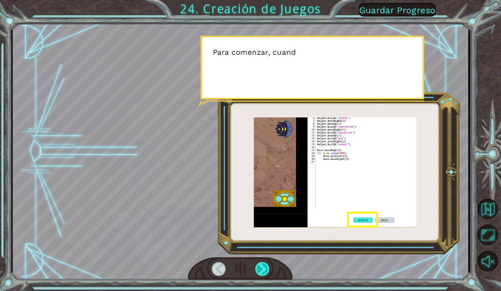
click at [269, 268] on div at bounding box center [262, 269] width 14 height 14
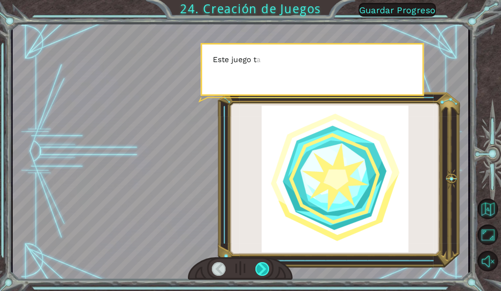
click at [269, 268] on div at bounding box center [262, 269] width 14 height 14
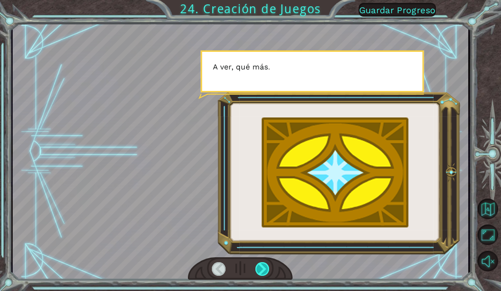
click at [269, 268] on div at bounding box center [262, 269] width 14 height 14
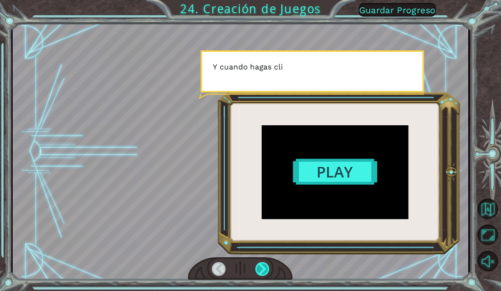
click at [269, 268] on div at bounding box center [262, 269] width 14 height 14
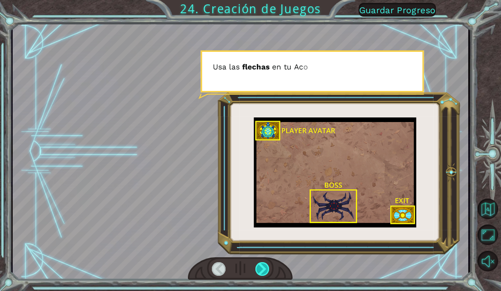
click at [269, 268] on div at bounding box center [262, 269] width 14 height 14
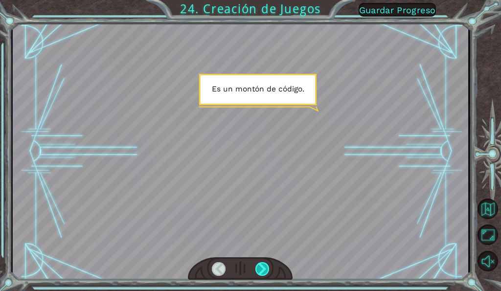
click at [269, 268] on div at bounding box center [262, 269] width 14 height 14
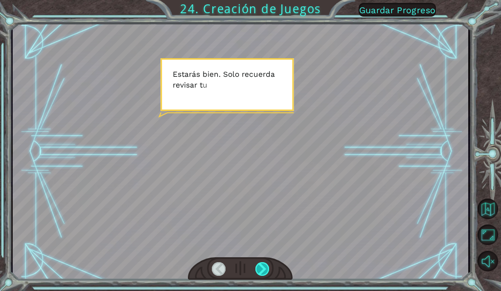
click at [269, 268] on div at bounding box center [262, 269] width 14 height 14
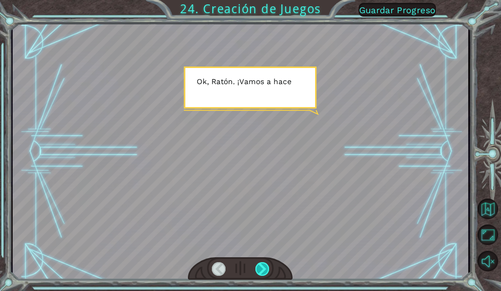
click at [269, 268] on div at bounding box center [262, 269] width 14 height 14
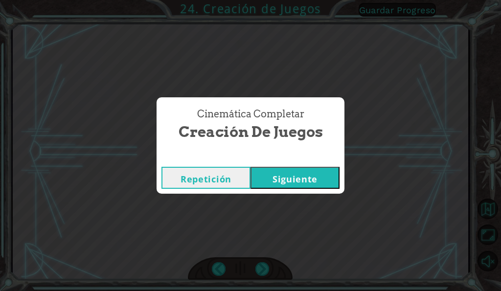
click at [304, 176] on button "Siguiente" at bounding box center [295, 178] width 89 height 22
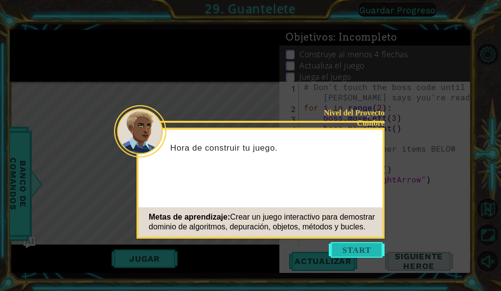
click at [362, 245] on button "Start" at bounding box center [357, 250] width 56 height 16
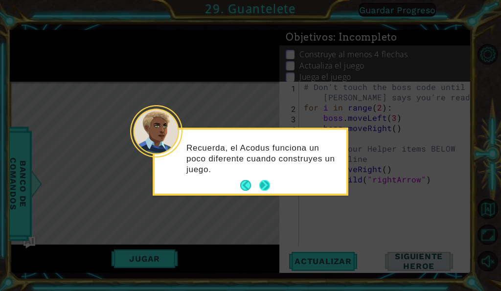
click at [266, 186] on button "Next" at bounding box center [264, 185] width 11 height 11
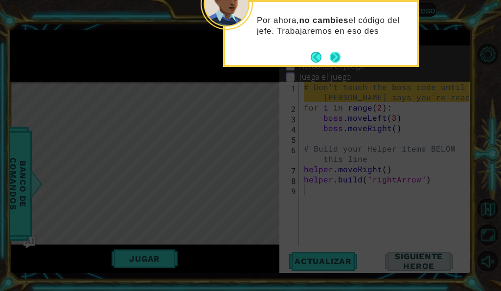
click at [338, 52] on button "Next" at bounding box center [335, 57] width 11 height 11
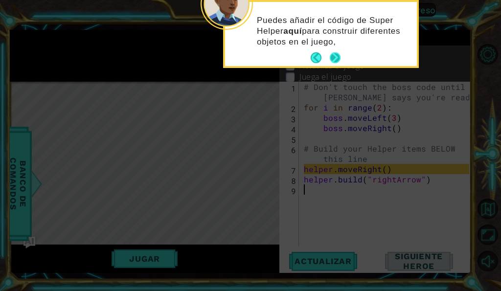
click at [337, 59] on button "Next" at bounding box center [335, 57] width 11 height 11
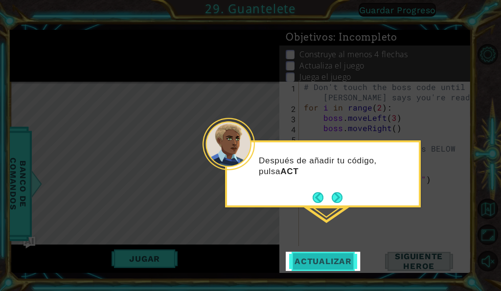
click at [327, 259] on span "Actualizar" at bounding box center [323, 261] width 77 height 10
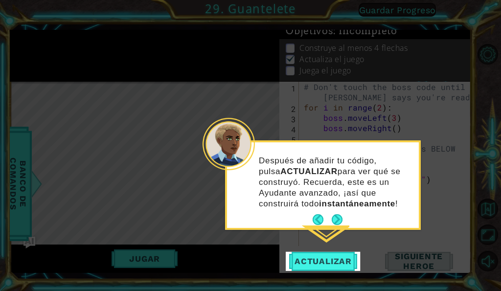
click at [339, 211] on div "Después de añadir tu código, pulsa ACTUALIZAR para ver qué se construyó. Recuer…" at bounding box center [323, 187] width 192 height 82
click at [339, 216] on button "Next" at bounding box center [337, 219] width 11 height 11
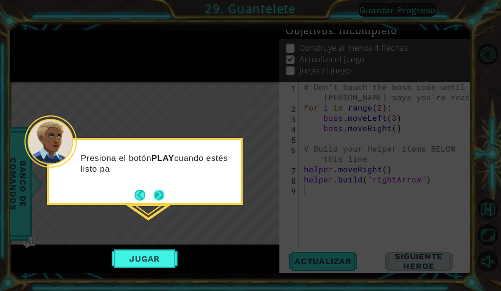
click at [157, 201] on button "Next" at bounding box center [159, 195] width 11 height 11
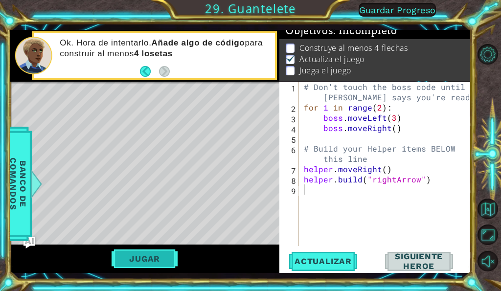
click at [150, 254] on button "Jugar" at bounding box center [145, 259] width 66 height 19
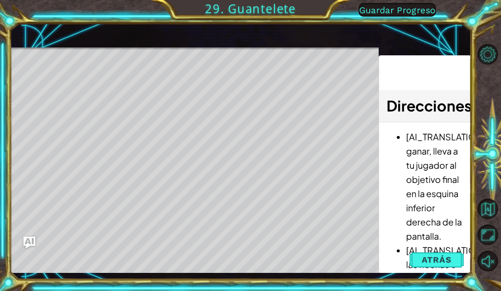
drag, startPoint x: 91, startPoint y: 63, endPoint x: 96, endPoint y: 70, distance: 9.0
click at [92, 63] on div "Level Map" at bounding box center [236, 191] width 452 height 288
drag, startPoint x: 52, startPoint y: 74, endPoint x: 191, endPoint y: 95, distance: 141.0
click at [165, 92] on div "Level Map" at bounding box center [236, 191] width 452 height 288
click at [417, 258] on button "Atrás" at bounding box center [437, 260] width 54 height 20
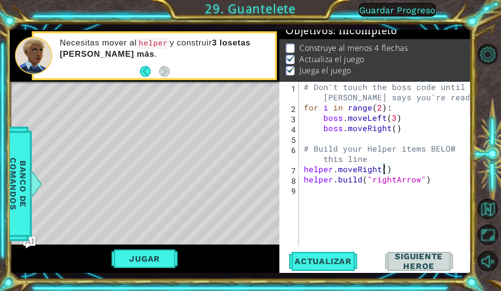
click at [382, 170] on div "# Don't touch the boss code until [PERSON_NAME] says you're ready! for i in ran…" at bounding box center [388, 179] width 172 height 195
type textarea "helper.moveRight()"
click at [305, 170] on div "# Don't touch the boss code until [PERSON_NAME] says you're ready! for i in ran…" at bounding box center [388, 179] width 172 height 195
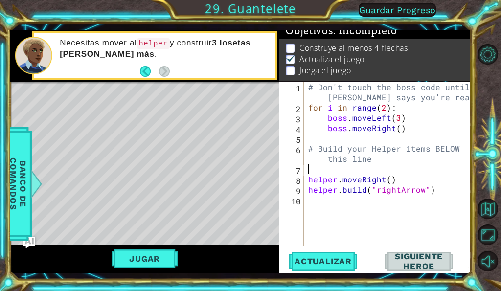
click at [312, 170] on div "# Don't touch the boss code until [PERSON_NAME] says you're ready! for i in ran…" at bounding box center [390, 179] width 168 height 195
type textarea "f"
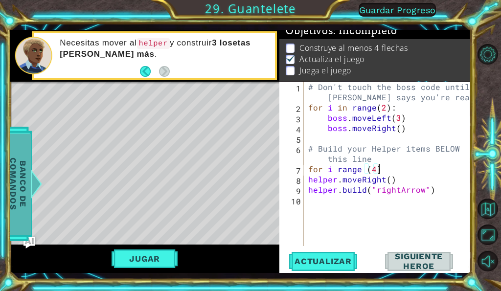
type textarea "for i range (4)"
click at [39, 191] on div at bounding box center [36, 183] width 12 height 29
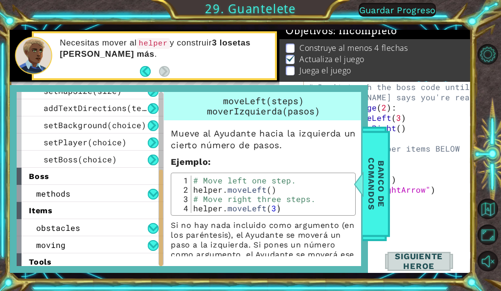
scroll to position [168, 0]
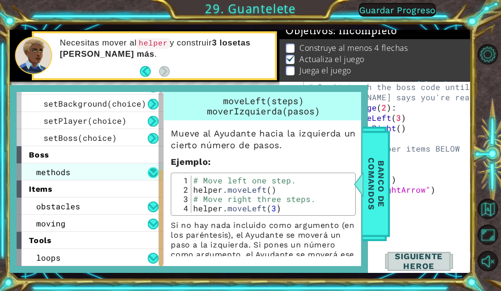
click at [149, 172] on button at bounding box center [153, 172] width 11 height 11
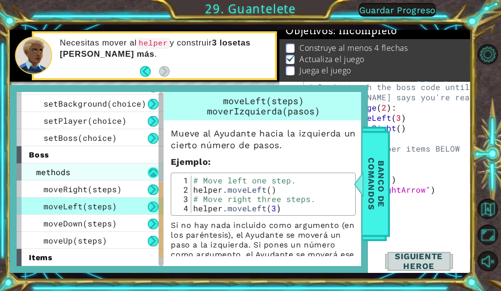
scroll to position [237, 0]
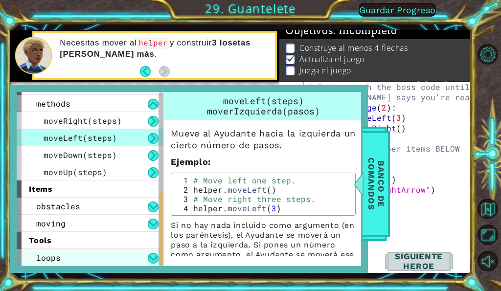
click at [151, 252] on div "loops" at bounding box center [90, 257] width 147 height 17
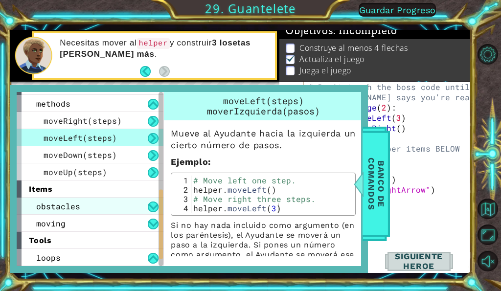
scroll to position [254, 0]
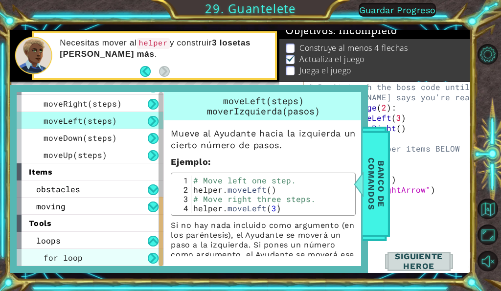
click at [54, 257] on span "for loop" at bounding box center [63, 257] width 39 height 10
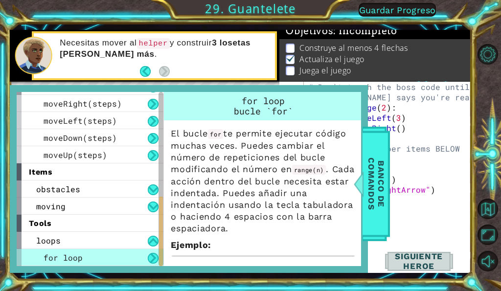
scroll to position [72, 0]
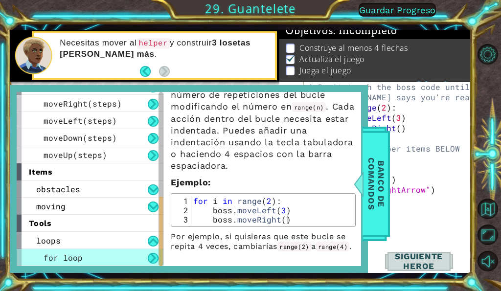
type textarea "for i in range(2):"
drag, startPoint x: 196, startPoint y: 191, endPoint x: 258, endPoint y: 195, distance: 62.3
click at [258, 196] on div "for i in range ( 2 ) : boss . moveLeft ( 3 ) boss . moveRight ( )" at bounding box center [271, 219] width 161 height 46
click at [414, 162] on div "# Don't touch the boss code until [PERSON_NAME] says you're ready! for i in ran…" at bounding box center [390, 179] width 168 height 195
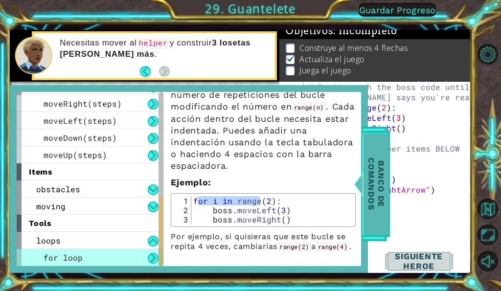
click at [365, 185] on div at bounding box center [359, 183] width 12 height 29
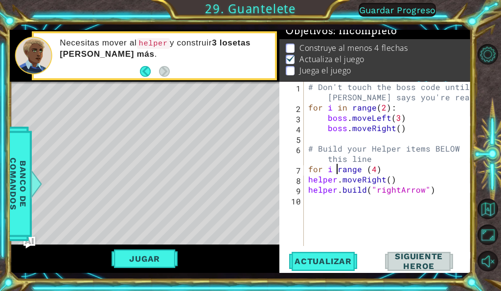
click at [335, 172] on div "# Don't touch the boss code until [PERSON_NAME] says you're ready! for i in ran…" at bounding box center [390, 179] width 168 height 195
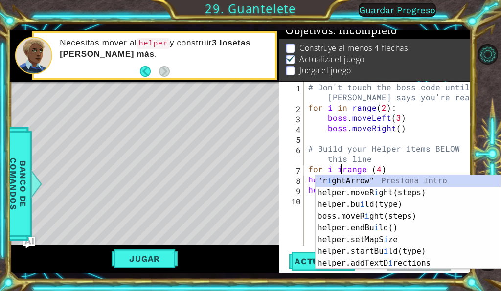
scroll to position [0, 2]
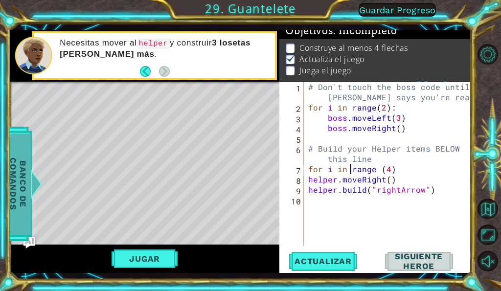
type textarea "for i in range (4)"
click at [25, 186] on span "Banco de comandos" at bounding box center [17, 184] width 25 height 101
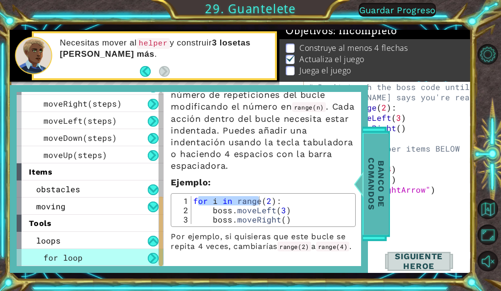
click at [384, 205] on span "Banco de comandos" at bounding box center [376, 184] width 25 height 101
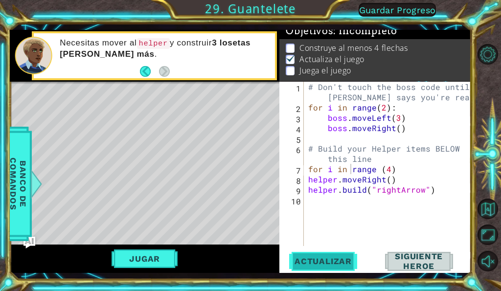
click at [325, 265] on span "Actualizar" at bounding box center [323, 261] width 77 height 10
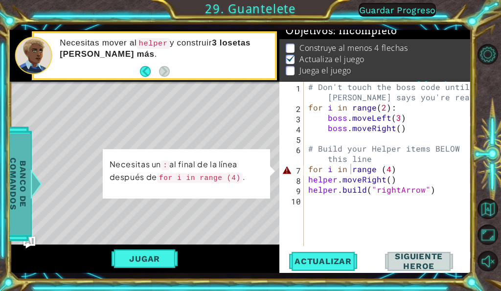
click at [20, 186] on span "Banco de comandos" at bounding box center [17, 184] width 25 height 101
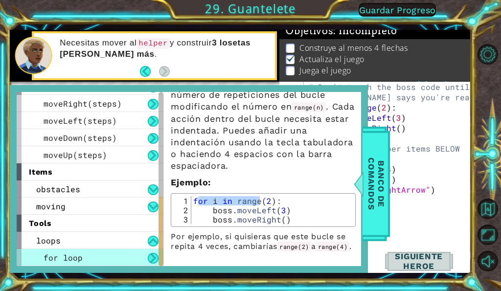
click at [426, 212] on div "# Don't touch the boss code until [PERSON_NAME] says you're ready! for i in ran…" at bounding box center [390, 179] width 168 height 195
click at [407, 176] on div "# Don't touch the boss code until [PERSON_NAME] says you're ready! for i in ran…" at bounding box center [390, 179] width 168 height 195
click at [407, 171] on div "# Don't touch the boss code until [PERSON_NAME] says you're ready! for i in ran…" at bounding box center [390, 179] width 168 height 195
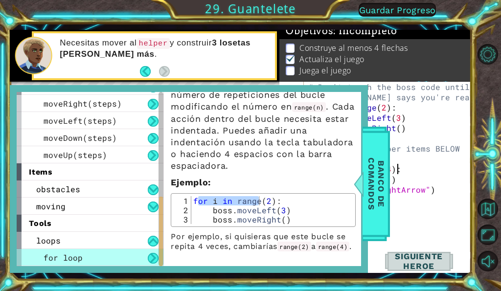
click at [394, 187] on div "# Don't touch the boss code until [PERSON_NAME] says you're ready! for i in ran…" at bounding box center [390, 179] width 168 height 195
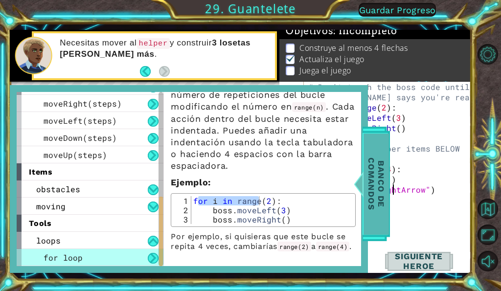
click at [377, 190] on span "Banco de comandos" at bounding box center [376, 184] width 25 height 101
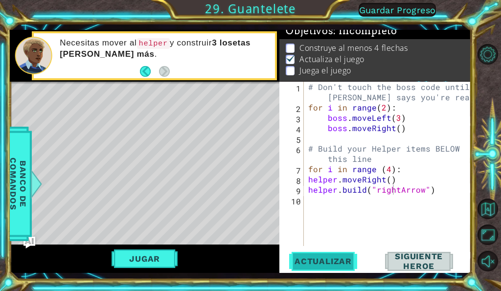
click at [351, 257] on span "Actualizar" at bounding box center [323, 261] width 77 height 10
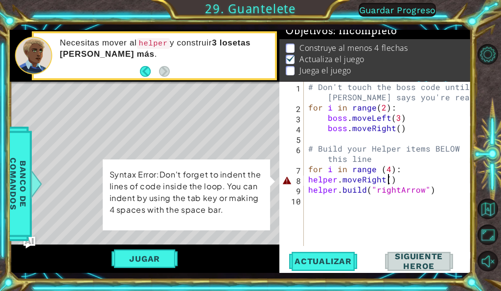
click at [388, 183] on div "# Don't touch the boss code until [PERSON_NAME] says you're ready! for i in ran…" at bounding box center [390, 179] width 168 height 195
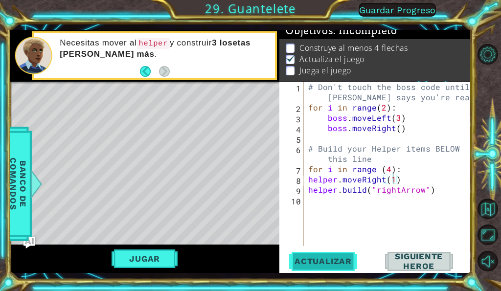
click at [345, 262] on span "Actualizar" at bounding box center [323, 261] width 77 height 10
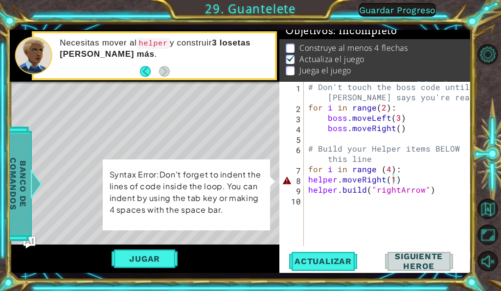
click at [35, 175] on div at bounding box center [36, 183] width 12 height 29
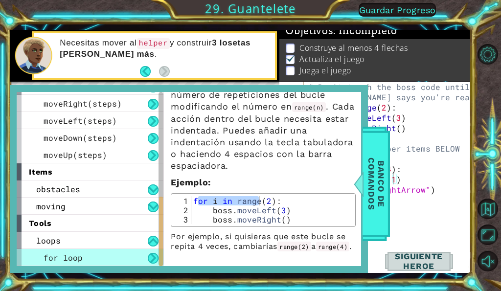
click at [407, 194] on div "# Don't touch the boss code until [PERSON_NAME] says you're ready! for i in ran…" at bounding box center [390, 179] width 168 height 195
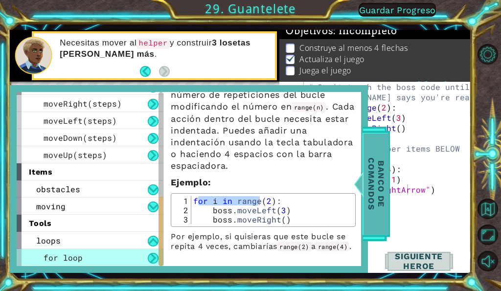
click at [386, 182] on span "Banco de comandos" at bounding box center [376, 184] width 25 height 101
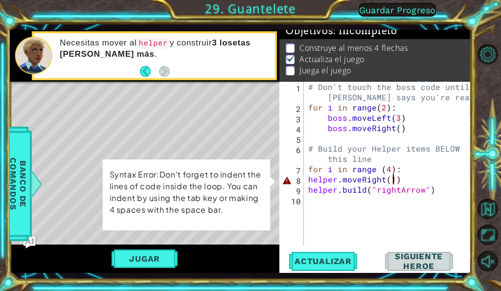
click at [391, 181] on div "# Don't touch the boss code until [PERSON_NAME] says you're ready! for i in ran…" at bounding box center [390, 179] width 168 height 195
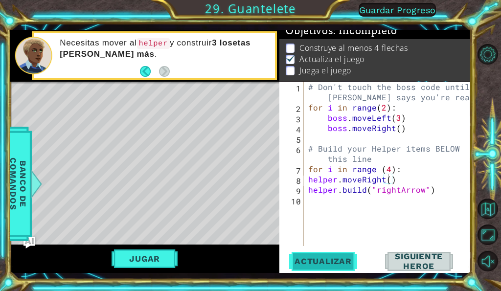
click at [308, 255] on button "Actualizar" at bounding box center [323, 261] width 75 height 19
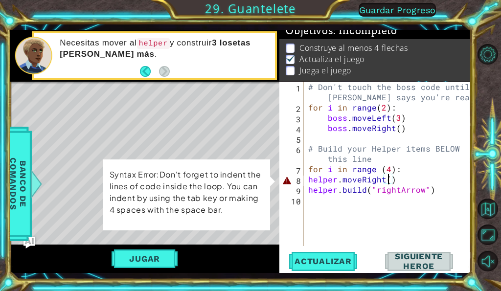
click at [349, 180] on div "# Don't touch the boss code until [PERSON_NAME] says you're ready! for i in ran…" at bounding box center [390, 179] width 168 height 195
click at [371, 180] on div "# Don't touch the boss code until [PERSON_NAME] says you're ready! for i in ran…" at bounding box center [390, 179] width 168 height 195
click at [307, 180] on div "# Don't touch the boss code until [PERSON_NAME] says you're ready! for i in ran…" at bounding box center [390, 179] width 168 height 195
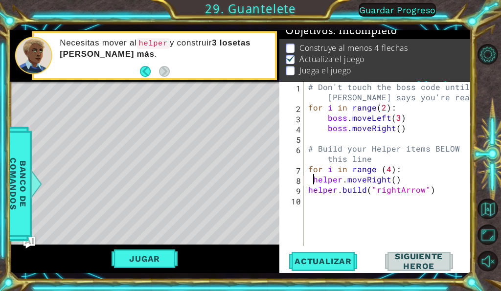
click at [307, 190] on div "# Don't touch the boss code until [PERSON_NAME] says you're ready! for i in ran…" at bounding box center [390, 179] width 168 height 195
type textarea "[DOMAIN_NAME]("rightArrow")"
click at [328, 256] on button "Actualizar" at bounding box center [323, 261] width 75 height 19
click at [169, 259] on button "Jugar" at bounding box center [145, 259] width 66 height 19
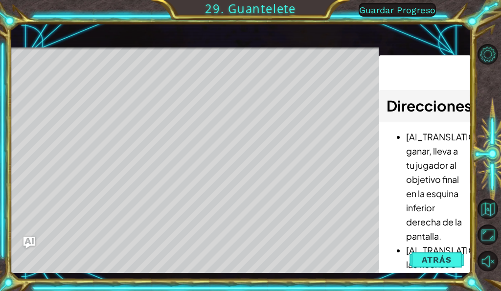
click at [53, 79] on div "Level Map" at bounding box center [236, 191] width 452 height 288
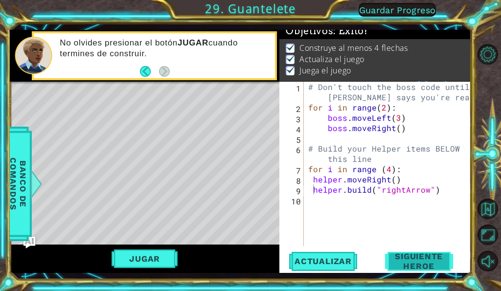
click at [421, 260] on span "Siguiente Heroe" at bounding box center [418, 262] width 99 height 20
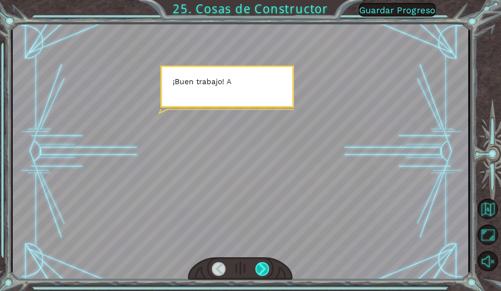
click at [264, 273] on div at bounding box center [262, 269] width 14 height 14
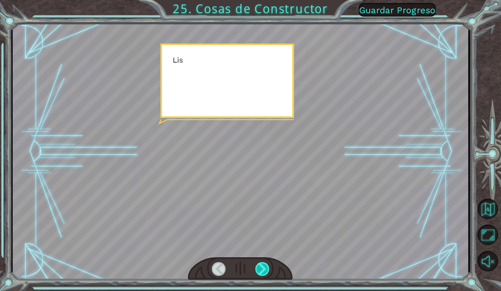
click at [264, 273] on div at bounding box center [262, 269] width 14 height 14
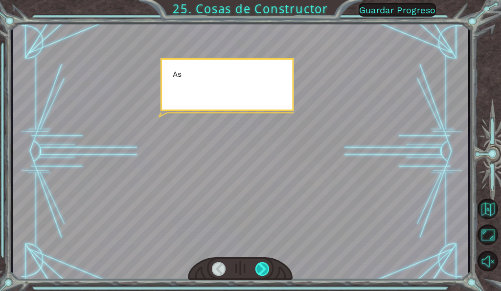
click at [264, 273] on div at bounding box center [262, 269] width 14 height 14
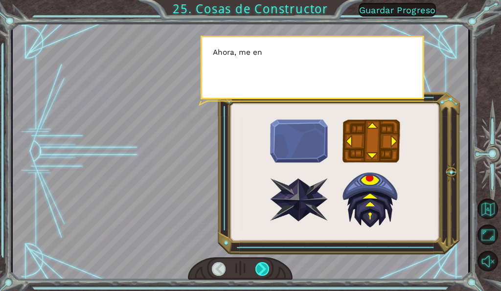
click at [264, 273] on div at bounding box center [262, 269] width 14 height 14
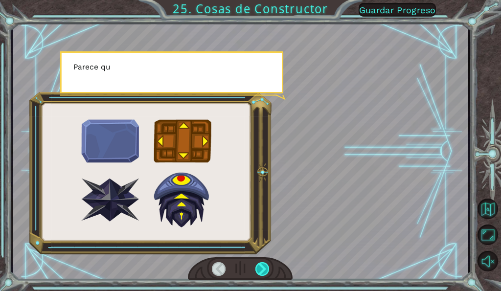
click at [264, 273] on div at bounding box center [262, 269] width 14 height 14
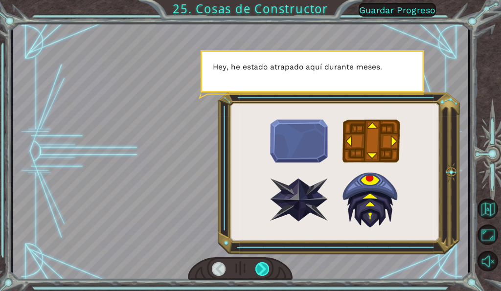
click at [265, 267] on div at bounding box center [262, 269] width 14 height 14
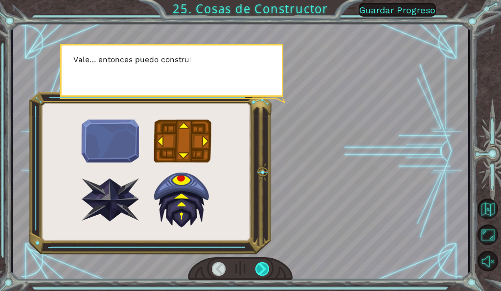
click at [265, 267] on div at bounding box center [262, 269] width 14 height 14
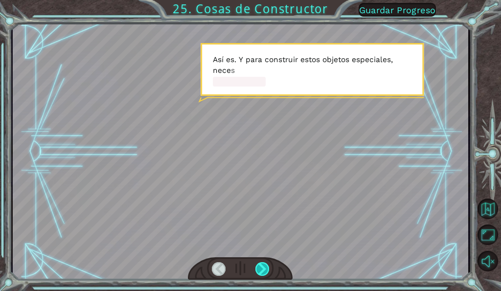
click at [265, 267] on div at bounding box center [262, 269] width 14 height 14
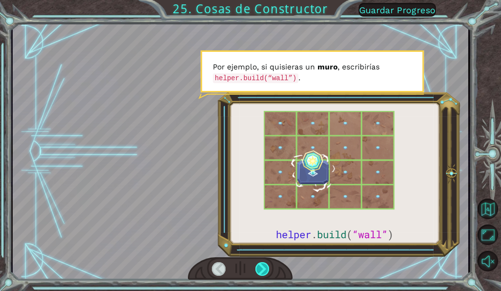
click at [265, 267] on div at bounding box center [262, 269] width 14 height 14
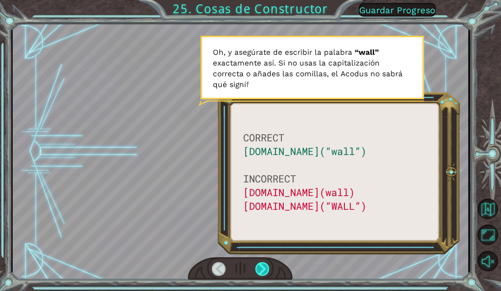
click at [265, 267] on div at bounding box center [262, 269] width 14 height 14
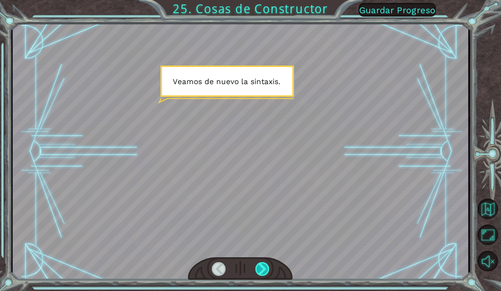
click at [265, 267] on div at bounding box center [262, 269] width 14 height 14
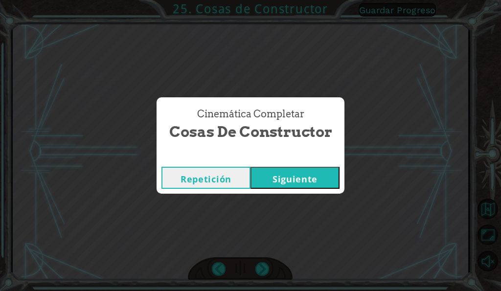
click at [306, 171] on button "Siguiente" at bounding box center [295, 178] width 89 height 22
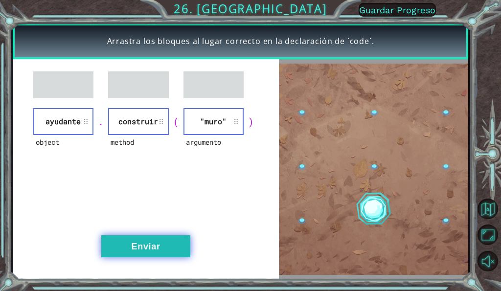
click at [151, 251] on button "Enviar" at bounding box center [145, 246] width 89 height 22
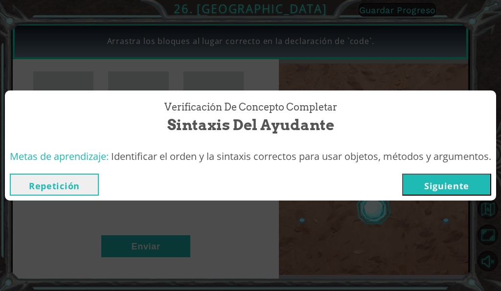
click at [454, 186] on button "Siguiente" at bounding box center [446, 185] width 89 height 22
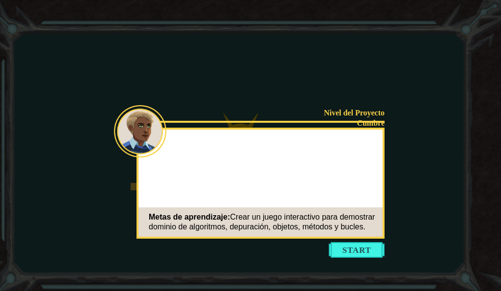
click at [350, 249] on button "Start" at bounding box center [357, 250] width 56 height 16
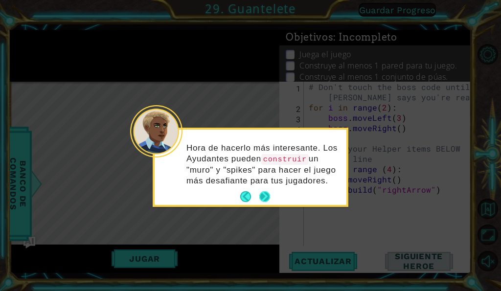
click at [268, 194] on button "Next" at bounding box center [264, 196] width 11 height 11
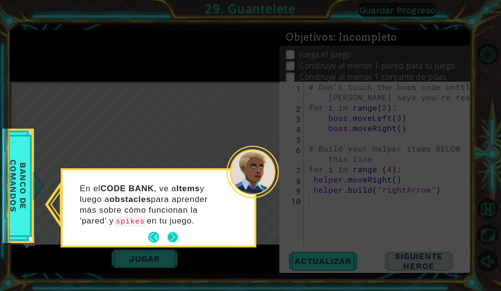
click at [176, 233] on button "Next" at bounding box center [172, 237] width 11 height 11
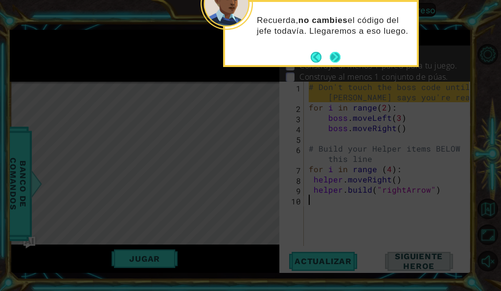
click at [334, 57] on button "Next" at bounding box center [335, 56] width 11 height 11
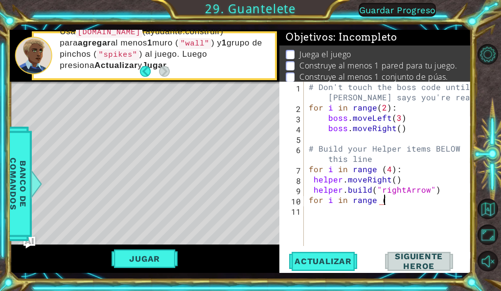
scroll to position [0, 4]
type textarea "for i in range (4)"
click at [309, 202] on div "# Don't touch the boss code until [PERSON_NAME] says you're ready! for i in ran…" at bounding box center [390, 179] width 167 height 195
click at [343, 200] on div "# Don't touch the boss code until [PERSON_NAME] says you're ready! for i in ran…" at bounding box center [390, 179] width 167 height 195
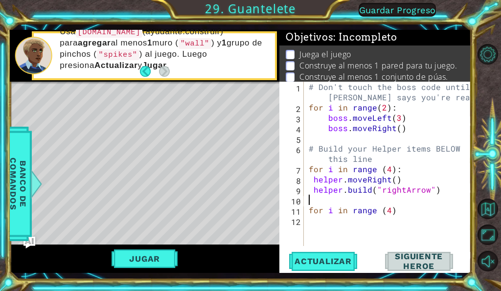
scroll to position [0, 0]
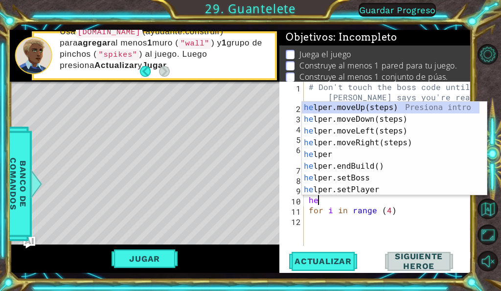
type textarea "hel"
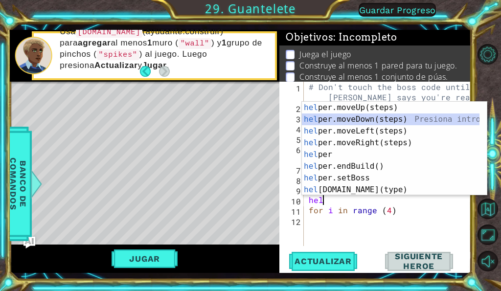
click at [365, 116] on div "hel per.moveUp(steps) Presiona intro hel per.moveDown(steps) Presiona intro hel…" at bounding box center [391, 160] width 178 height 117
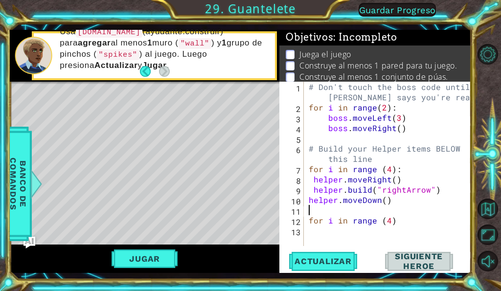
type textarea "helper.moveDown()"
click at [392, 223] on div "# Don't touch the boss code until [PERSON_NAME] says you're ready! for i in ran…" at bounding box center [390, 179] width 167 height 195
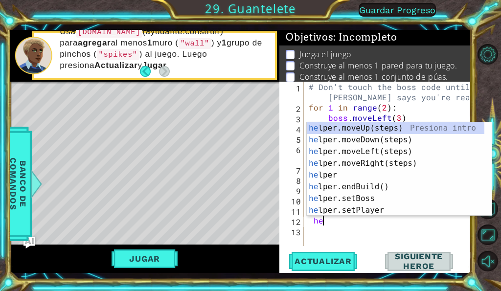
scroll to position [0, 0]
type textarea "hel"
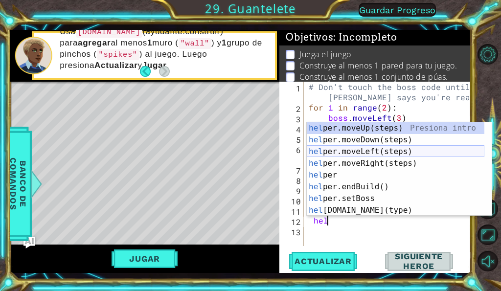
click at [370, 150] on div "hel per.moveUp(steps) Presiona intro hel per.moveDown(steps) Presiona intro hel…" at bounding box center [396, 180] width 178 height 117
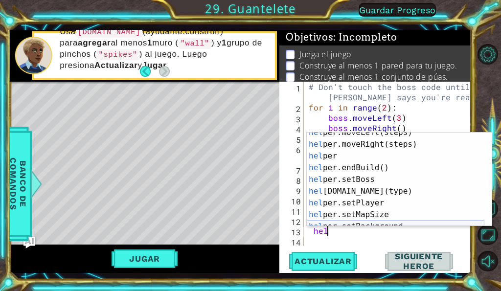
scroll to position [29, 0]
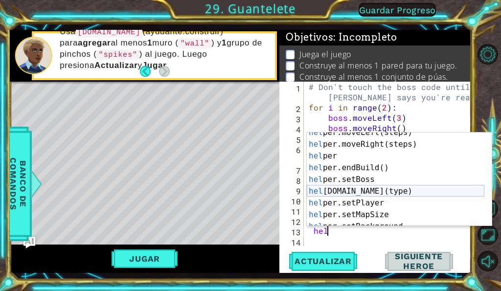
click at [372, 192] on div "hel per.moveLeft(steps) Presiona intro hel per.moveRight(steps) Presiona intro …" at bounding box center [396, 185] width 178 height 117
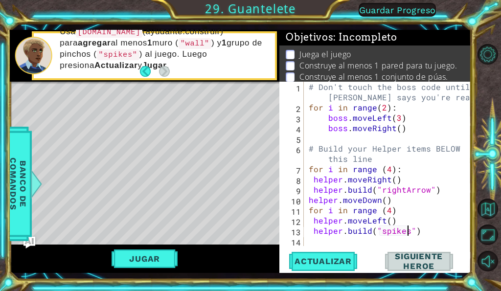
scroll to position [0, 6]
click at [336, 260] on span "Actualizar" at bounding box center [323, 261] width 77 height 10
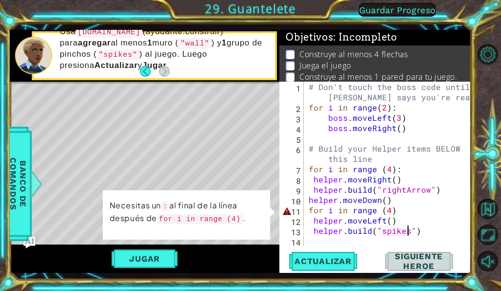
click at [403, 214] on div "# Don't touch the boss code until [PERSON_NAME] says you're ready! for i in ran…" at bounding box center [390, 179] width 167 height 195
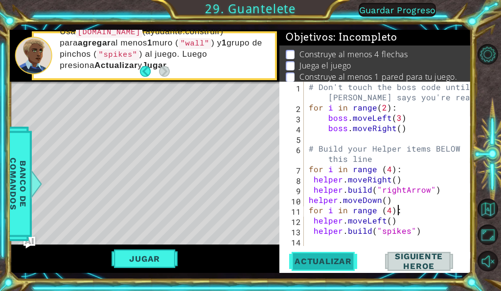
click at [295, 255] on button "Actualizar" at bounding box center [323, 261] width 75 height 19
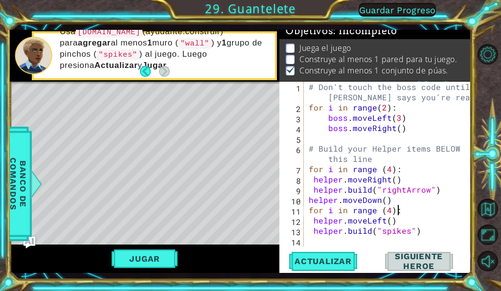
scroll to position [15, 0]
click at [417, 231] on div "# Don't touch the boss code until [PERSON_NAME] says you're ready! for i in ran…" at bounding box center [390, 179] width 167 height 195
type textarea "[DOMAIN_NAME]("spikes")"
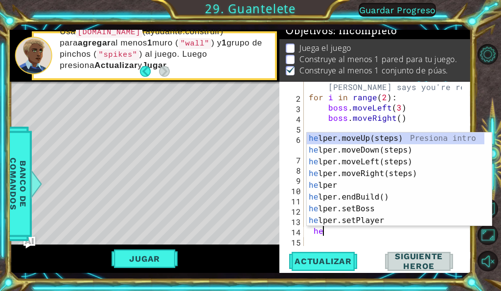
scroll to position [0, 0]
type textarea "hel"
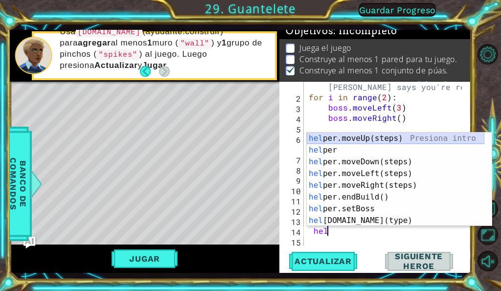
click at [392, 141] on div "hel per.moveUp(steps) Presiona intro hel per Presiona intro hel per.moveDown(st…" at bounding box center [396, 191] width 178 height 117
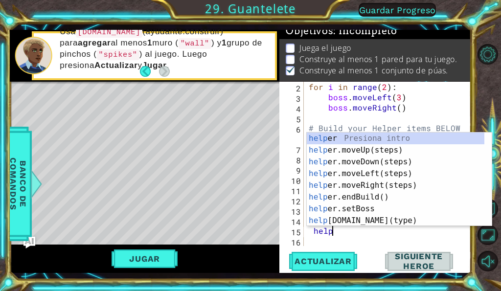
scroll to position [0, 1]
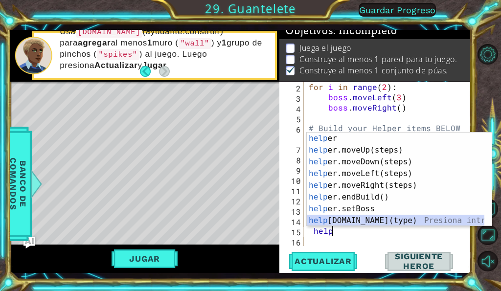
click at [373, 218] on div "help er Presiona intro help er.moveUp(steps) Presiona intro help er.moveDown(st…" at bounding box center [396, 191] width 178 height 117
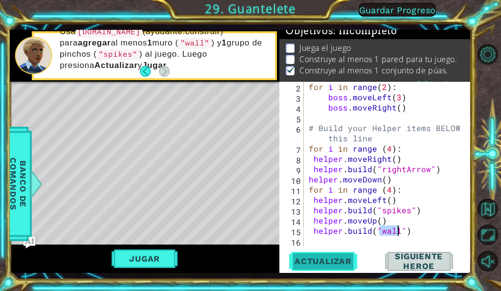
click at [340, 256] on button "Actualizar" at bounding box center [323, 261] width 75 height 19
click at [375, 222] on div "for i in range ( 2 ) : boss . moveLeft ( 3 ) boss . moveRight ( ) # Build your …" at bounding box center [387, 174] width 160 height 185
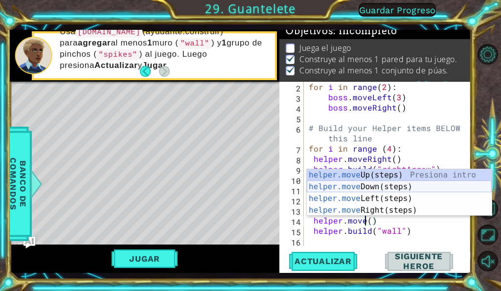
click at [387, 189] on div "helper.move Up(steps) Presiona intro helper.move Down(steps) Presiona intro hel…" at bounding box center [399, 204] width 185 height 70
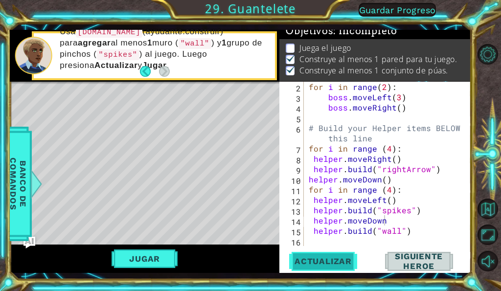
click at [334, 256] on button "Actualizar" at bounding box center [323, 261] width 75 height 19
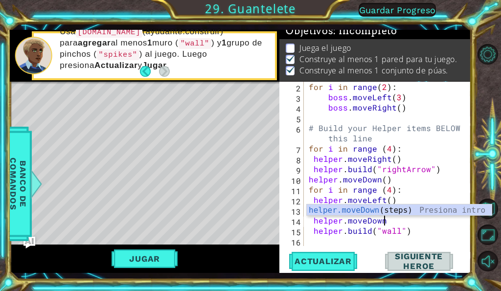
click at [398, 217] on div "for i in range ( 2 ) : boss . moveLeft ( 3 ) boss . moveRight ( ) # Build your …" at bounding box center [387, 174] width 160 height 185
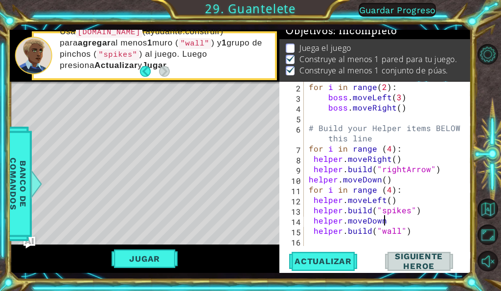
scroll to position [0, 4]
type textarea "helper.moveDown"
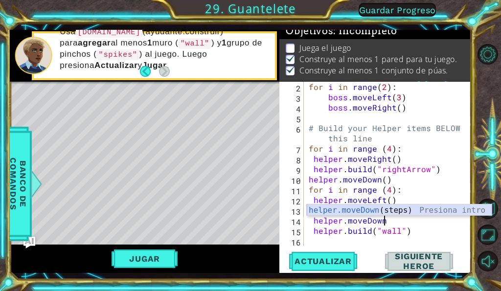
click at [402, 211] on div "helper.moveDown (steps) Presiona intro" at bounding box center [399, 222] width 185 height 35
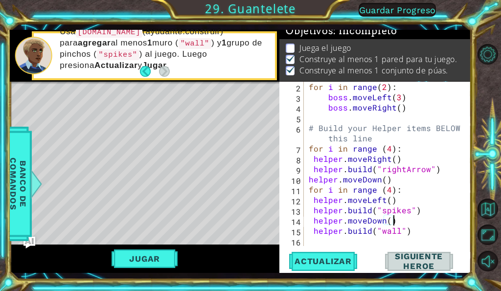
click at [387, 221] on div "for i in range ( 2 ) : boss . moveLeft ( 3 ) boss . moveRight ( ) # Build your …" at bounding box center [387, 174] width 160 height 185
click at [329, 262] on span "Actualizar" at bounding box center [323, 261] width 77 height 10
type textarea "helper.moveDown()"
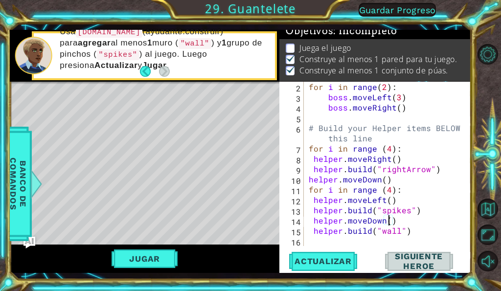
click at [389, 222] on div "for i in range ( 2 ) : boss . moveLeft ( 3 ) boss . moveRight ( ) # Build your …" at bounding box center [387, 174] width 160 height 185
click at [344, 263] on span "Actualizar" at bounding box center [323, 261] width 77 height 10
click at [338, 263] on span "Actualizar" at bounding box center [323, 261] width 77 height 10
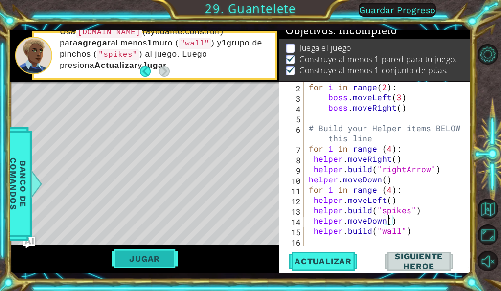
click at [150, 258] on button "Jugar" at bounding box center [145, 259] width 66 height 19
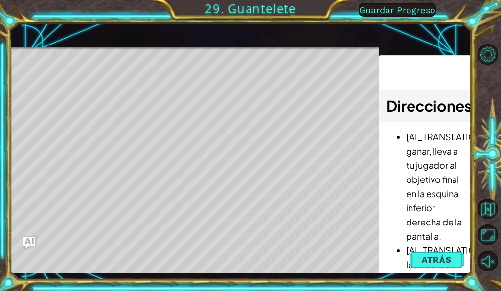
scroll to position [7, 0]
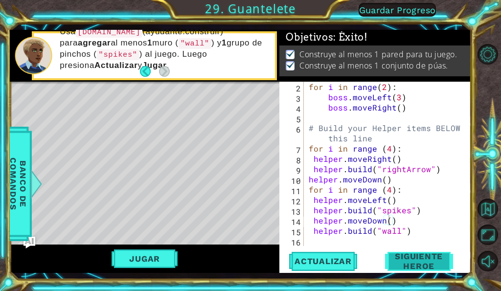
click at [417, 256] on span "Siguiente Heroe" at bounding box center [418, 262] width 99 height 20
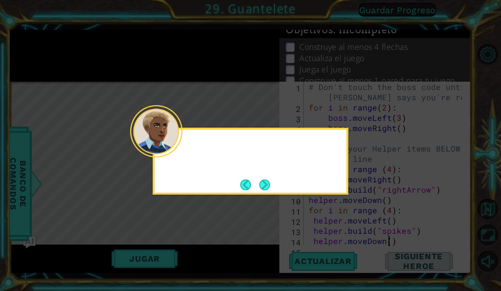
scroll to position [0, 0]
click at [268, 183] on button "Next" at bounding box center [264, 185] width 11 height 11
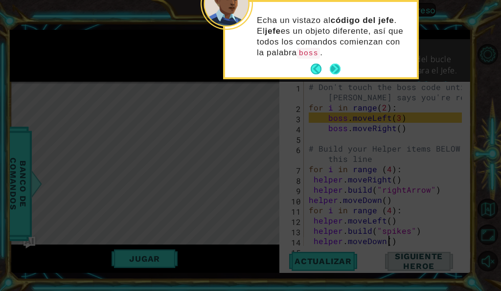
click at [335, 67] on button "Next" at bounding box center [335, 69] width 11 height 11
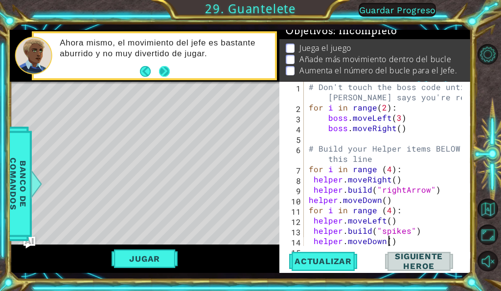
click at [167, 71] on button "Next" at bounding box center [164, 71] width 11 height 11
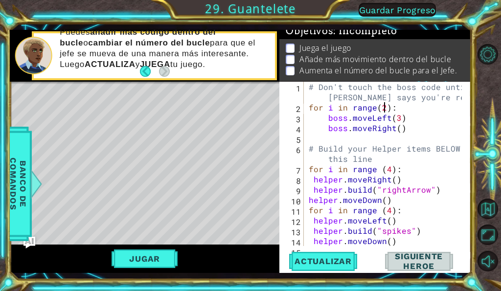
click at [383, 108] on div "# Don't touch the boss code until [PERSON_NAME] says you're ready! for i in ran…" at bounding box center [387, 179] width 160 height 195
click at [397, 127] on div "# Don't touch the boss code until [PERSON_NAME] says you're ready! for i in ran…" at bounding box center [387, 179] width 160 height 195
type textarea "boss.moveRight()"
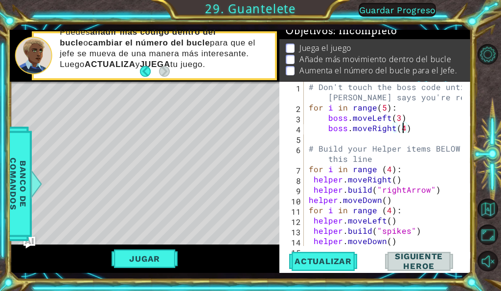
scroll to position [0, 5]
click at [405, 131] on div "# Don't touch the boss code until [PERSON_NAME] says you're ready! for i in ran…" at bounding box center [387, 179] width 160 height 195
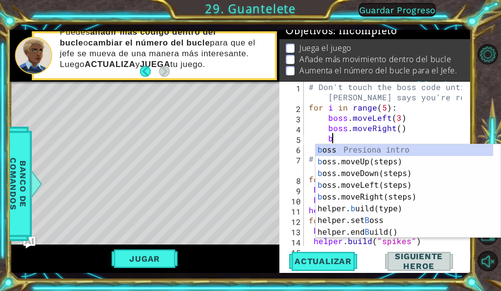
type textarea "bo"
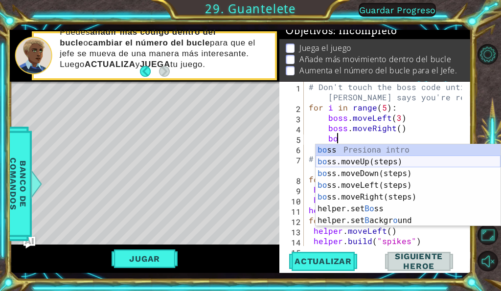
click at [381, 164] on div "bo ss Presiona intro bo ss.moveUp(steps) Presiona intro bo ss.moveDown(steps) P…" at bounding box center [408, 197] width 185 height 106
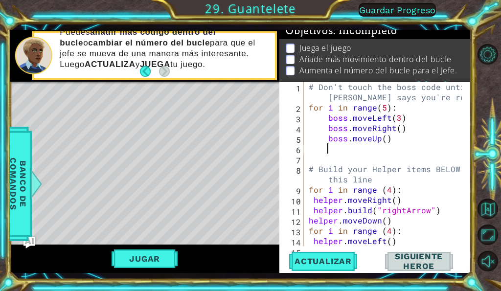
scroll to position [0, 0]
click at [383, 137] on div "# Don't touch the boss code until [PERSON_NAME] says you're ready! for i in ran…" at bounding box center [387, 179] width 160 height 195
click at [397, 140] on div "# Don't touch the boss code until [PERSON_NAME] says you're ready! for i in ran…" at bounding box center [387, 179] width 160 height 195
click at [398, 127] on div "# Don't touch the boss code until [PERSON_NAME] says you're ready! for i in ran…" at bounding box center [387, 179] width 160 height 195
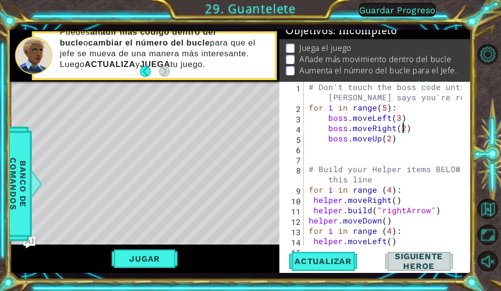
scroll to position [0, 6]
type textarea "boss.moveRight(2)"
click at [332, 259] on span "Actualizar" at bounding box center [323, 261] width 77 height 10
click at [164, 255] on button "Jugar" at bounding box center [145, 259] width 66 height 19
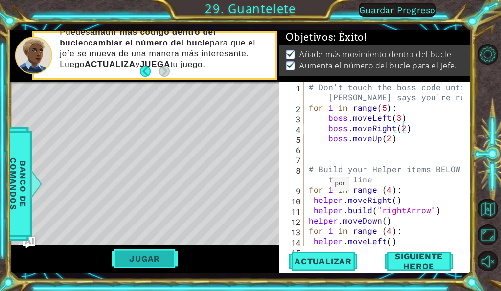
scroll to position [7, 0]
click at [454, 252] on div "Actualizar Siguiente Heroe" at bounding box center [376, 261] width 191 height 19
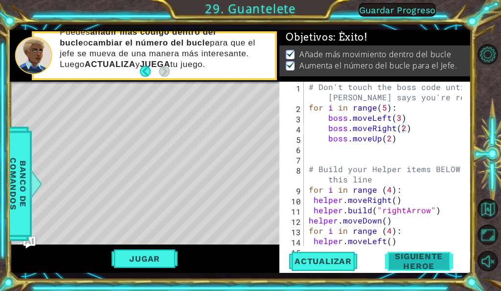
click at [426, 258] on span "Siguiente Heroe" at bounding box center [418, 262] width 99 height 20
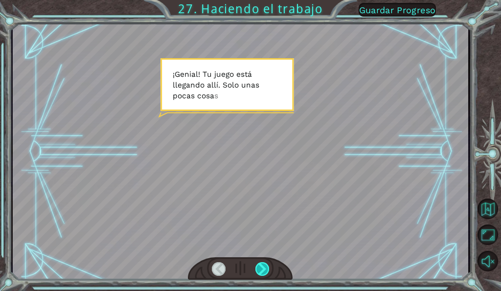
click at [268, 271] on div at bounding box center [262, 269] width 14 height 14
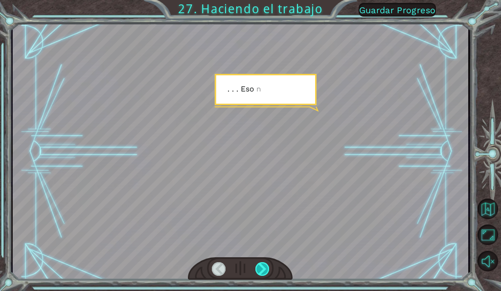
click at [267, 270] on div at bounding box center [262, 269] width 14 height 14
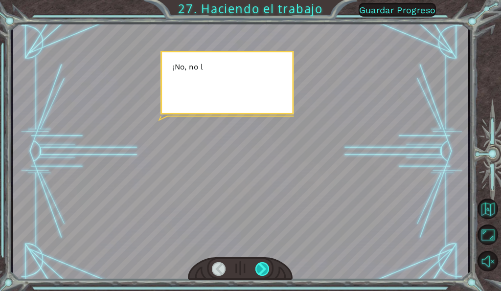
click at [267, 270] on div at bounding box center [262, 269] width 14 height 14
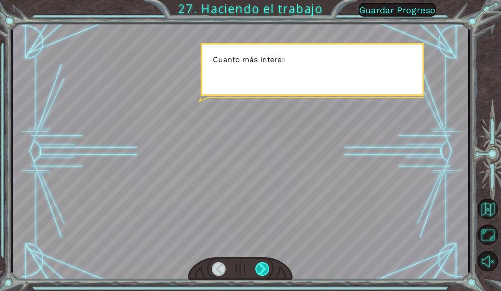
click at [267, 270] on div at bounding box center [262, 269] width 14 height 14
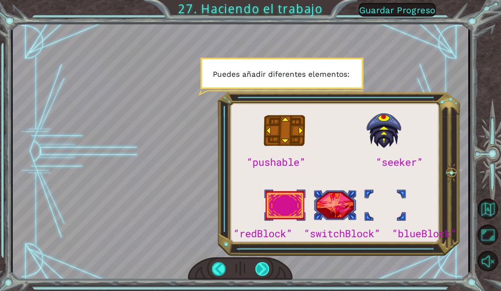
click at [267, 270] on div at bounding box center [262, 269] width 14 height 14
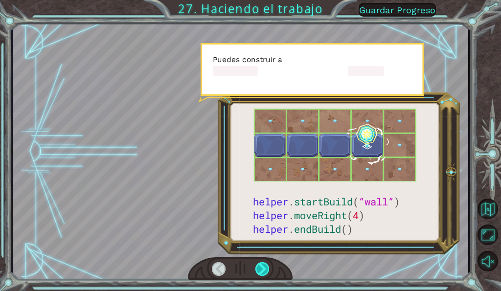
click at [267, 270] on div at bounding box center [262, 269] width 14 height 14
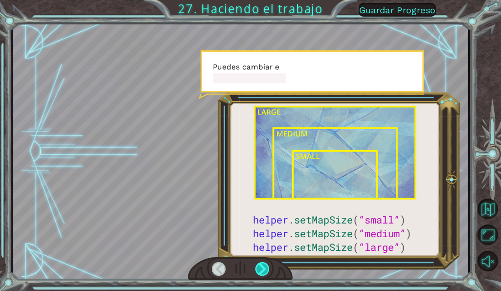
click at [267, 270] on div at bounding box center [262, 269] width 14 height 14
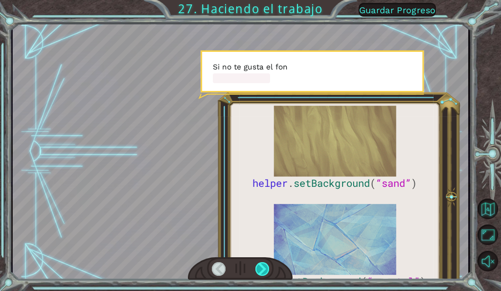
click at [267, 270] on div at bounding box center [262, 269] width 14 height 14
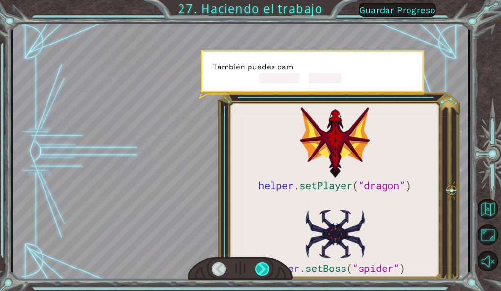
click at [267, 270] on div at bounding box center [262, 269] width 14 height 14
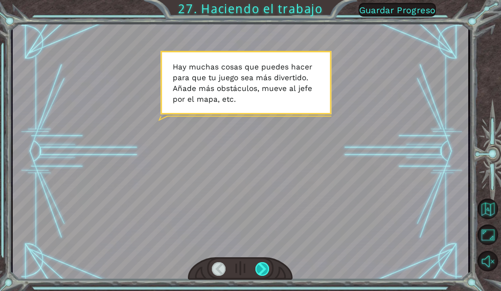
click at [267, 270] on div at bounding box center [262, 269] width 14 height 14
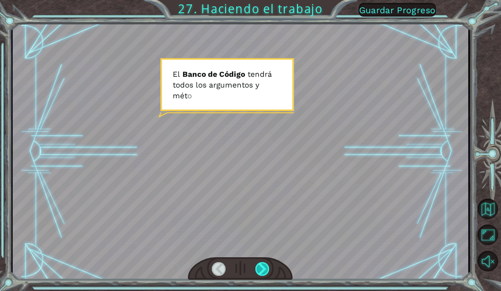
click at [267, 270] on div at bounding box center [262, 269] width 14 height 14
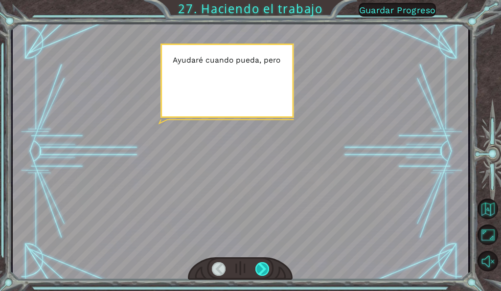
click at [267, 270] on div at bounding box center [262, 269] width 14 height 14
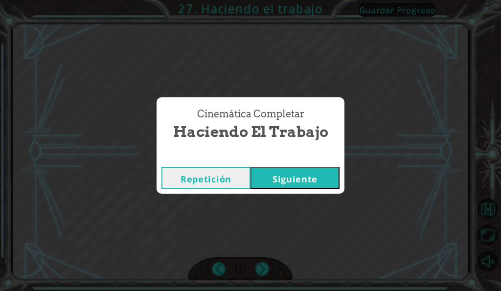
click at [312, 172] on button "Siguiente" at bounding box center [295, 178] width 89 height 22
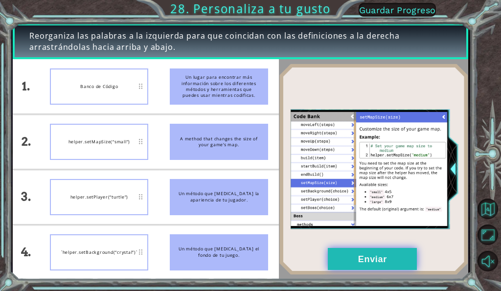
click at [378, 263] on button "Enviar" at bounding box center [372, 259] width 89 height 22
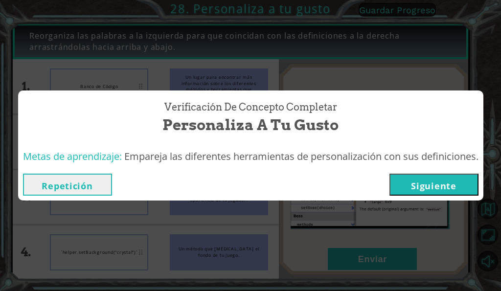
click at [460, 183] on button "Siguiente" at bounding box center [433, 185] width 89 height 22
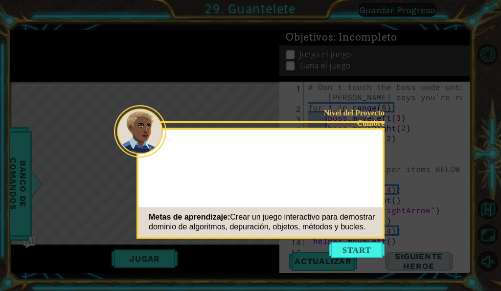
click at [364, 249] on button "Start" at bounding box center [357, 250] width 56 height 16
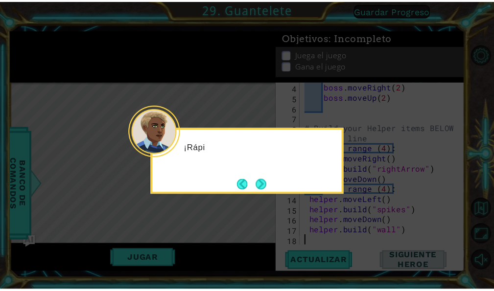
scroll to position [41, 0]
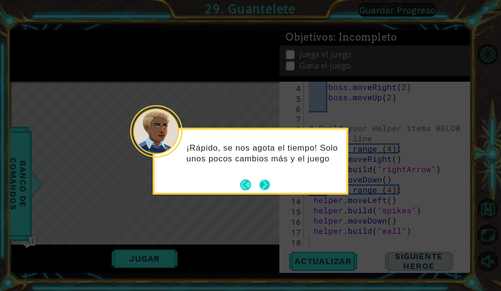
click at [266, 184] on button "Next" at bounding box center [264, 185] width 11 height 11
click at [268, 183] on button "Next" at bounding box center [264, 185] width 15 height 15
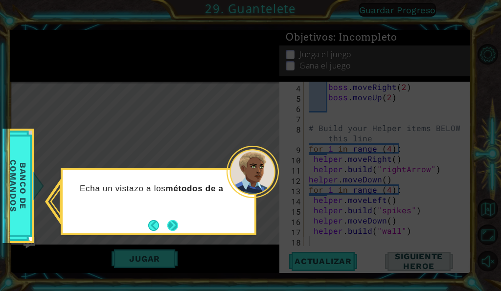
click at [171, 220] on button "Next" at bounding box center [172, 225] width 11 height 11
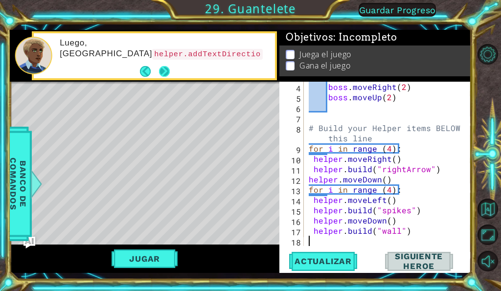
click at [166, 73] on button "Next" at bounding box center [164, 72] width 15 height 15
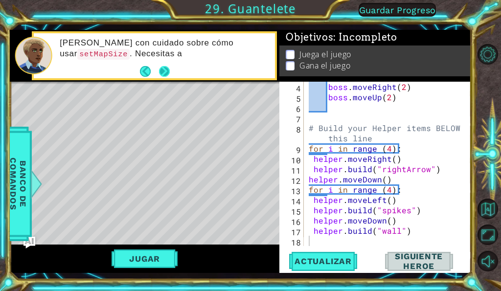
click at [167, 71] on button "Next" at bounding box center [164, 71] width 11 height 11
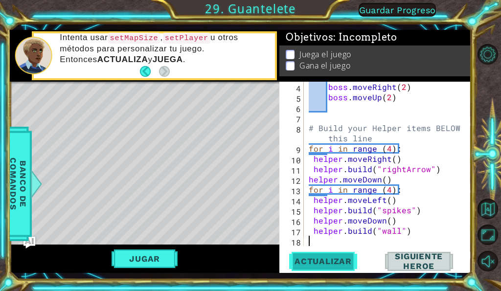
click at [333, 266] on span "Actualizar" at bounding box center [323, 261] width 77 height 10
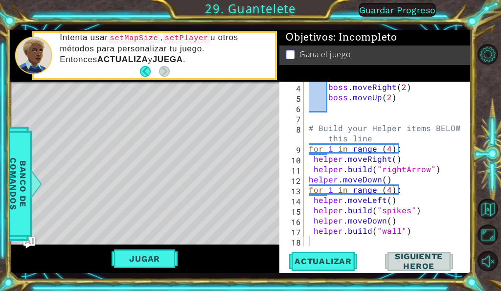
click at [178, 262] on div "Jugar" at bounding box center [145, 259] width 270 height 28
click at [170, 263] on button "Jugar" at bounding box center [145, 259] width 66 height 19
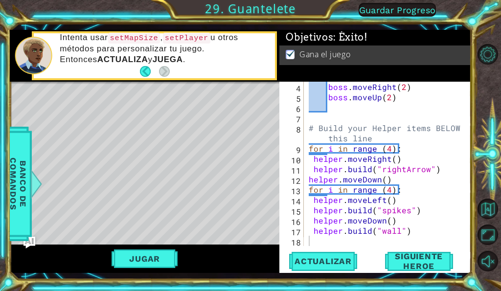
click at [409, 249] on div "4 5 6 7 8 9 10 11 12 13 14 15 16 17 18 boss . moveRight ( 2 ) boss . moveUp ( 2…" at bounding box center [374, 177] width 191 height 191
click at [414, 251] on div "4 5 6 7 8 9 10 11 12 13 14 15 16 17 18 boss . moveRight ( 2 ) boss . moveUp ( 2…" at bounding box center [374, 177] width 191 height 191
click at [414, 260] on span "Siguiente Heroe" at bounding box center [418, 262] width 99 height 20
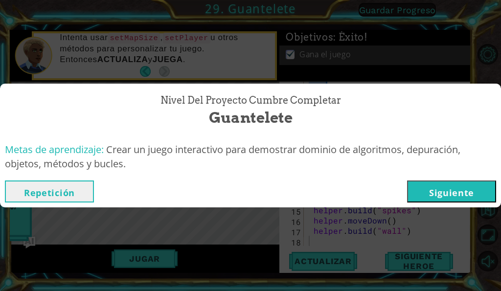
click at [443, 186] on button "Siguiente" at bounding box center [451, 192] width 89 height 22
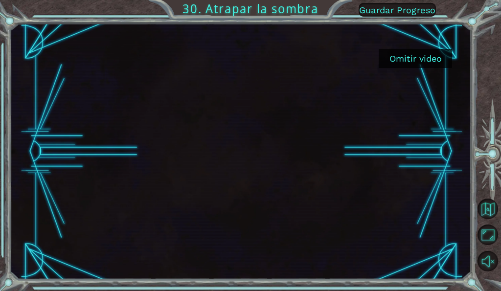
click at [412, 51] on button "Omitir video" at bounding box center [415, 58] width 73 height 19
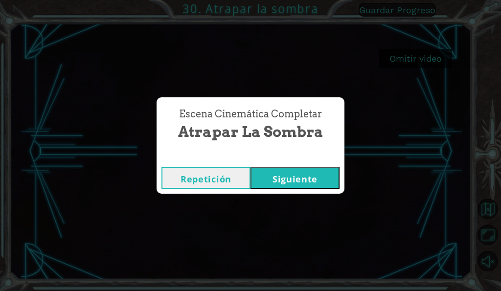
click at [305, 177] on button "Siguiente" at bounding box center [295, 178] width 89 height 22
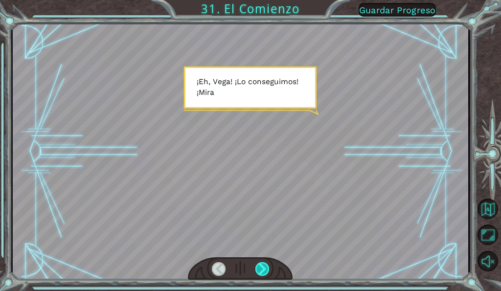
click at [266, 265] on div at bounding box center [262, 269] width 14 height 14
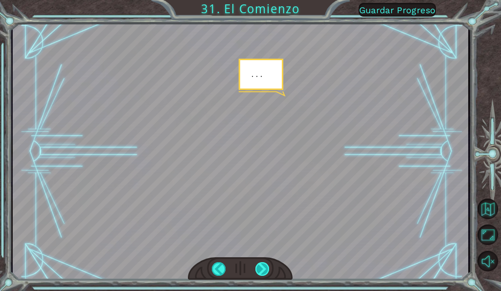
click at [266, 265] on div at bounding box center [262, 269] width 14 height 14
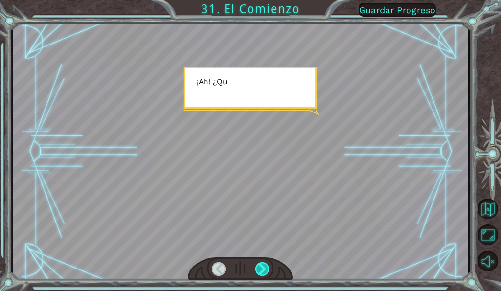
click at [266, 265] on div at bounding box center [262, 269] width 14 height 14
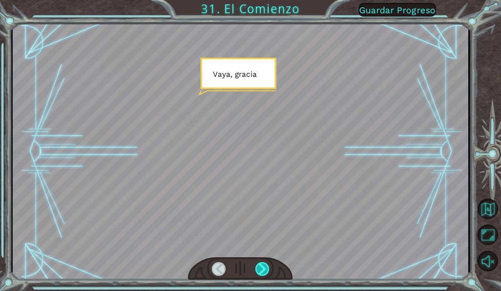
click at [266, 265] on div at bounding box center [262, 269] width 14 height 14
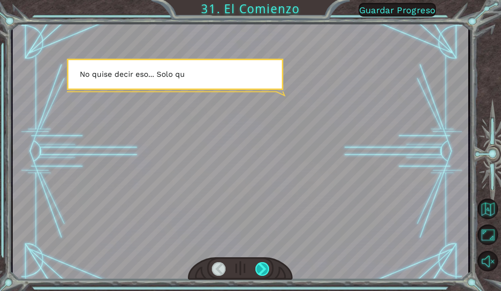
click at [266, 265] on div at bounding box center [262, 269] width 14 height 14
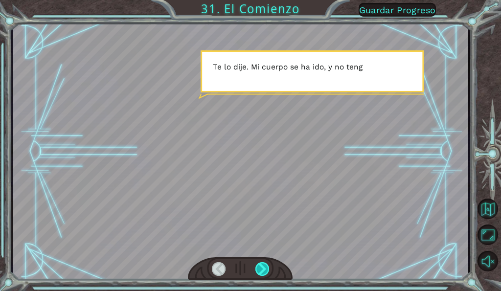
click at [266, 265] on div at bounding box center [262, 269] width 14 height 14
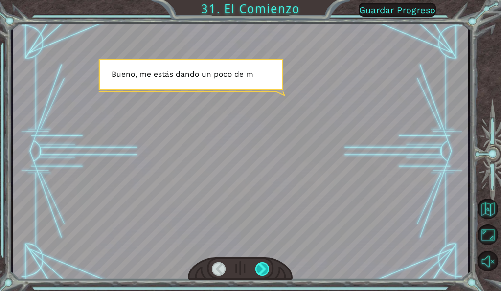
click at [266, 265] on div at bounding box center [262, 269] width 14 height 14
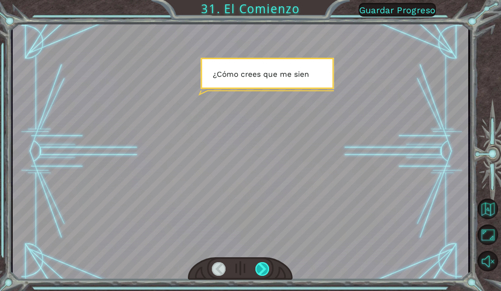
click at [266, 265] on div at bounding box center [262, 269] width 14 height 14
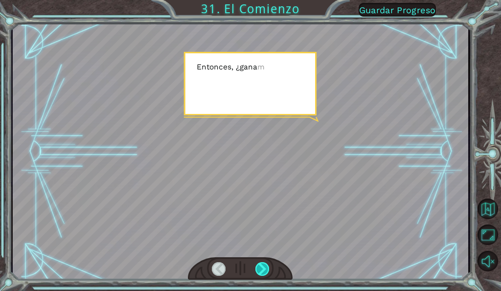
click at [266, 265] on div at bounding box center [262, 269] width 14 height 14
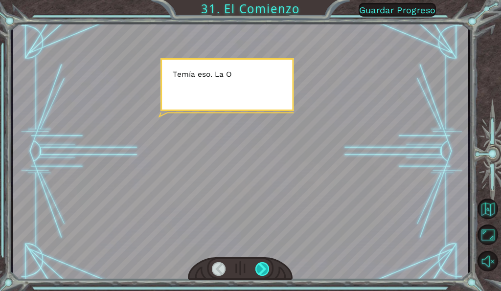
click at [266, 265] on div at bounding box center [262, 269] width 14 height 14
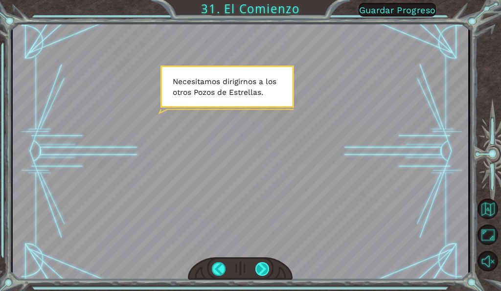
click at [260, 266] on div at bounding box center [262, 269] width 14 height 14
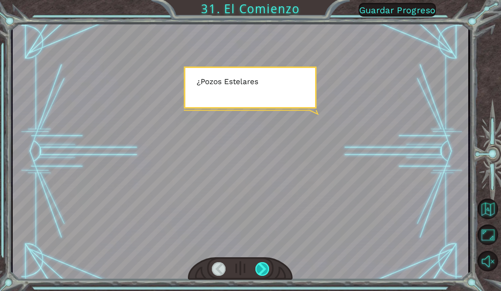
click at [260, 266] on div at bounding box center [262, 269] width 14 height 14
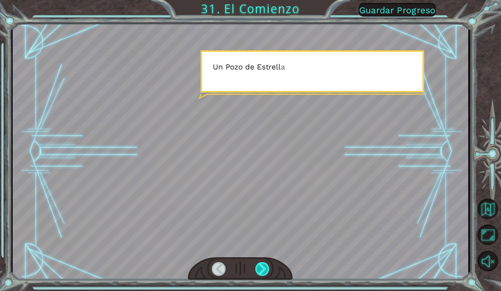
click at [260, 266] on div at bounding box center [262, 269] width 14 height 14
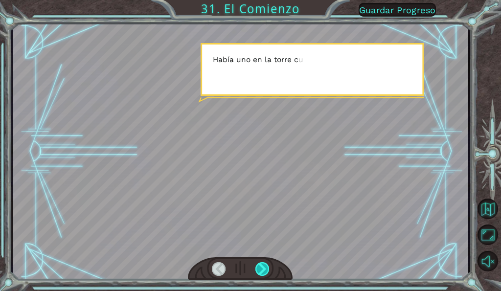
click at [260, 266] on div at bounding box center [262, 269] width 14 height 14
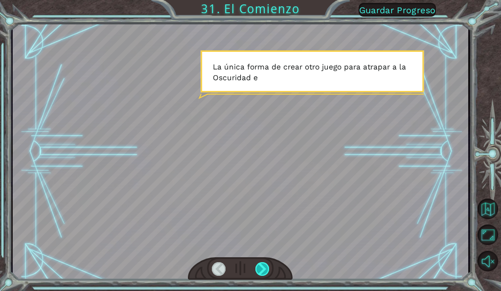
click at [260, 266] on div at bounding box center [262, 269] width 14 height 14
click at [264, 267] on div at bounding box center [262, 269] width 14 height 14
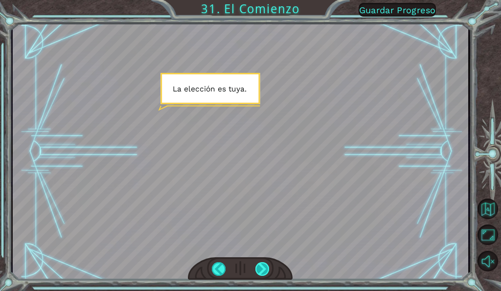
click at [264, 267] on div at bounding box center [262, 269] width 14 height 14
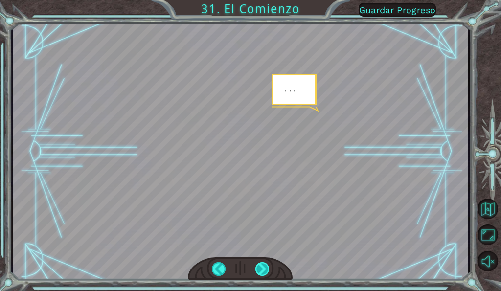
click at [264, 267] on div at bounding box center [262, 269] width 14 height 14
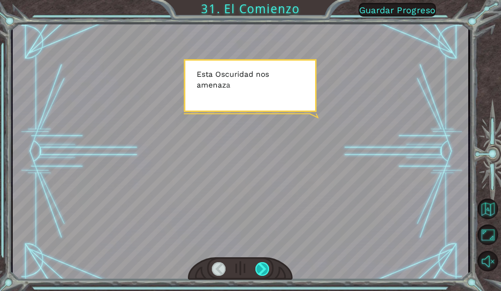
click at [264, 267] on div at bounding box center [262, 269] width 14 height 14
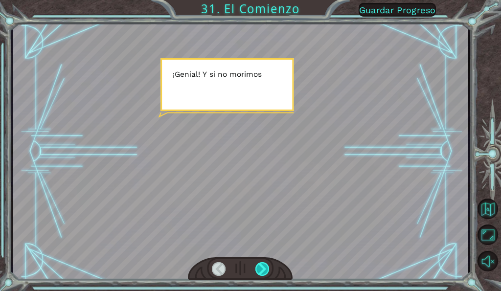
click at [264, 267] on div at bounding box center [262, 269] width 14 height 14
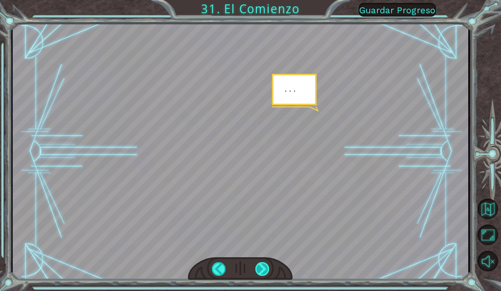
click at [264, 267] on div at bounding box center [262, 269] width 14 height 14
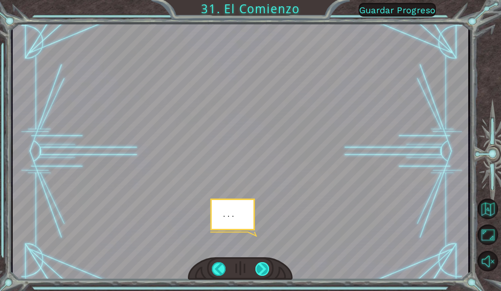
click at [264, 267] on div at bounding box center [262, 269] width 14 height 14
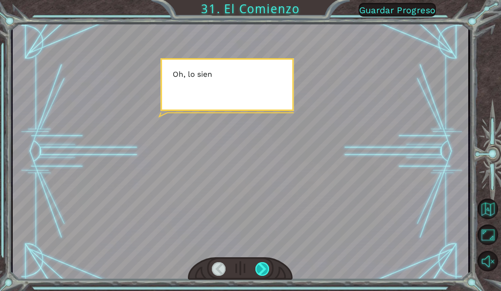
click at [264, 267] on div at bounding box center [262, 269] width 14 height 14
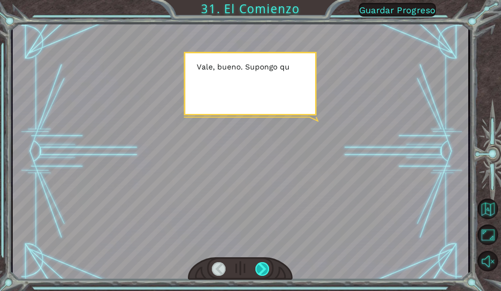
click at [264, 267] on div at bounding box center [262, 269] width 14 height 14
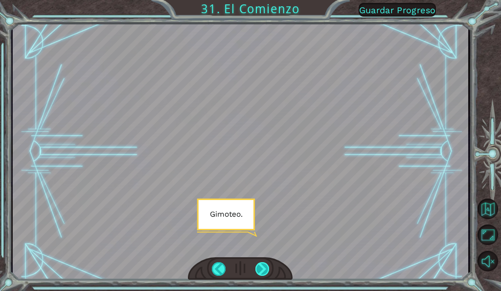
click at [264, 267] on div at bounding box center [262, 269] width 14 height 14
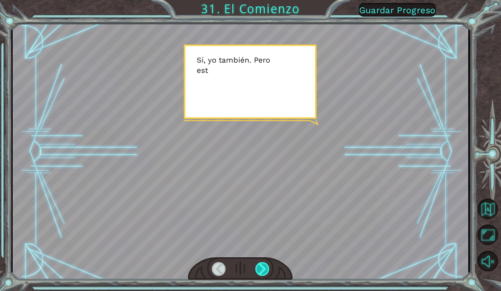
click at [264, 267] on div at bounding box center [262, 269] width 14 height 14
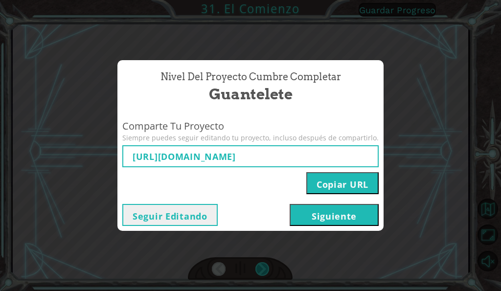
type input "[URL][DOMAIN_NAME]"
click at [322, 183] on button "Copiar URL" at bounding box center [342, 183] width 72 height 22
click at [449, 38] on div "Nivel del Proyecto Cumbre Completar Guantelete Comparte Tu Proyecto Siempre pue…" at bounding box center [250, 145] width 501 height 291
click at [358, 208] on button "Siguiente" at bounding box center [334, 215] width 89 height 22
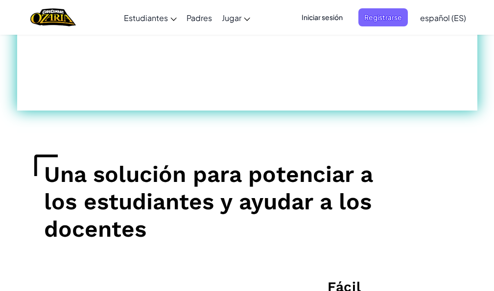
scroll to position [1028, 0]
